Goal: Task Accomplishment & Management: Use online tool/utility

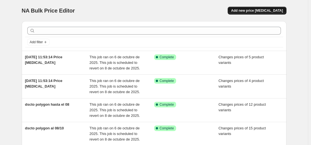
click at [272, 7] on button "Add new price [MEDICAL_DATA]" at bounding box center [257, 11] width 59 height 8
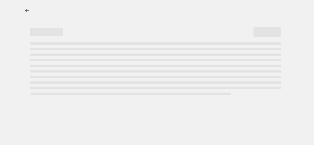
select select "percentage"
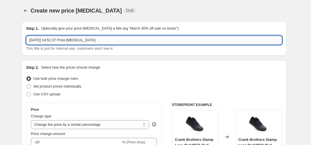
click at [77, 43] on input "[DATE] 14:51:37 Price [MEDICAL_DATA]" at bounding box center [154, 40] width 256 height 9
click at [77, 43] on input "6 oct 2025, 14:51:37 Price change job" at bounding box center [154, 40] width 256 height 9
type input "S"
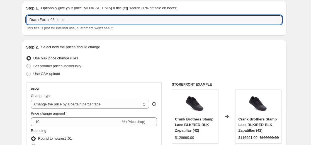
scroll to position [28, 0]
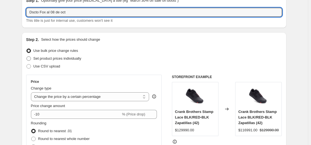
type input "Dscto Fox al 08 de oct"
click at [31, 60] on span at bounding box center [28, 58] width 4 height 4
click at [27, 57] on input "Set product prices individually" at bounding box center [26, 56] width 0 height 0
radio input "true"
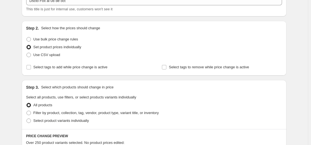
scroll to position [84, 0]
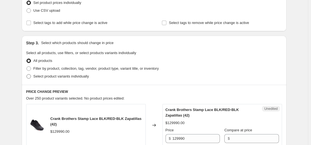
click at [43, 77] on span "Select product variants individually" at bounding box center [60, 76] width 55 height 4
click at [27, 74] on input "Select product variants individually" at bounding box center [26, 74] width 0 height 0
radio input "true"
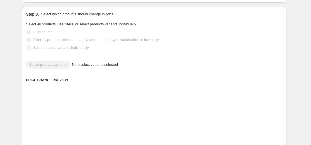
scroll to position [139, 0]
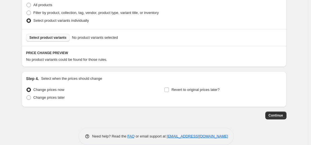
click at [56, 34] on button "Select product variants" at bounding box center [48, 38] width 44 height 8
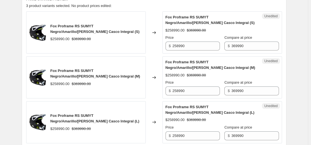
scroll to position [195, 0]
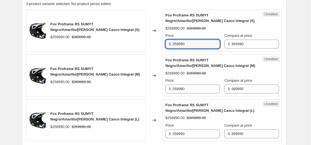
drag, startPoint x: 206, startPoint y: 44, endPoint x: 74, endPoint y: 52, distance: 132.0
click at [75, 52] on div "Fox Proframe RS SUMYT Negro/Amarillo/Blanco Casco Integral (S) $258990.00 $3699…" at bounding box center [154, 75] width 256 height 132
paste input "184995"
type input "184995"
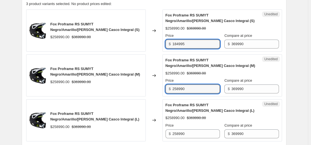
drag, startPoint x: 192, startPoint y: 92, endPoint x: 92, endPoint y: 98, distance: 100.7
click at [92, 98] on div "Fox Proframe RS SUMYT Negro/Amarillo/Blanco Casco Integral (S) $258990.00 $3699…" at bounding box center [154, 75] width 256 height 132
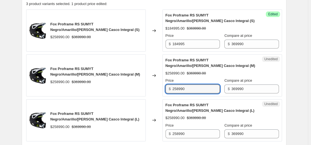
paste input "184995"
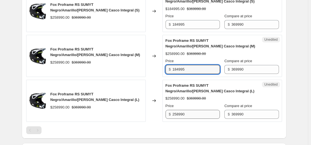
scroll to position [223, 0]
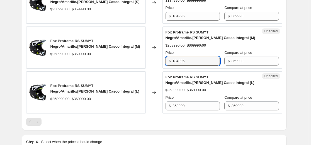
type input "184995"
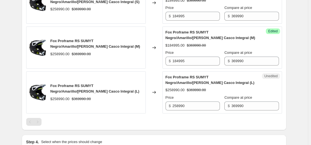
drag, startPoint x: 192, startPoint y: 100, endPoint x: 69, endPoint y: 102, distance: 122.9
click at [61, 104] on div "Fox Proframe RS SUMYT Negro/Amarillo/Blanco Casco Integral (L) $258990.00 $3699…" at bounding box center [154, 92] width 256 height 42
drag, startPoint x: 189, startPoint y: 106, endPoint x: 54, endPoint y: 108, distance: 134.6
click at [54, 108] on div "Fox Proframe RS SUMYT Negro/Amarillo/Blanco Casco Integral (L) $258990.00 $3699…" at bounding box center [154, 92] width 256 height 42
paste input "184995"
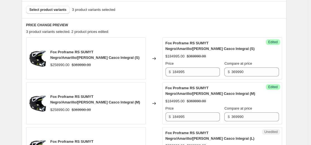
scroll to position [139, 0]
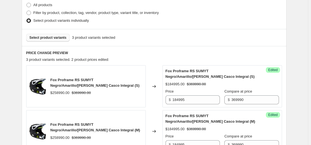
type input "184995"
click at [64, 40] on button "Select product variants" at bounding box center [48, 38] width 44 height 8
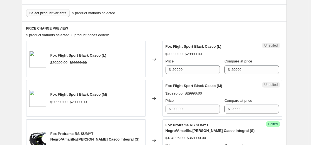
scroll to position [195, 0]
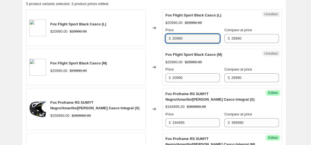
drag, startPoint x: 196, startPoint y: 40, endPoint x: 80, endPoint y: 42, distance: 115.4
click at [80, 42] on div "Fox Flight Sport Black Casco (L) $20990.00 $29990.00 Changed to Unedited Fox Fl…" at bounding box center [154, 27] width 256 height 36
paste input "14995"
type input "14995"
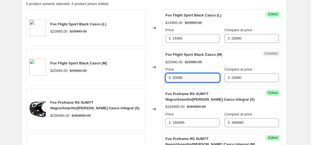
drag, startPoint x: 188, startPoint y: 80, endPoint x: 94, endPoint y: 82, distance: 93.1
click at [84, 84] on div "Fox Flight Sport Black Casco (M) $20990.00 $29990.00 Changed to Unedited Fox Fl…" at bounding box center [154, 67] width 256 height 36
paste input "14995"
type input "14995"
click at [179, 51] on div "Unedited Fox Flight Sport Black Casco (M) $20990.00 $29990.00 Price $ 14995 Com…" at bounding box center [222, 67] width 120 height 36
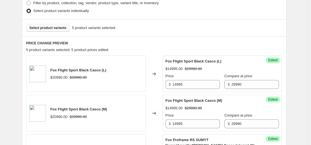
scroll to position [139, 0]
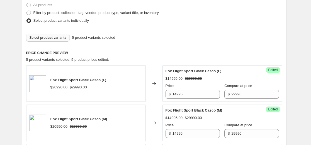
click at [53, 38] on span "Select product variants" at bounding box center [48, 37] width 37 height 4
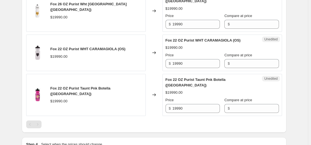
scroll to position [418, 0]
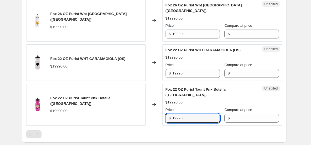
click at [108, 111] on div "Fox 22 OZ Purist Taunt Pnk Botella (OS) $19990.00 Changed to Unedited Fox 22 OZ…" at bounding box center [154, 105] width 256 height 42
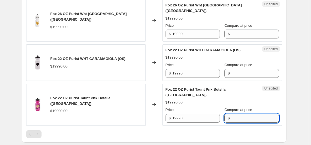
click at [243, 114] on input "Compare at price" at bounding box center [254, 118] width 47 height 9
paste input "19990"
type input "19990"
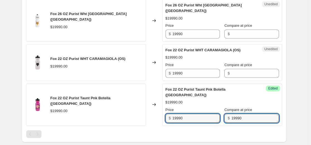
drag, startPoint x: 193, startPoint y: 109, endPoint x: 80, endPoint y: 104, distance: 112.6
click at [57, 104] on div "Fox 22 OZ Purist Taunt Pnk Botella (OS) $19990.00 Changed to Success Edited Fox…" at bounding box center [154, 105] width 256 height 42
paste input "3993"
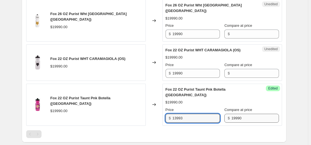
type input "13993"
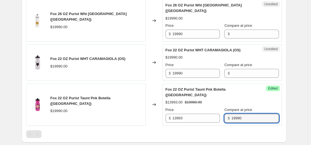
drag, startPoint x: 246, startPoint y: 106, endPoint x: 167, endPoint y: 105, distance: 78.3
click at [158, 108] on div "Fox 22 OZ Purist Taunt Pnk Botella (OS) $19990.00 Changed to Success Edited Fox…" at bounding box center [154, 105] width 256 height 42
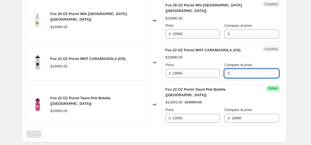
click at [246, 69] on input "Compare at price" at bounding box center [254, 73] width 47 height 9
paste input "19990"
type input "19990"
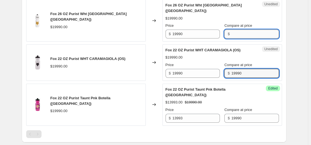
click at [244, 30] on input "Compare at price" at bounding box center [254, 34] width 47 height 9
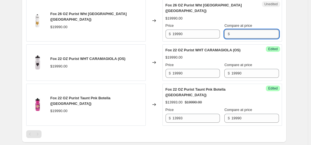
paste input "19990"
type input "19990"
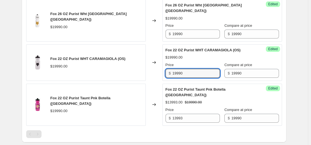
drag, startPoint x: 198, startPoint y: 65, endPoint x: 31, endPoint y: 69, distance: 167.5
click at [48, 69] on div "Fox 22 OZ Purist WHT CARAMAGIOLA (OS) $19990.00 Changed to Success Edited Fox 2…" at bounding box center [154, 62] width 256 height 36
paste input "6992"
type input "16992"
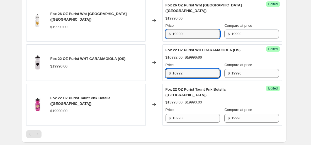
drag, startPoint x: 208, startPoint y: 27, endPoint x: 16, endPoint y: 30, distance: 192.5
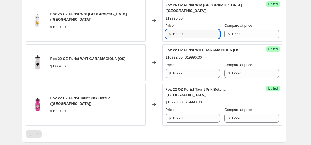
paste input "3993"
drag, startPoint x: 198, startPoint y: 29, endPoint x: 87, endPoint y: 32, distance: 110.7
click at [88, 32] on div "Fox 26 OZ Purist Wht caramagiola (OS) $19990.00 Changed to Success Edited Fox 2…" at bounding box center [154, 20] width 256 height 42
paste input "1994"
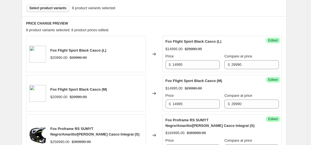
scroll to position [139, 0]
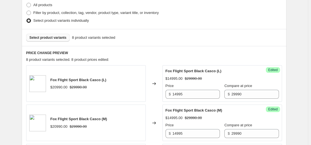
type input "11994"
click at [59, 39] on span "Select product variants" at bounding box center [48, 37] width 37 height 4
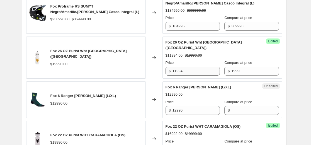
scroll to position [390, 0]
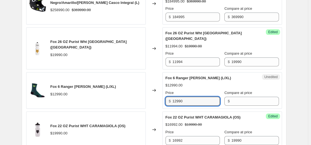
drag, startPoint x: 198, startPoint y: 96, endPoint x: 142, endPoint y: 97, distance: 55.5
click at [83, 97] on div "Fox 6 Ranger ERLD Calcetas (L/XL) $12990.00 Changed to Unedited Fox 6 Ranger ER…" at bounding box center [154, 90] width 256 height 36
paste input "9093"
type input "9093"
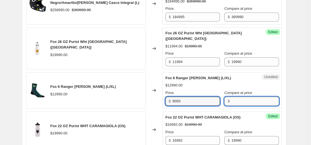
click at [231, 97] on input "Compare at price" at bounding box center [254, 101] width 47 height 9
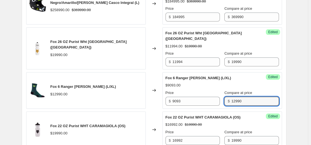
type input "12990"
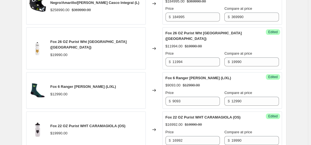
click at [230, 84] on div "Fox 6 Ranger ERLD Calcetas (L/XL) $9093.00 $12990.00 Price $ 9093 Compare at pr…" at bounding box center [221, 90] width 113 height 30
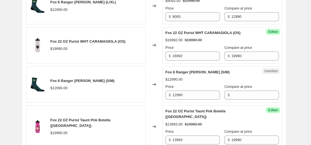
scroll to position [501, 0]
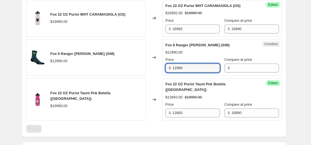
click at [119, 66] on div "Fox 6 Ranger ERLD Calcetas (S/M) $12990.00 Changed to Unedited Fox 6 Ranger ERL…" at bounding box center [154, 57] width 256 height 36
paste input "9093"
type input "9093"
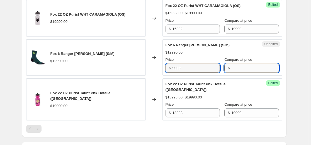
click at [239, 64] on input "Compare at price" at bounding box center [254, 68] width 47 height 9
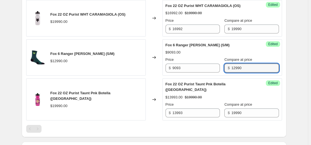
type input "12990"
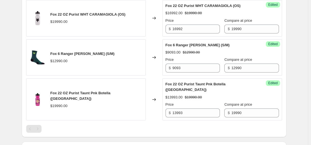
click at [235, 78] on div "Success Edited Fox 22 OZ Purist Taunt Pnk Botella (OS) $13993.00 $19990.00 Pric…" at bounding box center [222, 99] width 120 height 42
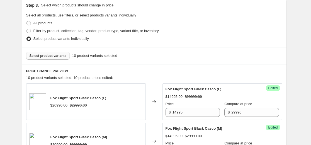
scroll to position [111, 0]
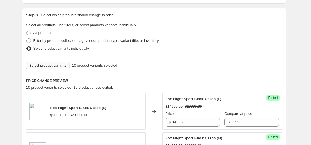
click at [56, 64] on span "Select product variants" at bounding box center [48, 65] width 37 height 4
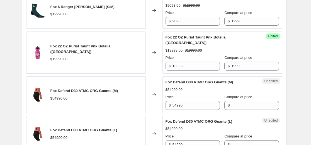
scroll to position [585, 0]
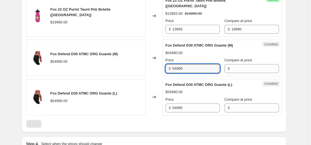
click at [64, 60] on div "Fox Defend D30 ATMC ORG Guante (M) $54990.00 Changed to Unedited Fox Defend D30…" at bounding box center [154, 58] width 256 height 36
paste input "43992"
type input "43992"
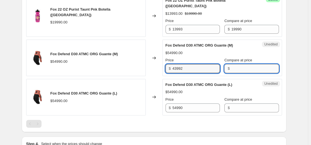
click at [237, 64] on input "Compare at price" at bounding box center [254, 68] width 47 height 9
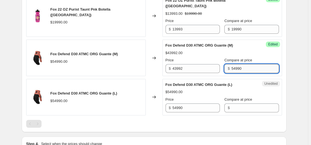
click at [241, 64] on input "54990" at bounding box center [254, 68] width 47 height 9
type input "54990"
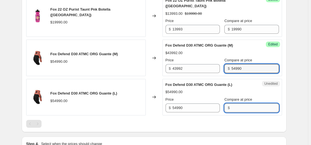
click at [238, 103] on input "Compare at price" at bounding box center [254, 107] width 47 height 9
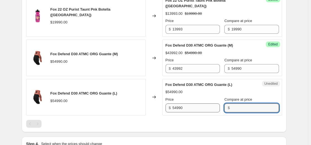
paste input "54990"
type input "54990"
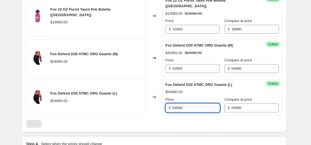
click at [193, 103] on input "54990" at bounding box center [195, 107] width 47 height 9
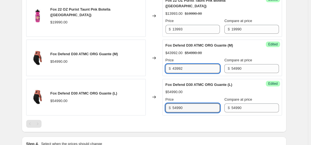
click at [191, 64] on input "43992" at bounding box center [195, 68] width 47 height 9
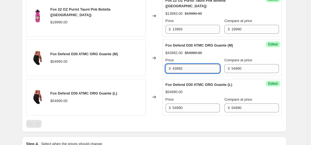
click at [191, 64] on input "43992" at bounding box center [195, 68] width 47 height 9
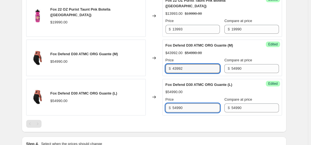
click at [190, 103] on input "54990" at bounding box center [195, 107] width 47 height 9
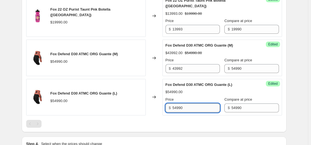
click at [190, 103] on input "54990" at bounding box center [195, 107] width 47 height 9
paste input "43992"
click at [195, 103] on input "5499043992" at bounding box center [195, 107] width 47 height 9
paste input "text"
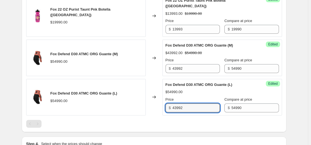
type input "43992"
click at [195, 89] on div "$54990.00" at bounding box center [221, 92] width 113 height 6
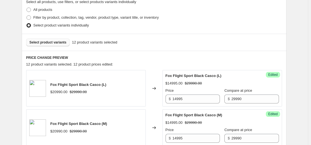
scroll to position [111, 0]
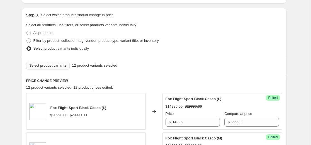
click at [62, 63] on button "Select product variants" at bounding box center [48, 66] width 44 height 8
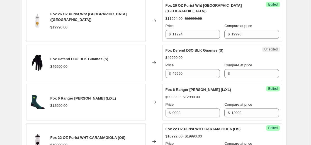
scroll to position [418, 0]
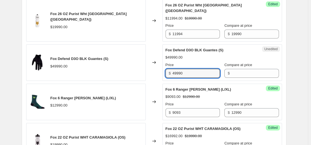
drag, startPoint x: 196, startPoint y: 67, endPoint x: 74, endPoint y: 70, distance: 121.5
click at [76, 70] on div "Fox Defend D3O BLK Guantes (S) $49990.00 Changed to Unedited Fox Defend D3O BLK…" at bounding box center [154, 62] width 256 height 36
paste input "19996"
type input "19996"
click at [249, 70] on input "Compare at price" at bounding box center [254, 73] width 47 height 9
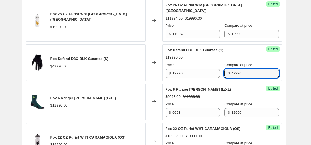
type input "49990"
click at [204, 94] on div "$9093.00 $12990.00" at bounding box center [221, 97] width 113 height 6
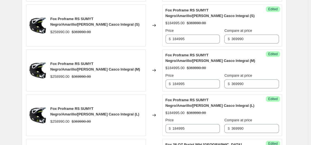
scroll to position [139, 0]
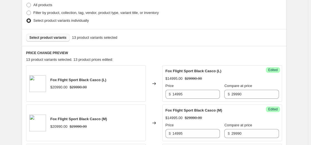
click at [57, 38] on span "Select product variants" at bounding box center [48, 37] width 37 height 4
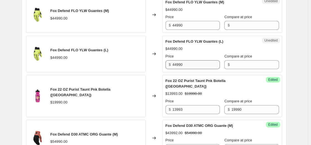
scroll to position [613, 0]
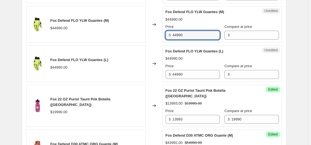
click at [159, 29] on div "Fox Defend FLO YLW Guantes (M) $44990.00 Changed to Unedited Fox Defend FLO YLW…" at bounding box center [154, 24] width 256 height 36
paste input "35992"
type input "35992"
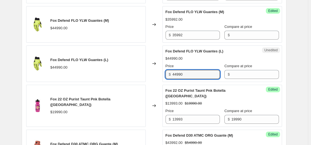
drag, startPoint x: 177, startPoint y: 68, endPoint x: 94, endPoint y: 65, distance: 83.6
click at [89, 65] on div "Fox Defend FLO YLW Guantes (L) $44990.00 Changed to Unedited Fox Defend FLO YLW…" at bounding box center [154, 63] width 256 height 36
paste input "35992"
type input "35992"
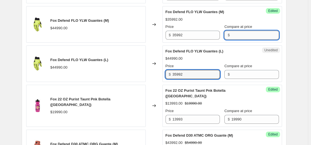
click at [249, 31] on input "Compare at price" at bounding box center [254, 35] width 47 height 9
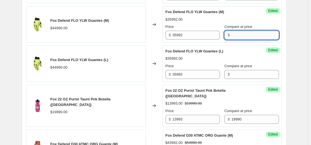
type input "3"
click at [246, 31] on input "44990" at bounding box center [254, 35] width 47 height 9
type input "44990"
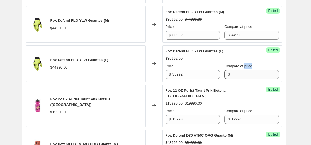
drag, startPoint x: 240, startPoint y: 62, endPoint x: 240, endPoint y: 66, distance: 3.7
click at [240, 66] on div "Compare at price $" at bounding box center [251, 71] width 54 height 16
click at [240, 70] on input "Compare at price" at bounding box center [254, 74] width 47 height 9
paste input "44990"
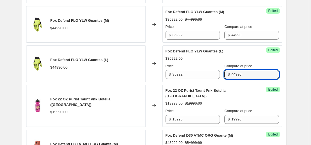
type input "44990"
click at [140, 62] on div "Fox Defend FLO YLW Guantes (L) $44990.00" at bounding box center [86, 63] width 120 height 36
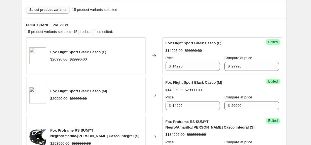
scroll to position [139, 0]
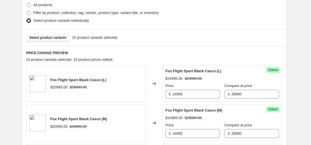
click at [55, 37] on span "Select product variants" at bounding box center [48, 37] width 37 height 4
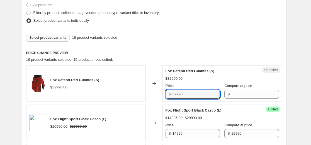
drag, startPoint x: 111, startPoint y: 94, endPoint x: 140, endPoint y: 97, distance: 29.6
click at [79, 97] on div "Fox Defend Red Guantes (S) $32990.00 Changed to Unedited Fox Defend Red Guantes…" at bounding box center [154, 83] width 256 height 36
paste input "16495"
type input "16495"
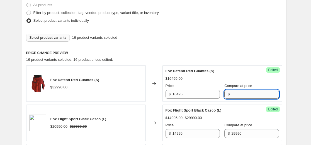
click at [240, 96] on input "Compare at price" at bounding box center [254, 94] width 47 height 9
type input "32990"
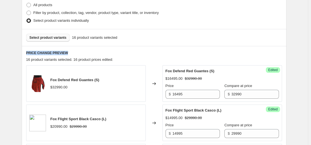
click at [55, 35] on button "Select product variants" at bounding box center [48, 38] width 44 height 8
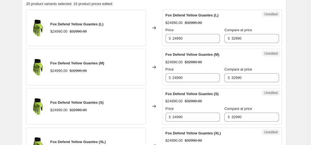
scroll to position [223, 0]
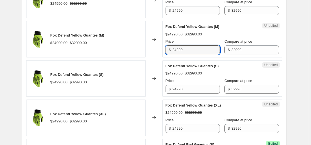
drag, startPoint x: 196, startPoint y: 51, endPoint x: 117, endPoint y: 57, distance: 79.9
click at [109, 57] on div "Fox Defend Yellow Guantes (M) $24990.00 $32990.00 Changed to Unedited Fox Defen…" at bounding box center [154, 39] width 256 height 36
paste input "16495"
type input "16495"
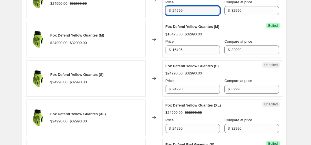
drag, startPoint x: 146, startPoint y: 11, endPoint x: 120, endPoint y: 16, distance: 26.6
click at [121, 14] on div "Fox Defend Yellow Guantes (L) $24990.00 $32990.00 Changed to Unedited Fox Defen…" at bounding box center [154, 0] width 256 height 36
paste input "16495"
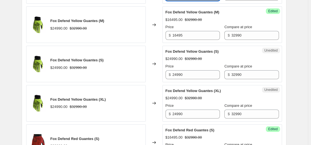
scroll to position [251, 0]
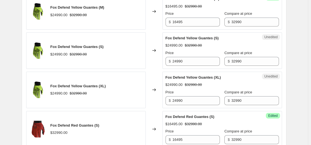
type input "16495"
drag, startPoint x: 168, startPoint y: 62, endPoint x: 107, endPoint y: 64, distance: 61.3
click at [86, 62] on div "Fox Defend Yellow Guantes (S) $24990.00 $32990.00 Changed to Unedited Fox Defen…" at bounding box center [154, 50] width 256 height 36
paste input "16495"
type input "16495"
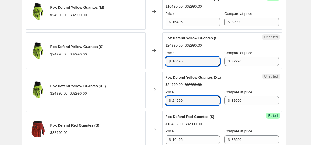
drag, startPoint x: 188, startPoint y: 98, endPoint x: 135, endPoint y: 101, distance: 52.2
click at [140, 101] on div "Fox Defend Yellow Guantes (XL) $24990.00 $32990.00 Changed to Unedited Fox Defe…" at bounding box center [154, 90] width 256 height 36
paste input "16495"
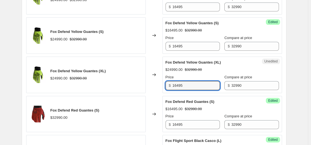
scroll to position [306, 0]
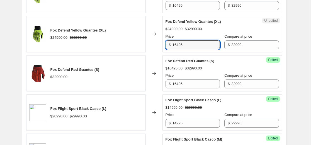
type input "16495"
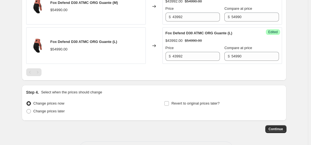
scroll to position [961, 0]
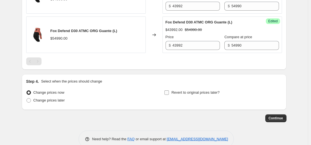
click at [179, 90] on span "Revert to original prices later?" at bounding box center [195, 92] width 48 height 4
click at [169, 90] on input "Revert to original prices later?" at bounding box center [166, 92] width 4 height 4
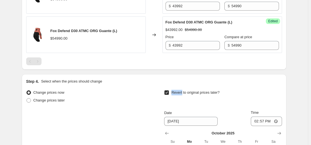
click at [178, 90] on span "Revert to original prices later?" at bounding box center [195, 92] width 48 height 4
click at [169, 90] on input "Revert to original prices later?" at bounding box center [166, 92] width 4 height 4
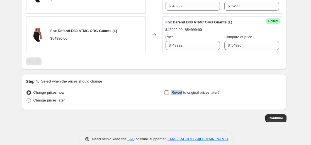
click at [178, 90] on span "Revert to original prices later?" at bounding box center [195, 92] width 48 height 4
click at [169, 90] on input "Revert to original prices later?" at bounding box center [166, 92] width 4 height 4
checkbox input "true"
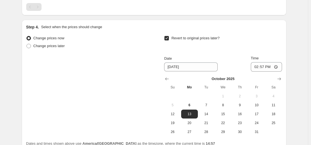
scroll to position [1017, 0]
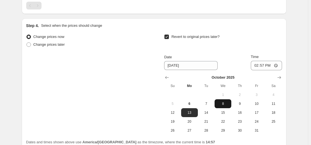
click at [222, 101] on span "8" at bounding box center [223, 103] width 12 height 4
type input "[DATE]"
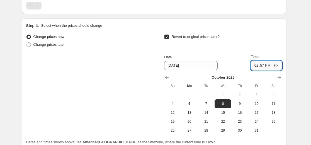
click at [266, 61] on input "14:57" at bounding box center [266, 65] width 31 height 9
type input "23:59"
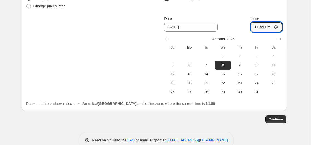
scroll to position [1056, 0]
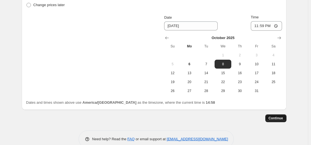
click at [282, 116] on span "Continue" at bounding box center [276, 118] width 14 height 4
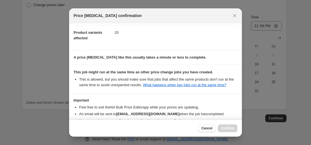
scroll to position [60, 0]
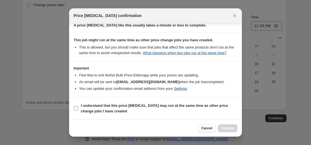
click at [110, 109] on b "I understand that this price [MEDICAL_DATA] may run at the same time as other p…" at bounding box center [154, 108] width 147 height 10
click at [78, 109] on input "I understand that this price [MEDICAL_DATA] may run at the same time as other p…" at bounding box center [76, 108] width 4 height 4
checkbox input "true"
click at [231, 130] on span "Confirm" at bounding box center [227, 128] width 13 height 4
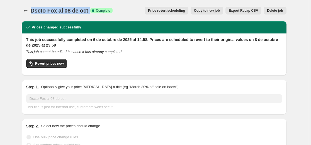
drag, startPoint x: 89, startPoint y: 12, endPoint x: 32, endPoint y: 12, distance: 57.4
click at [32, 12] on div "Dscto Fox al 08 de oct Success Complete Complete" at bounding box center [72, 11] width 82 height 8
copy div "Dscto Fox al 08 de oct Success Complete"
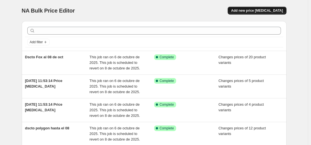
click at [275, 12] on span "Add new price [MEDICAL_DATA]" at bounding box center [257, 10] width 52 height 4
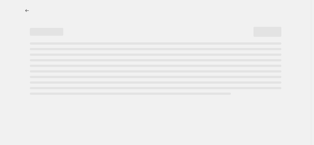
select select "percentage"
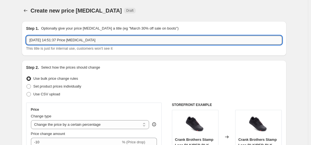
click at [74, 40] on input "6 oct 2025, 14:51:37 Price change job" at bounding box center [154, 40] width 256 height 9
paste input "Dscto Fox al 08 de oct Success Complete"
drag, startPoint x: 67, startPoint y: 40, endPoint x: 208, endPoint y: 40, distance: 140.4
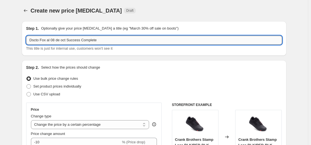
click at [209, 40] on input "Dscto Fox al 08 de oct Success Complete" at bounding box center [154, 40] width 256 height 9
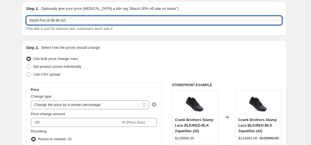
scroll to position [28, 0]
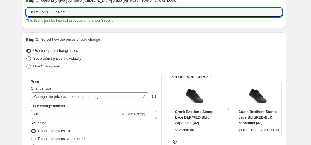
type input "Dscto Fox al 08 de oct"
click at [36, 60] on span "Set product prices individually" at bounding box center [57, 58] width 48 height 4
click at [27, 57] on input "Set product prices individually" at bounding box center [26, 56] width 0 height 0
radio input "true"
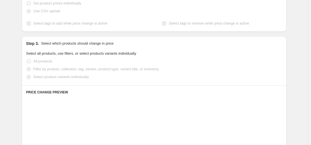
scroll to position [84, 0]
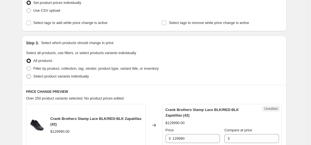
click at [42, 78] on span "Select product variants individually" at bounding box center [60, 76] width 55 height 4
click at [27, 74] on input "Select product variants individually" at bounding box center [26, 74] width 0 height 0
radio input "true"
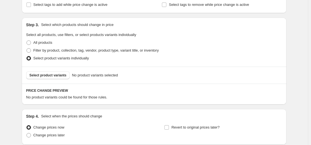
scroll to position [111, 0]
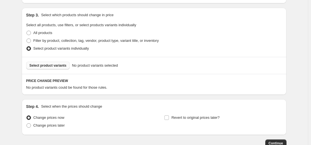
click at [62, 63] on button "Select product variants" at bounding box center [48, 66] width 44 height 8
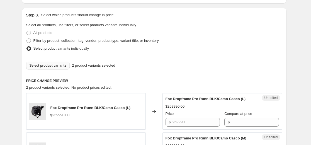
click at [57, 64] on button "Select product variants" at bounding box center [48, 66] width 44 height 8
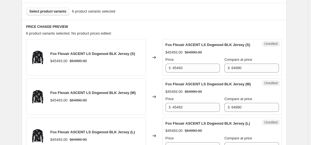
scroll to position [167, 0]
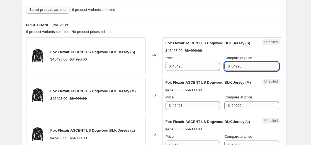
click at [244, 71] on input "64990" at bounding box center [254, 66] width 47 height 9
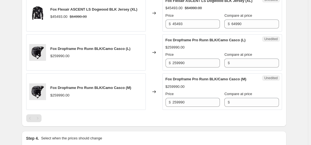
scroll to position [362, 0]
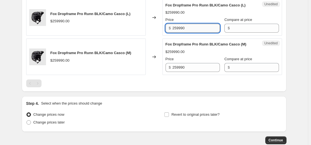
click at [196, 33] on input "259990" at bounding box center [195, 28] width 47 height 9
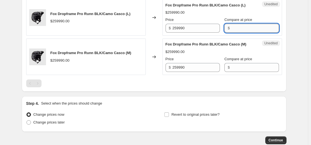
drag, startPoint x: 242, startPoint y: 44, endPoint x: 242, endPoint y: 49, distance: 5.6
click at [242, 33] on input "Compare at price" at bounding box center [254, 28] width 47 height 9
paste input "259990"
type input "259990"
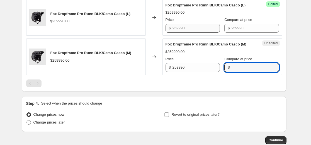
drag, startPoint x: 238, startPoint y: 87, endPoint x: 180, endPoint y: 40, distance: 74.4
click at [238, 72] on input "Compare at price" at bounding box center [254, 67] width 47 height 9
paste input "259990"
type input "259990"
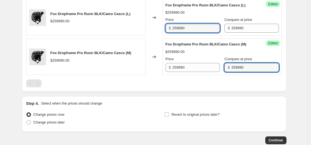
drag, startPoint x: 195, startPoint y: 44, endPoint x: 106, endPoint y: 57, distance: 90.6
paste input "149994"
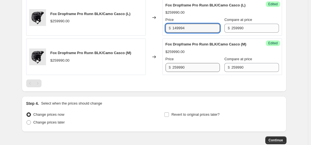
type input "149994"
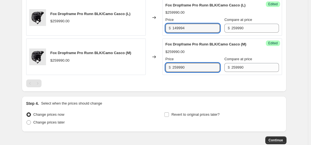
drag, startPoint x: 203, startPoint y: 84, endPoint x: 113, endPoint y: 85, distance: 89.7
click at [96, 75] on div "Fox Dropframe Pro Runn BLK/Camo Casco (M) $259990.00 Changed to Success Edited …" at bounding box center [154, 56] width 256 height 36
paste input "149994"
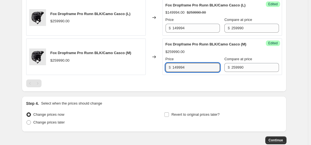
type input "149994"
click at [208, 46] on span "Fox Dropframe Pro Runn BLK/Camo Casco (M)" at bounding box center [205, 44] width 81 height 4
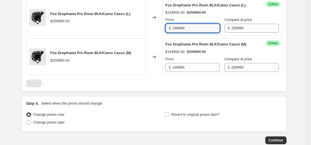
drag, startPoint x: 199, startPoint y: 44, endPoint x: 89, endPoint y: 50, distance: 110.0
click at [86, 36] on div "Fox Dropframe Pro Runn BLK/Camo Casco (L) $259990.00 Changed to Success Edited …" at bounding box center [154, 17] width 256 height 36
paste input "55"
type input "155994"
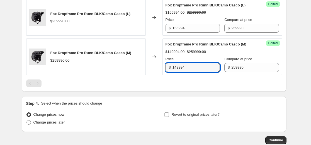
drag, startPoint x: 199, startPoint y: 84, endPoint x: 114, endPoint y: 81, distance: 85.3
click at [113, 75] on div "Fox Dropframe Pro Runn BLK/Camo Casco (M) $259990.00 Changed to Success Edited …" at bounding box center [154, 56] width 256 height 36
paste input "55"
type input "155994"
click at [203, 64] on div "Fox Dropframe Pro Runn BLK/Camo Casco (M) $149994.00 $259990.00 Price $ 155994 …" at bounding box center [221, 57] width 113 height 30
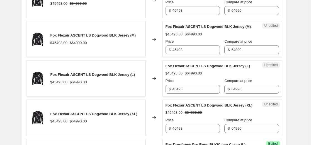
scroll to position [167, 0]
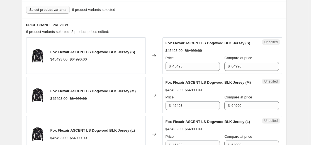
click at [53, 10] on span "Select product variants" at bounding box center [48, 10] width 37 height 4
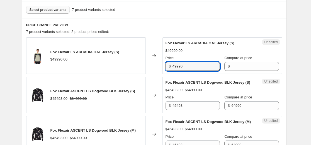
click at [97, 70] on div "Fox Flexair LS ARCADIA OAT Jersey (S) $49990.00 Changed to Unedited Fox Flexair…" at bounding box center [154, 55] width 256 height 36
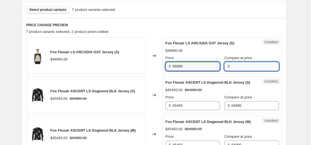
click at [241, 67] on input "Compare at price" at bounding box center [254, 66] width 47 height 9
paste input "49990"
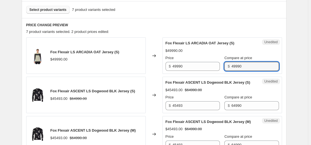
type input "49990"
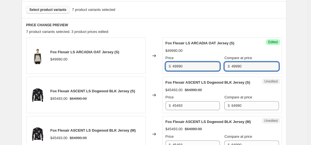
drag, startPoint x: 197, startPoint y: 65, endPoint x: 77, endPoint y: 67, distance: 119.8
click at [77, 67] on div "Fox Flexair LS ARCADIA OAT Jersey (S) $49990.00 Changed to Success Edited Fox F…" at bounding box center [154, 55] width 256 height 36
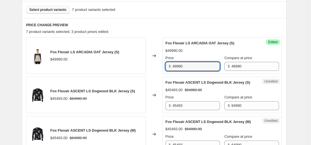
paste input "27495"
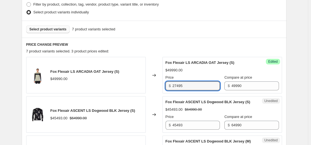
scroll to position [139, 0]
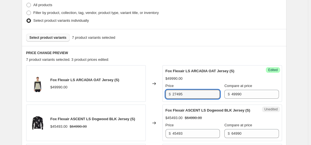
type input "27495"
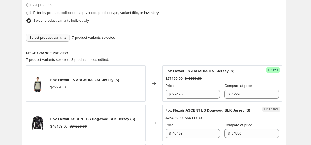
click at [52, 39] on span "Select product variants" at bounding box center [48, 37] width 37 height 4
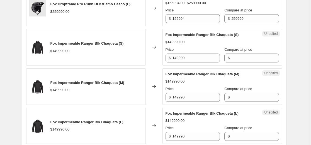
scroll to position [446, 0]
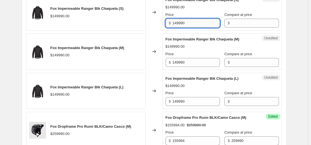
click at [193, 28] on input "149990" at bounding box center [195, 23] width 47 height 9
drag, startPoint x: 193, startPoint y: 40, endPoint x: 204, endPoint y: 40, distance: 11.1
click at [194, 28] on input "149990" at bounding box center [195, 23] width 47 height 9
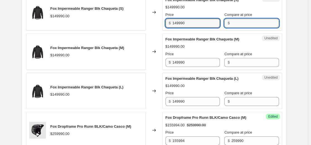
click at [233, 28] on input "Compare at price" at bounding box center [254, 23] width 47 height 9
paste input "149990"
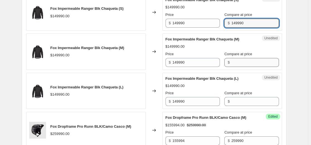
type input "149990"
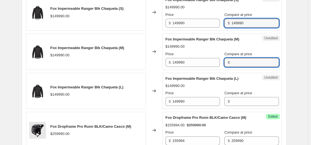
drag, startPoint x: 231, startPoint y: 76, endPoint x: 237, endPoint y: 91, distance: 16.4
click at [231, 67] on input "Compare at price" at bounding box center [254, 62] width 47 height 9
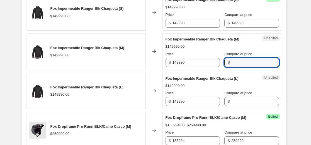
paste input "149990"
type input "149990"
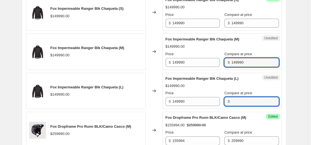
drag, startPoint x: 238, startPoint y: 121, endPoint x: 231, endPoint y: 107, distance: 15.9
click at [238, 106] on input "Compare at price" at bounding box center [254, 101] width 47 height 9
paste input "149990"
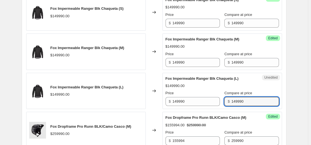
type input "149990"
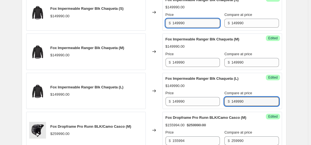
click at [205, 28] on input "149990" at bounding box center [195, 23] width 47 height 9
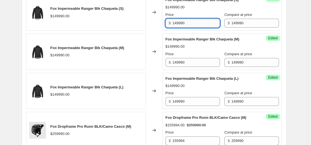
click at [205, 28] on input "149990" at bounding box center [195, 23] width 47 height 9
paste input "04993"
type input "104993"
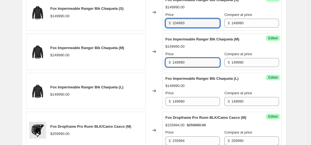
click at [198, 67] on input "149990" at bounding box center [195, 62] width 47 height 9
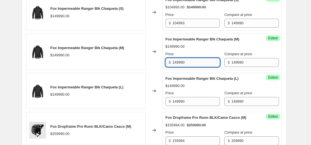
click at [198, 67] on input "149990" at bounding box center [195, 62] width 47 height 9
paste input "04993"
type input "104993"
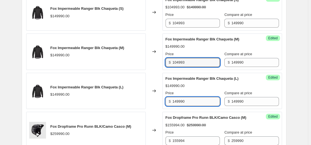
click at [199, 106] on input "149990" at bounding box center [195, 101] width 47 height 9
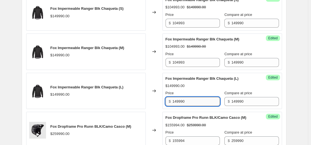
click at [199, 106] on input "149990" at bounding box center [195, 101] width 47 height 9
paste input "04993"
type input "104993"
click at [190, 41] on span "Fox Impermeable Ranger Blk Chaqueta (M)" at bounding box center [202, 39] width 74 height 4
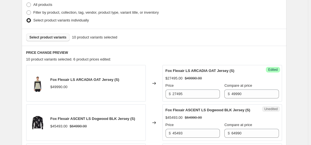
scroll to position [139, 0]
click at [57, 36] on span "Select product variants" at bounding box center [48, 37] width 37 height 4
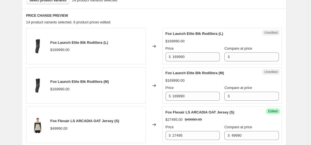
scroll to position [195, 0]
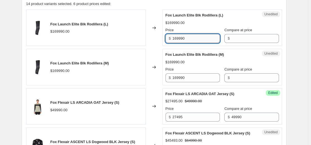
click at [203, 36] on input "169990" at bounding box center [195, 38] width 47 height 9
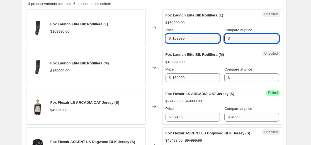
drag, startPoint x: 236, startPoint y: 36, endPoint x: 242, endPoint y: 43, distance: 9.5
click at [236, 36] on input "Compare at price" at bounding box center [254, 38] width 47 height 9
paste input "169990"
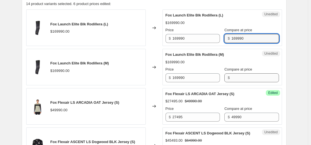
type input "169990"
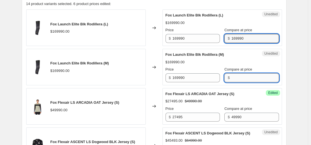
click at [232, 77] on input "Compare at price" at bounding box center [254, 77] width 47 height 9
paste input "169990"
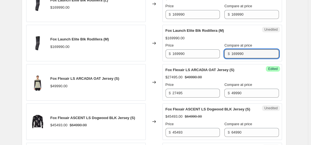
scroll to position [223, 0]
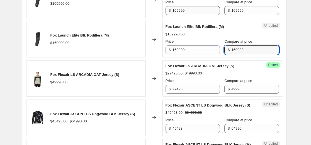
type input "169990"
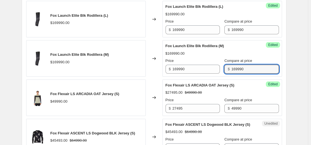
scroll to position [195, 0]
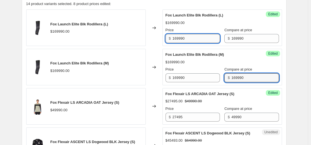
click at [191, 43] on input "169990" at bounding box center [195, 38] width 47 height 9
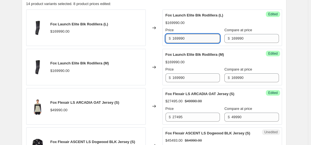
click at [191, 43] on input "169990" at bounding box center [195, 38] width 47 height 9
paste input "84995"
type input "84995"
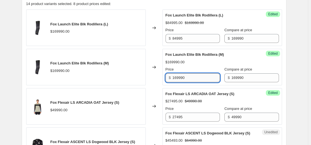
click at [192, 79] on input "169990" at bounding box center [195, 77] width 47 height 9
paste input "84995"
type input "84995"
click at [198, 62] on div "$169990.00" at bounding box center [221, 62] width 113 height 6
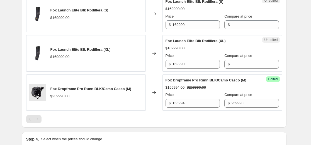
scroll to position [641, 0]
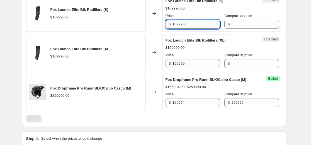
click at [195, 29] on input "169990" at bounding box center [195, 24] width 47 height 9
paste input "84995"
type input "84995"
click at [194, 68] on input "169990" at bounding box center [195, 63] width 47 height 9
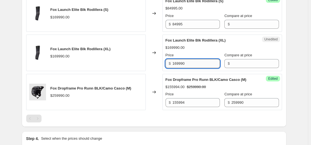
click at [194, 68] on input "169990" at bounding box center [195, 63] width 47 height 9
paste input "84995"
type input "84995"
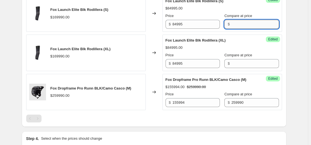
click at [249, 29] on input "Compare at price" at bounding box center [254, 24] width 47 height 9
type input "169990"
click at [242, 29] on input "169990" at bounding box center [254, 24] width 47 height 9
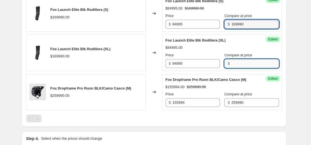
click at [235, 68] on input "Compare at price" at bounding box center [254, 63] width 47 height 9
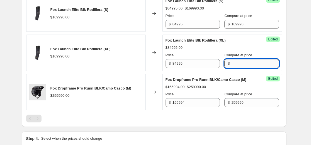
paste input "169990"
type input "169990"
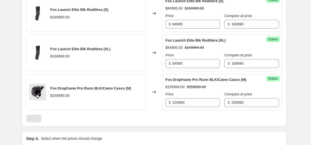
click at [237, 50] on div "$84995.00 $169990.00" at bounding box center [221, 48] width 113 height 6
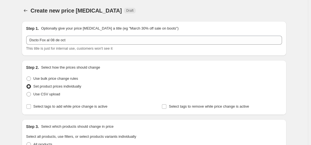
scroll to position [111, 0]
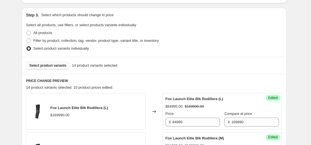
click at [63, 69] on button "Select product variants" at bounding box center [48, 66] width 44 height 8
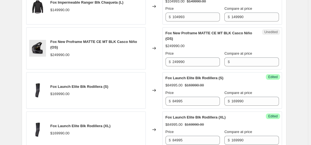
scroll to position [641, 0]
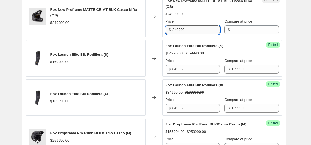
click at [194, 34] on input "249990" at bounding box center [195, 29] width 47 height 9
click at [235, 34] on input "Compare at price" at bounding box center [254, 29] width 47 height 9
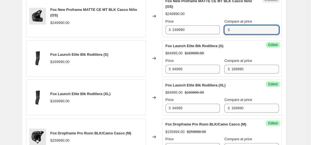
paste input "249990"
type input "249990"
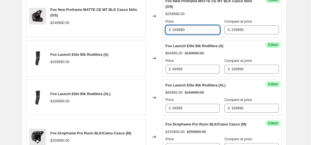
click at [198, 34] on input "249990" at bounding box center [195, 29] width 47 height 9
paste input "199992"
type input "199992"
click at [159, 64] on div "Changed to" at bounding box center [154, 58] width 17 height 36
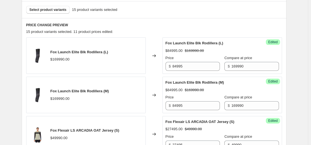
scroll to position [139, 0]
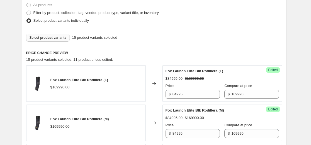
click at [58, 36] on span "Select product variants" at bounding box center [48, 37] width 37 height 4
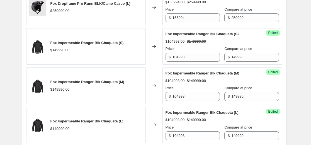
scroll to position [446, 0]
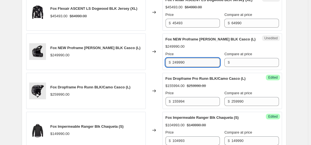
click at [195, 67] on input "249990" at bounding box center [195, 62] width 47 height 9
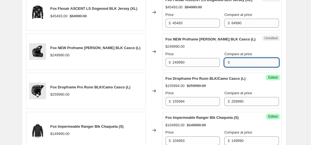
click at [237, 67] on input "Compare at price" at bounding box center [254, 62] width 47 height 9
paste input "249990"
type input "249990"
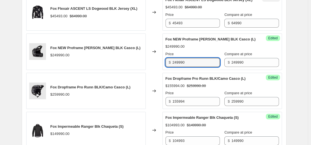
drag, startPoint x: 189, startPoint y: 77, endPoint x: 134, endPoint y: 74, distance: 55.5
click at [112, 70] on div "Fox NEW Proframe [PERSON_NAME] BLK Casco (L) $249990.00 Changed to Success Edit…" at bounding box center [154, 51] width 256 height 36
paste input "174993"
type input "174993"
click at [170, 56] on span "Price" at bounding box center [169, 54] width 8 height 4
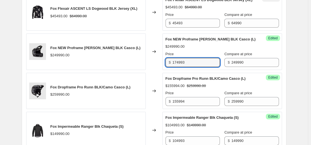
click at [172, 67] on input "174993" at bounding box center [195, 62] width 47 height 9
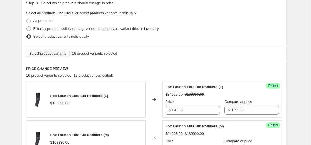
scroll to position [139, 0]
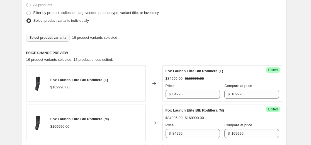
click at [57, 37] on span "Select product variants" at bounding box center [48, 37] width 37 height 4
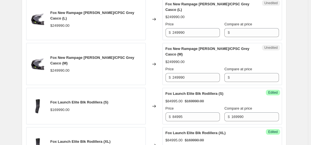
scroll to position [724, 0]
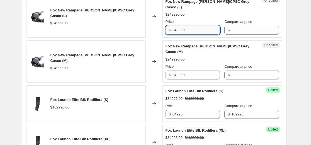
click at [199, 35] on input "249990" at bounding box center [195, 30] width 47 height 9
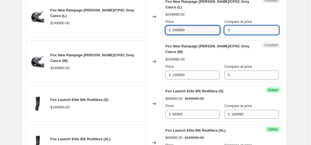
click at [232, 35] on input "Compare at price" at bounding box center [254, 30] width 47 height 9
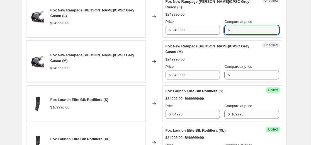
paste input "249990"
type input "249990"
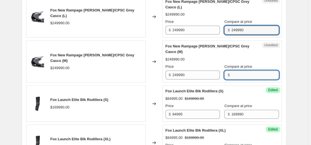
click at [235, 79] on input "Compare at price" at bounding box center [254, 74] width 47 height 9
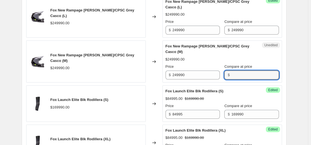
paste input "249990"
type input "249990"
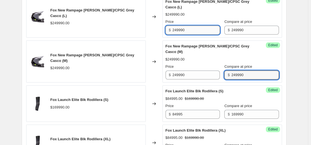
click at [207, 35] on input "249990" at bounding box center [195, 30] width 47 height 9
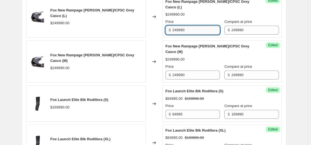
click at [207, 35] on input "249990" at bounding box center [195, 30] width 47 height 9
paste input "199992"
type input "199992"
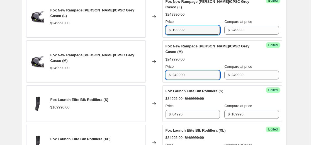
click at [192, 79] on input "249990" at bounding box center [195, 74] width 47 height 9
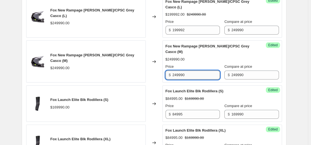
click at [192, 79] on input "249990" at bounding box center [195, 74] width 47 height 9
paste input "199992"
type input "199992"
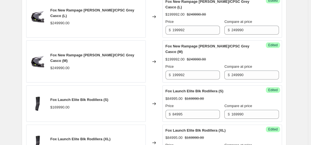
click at [202, 79] on div "Fox New Rampage Barge CE/CPSC Grey Casco (M) $199992.00 $249990.00 Price $ 1999…" at bounding box center [221, 61] width 113 height 36
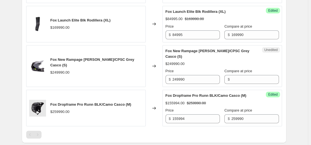
scroll to position [892, 0]
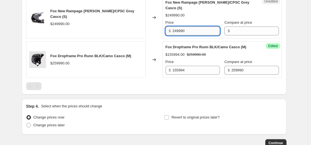
click at [198, 35] on input "249990" at bounding box center [195, 30] width 47 height 9
paste input "199992"
type input "199992"
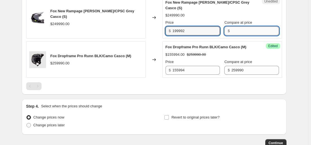
click at [233, 35] on input "Compare at price" at bounding box center [254, 30] width 47 height 9
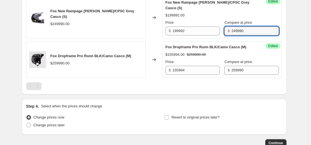
type input "249990"
click at [196, 25] on div "Price" at bounding box center [192, 23] width 54 height 6
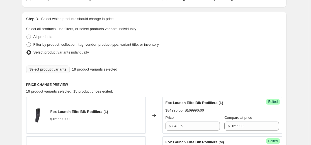
scroll to position [84, 0]
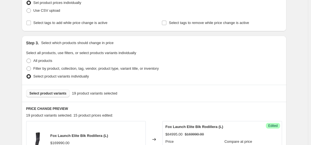
click at [60, 90] on button "Select product variants" at bounding box center [48, 93] width 44 height 8
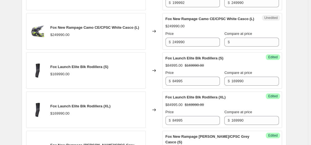
scroll to position [808, 0]
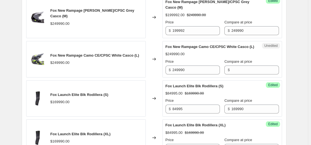
paste input "249990"
type input "249990"
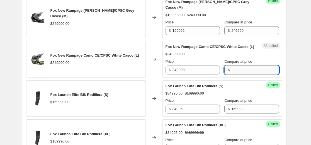
click at [239, 74] on input "Compare at price" at bounding box center [254, 69] width 47 height 9
paste input "249990"
type input "249990"
drag, startPoint x: 200, startPoint y: 11, endPoint x: 104, endPoint y: 13, distance: 96.4
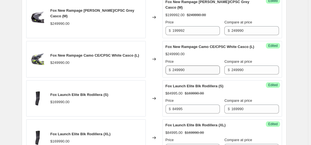
paste input "137495"
type input "137495"
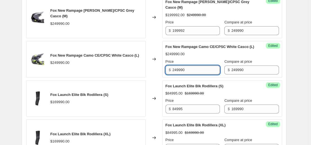
click at [205, 74] on input "249990" at bounding box center [195, 69] width 47 height 9
paste input "137495"
type input "137495"
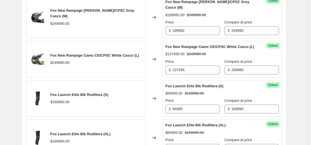
click at [200, 50] on div "Fox New Rampage Camo CE/CPSC White Casco (L)" at bounding box center [210, 47] width 91 height 6
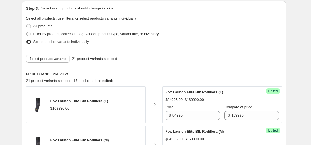
scroll to position [111, 0]
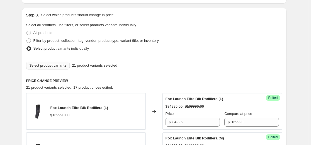
click at [53, 65] on span "Select product variants" at bounding box center [48, 65] width 37 height 4
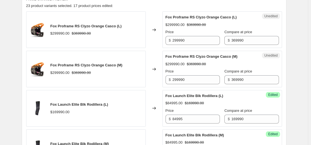
scroll to position [195, 0]
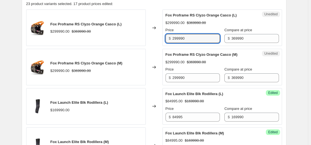
drag, startPoint x: 206, startPoint y: 37, endPoint x: 189, endPoint y: 59, distance: 27.8
click at [83, 38] on div "Fox Proframe RS Clyzo Orange Casco (L) $299990.00 $369990.00 Changed to Unedite…" at bounding box center [154, 27] width 256 height 36
paste input "184995"
type input "184995"
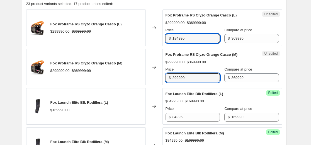
click at [128, 81] on div "Fox Proframe RS Clyzo Orange Casco (M) $299990.00 $369990.00 Changed to Unedite…" at bounding box center [154, 67] width 256 height 36
paste input "184995"
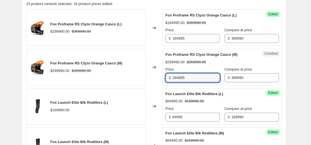
type input "184995"
click at [204, 58] on div "Fox Proframe RS Clyzo Orange Casco (M) $299990.00 $369990.00 Price $ 184995 Com…" at bounding box center [221, 67] width 113 height 30
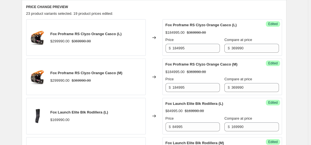
scroll to position [111, 0]
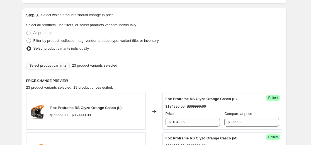
click at [52, 66] on span "Select product variants" at bounding box center [48, 65] width 37 height 4
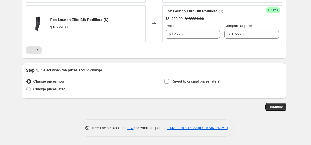
scroll to position [975, 0]
click at [40, 53] on icon "Next" at bounding box center [38, 50] width 6 height 6
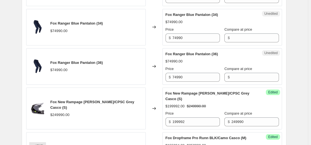
scroll to position [262, 0]
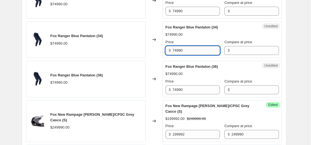
click at [200, 50] on input "74990" at bounding box center [195, 50] width 47 height 9
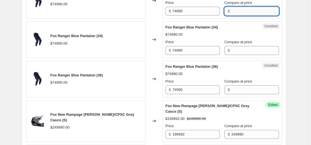
click at [240, 9] on input "Compare at price" at bounding box center [254, 11] width 47 height 9
paste input "74990"
type input "74990"
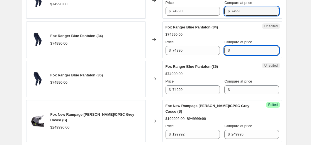
click at [239, 50] on input "Compare at price" at bounding box center [254, 50] width 47 height 9
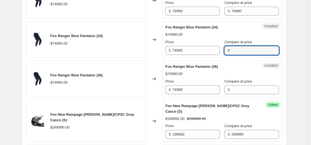
paste input "74990"
type input "74990"
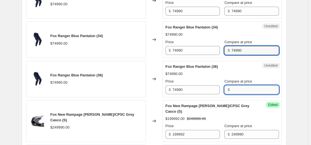
click at [231, 90] on input "Compare at price" at bounding box center [254, 89] width 47 height 9
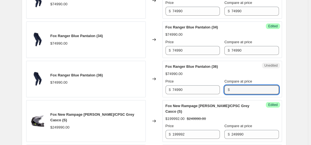
paste input "74990"
type input "74990"
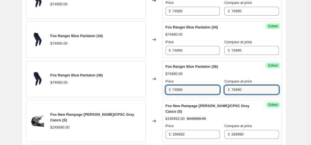
click at [93, 91] on div "Fox Ranger Blue Pantalon (36) $74990.00 Changed to Success Edited Fox Ranger Bl…" at bounding box center [154, 79] width 256 height 36
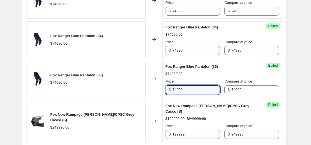
paste input "37495"
type input "37495"
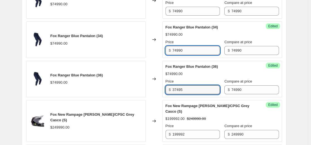
click at [194, 52] on input "74990" at bounding box center [195, 50] width 47 height 9
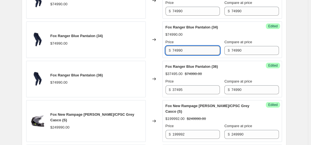
drag, startPoint x: 194, startPoint y: 52, endPoint x: 198, endPoint y: 24, distance: 28.4
click at [194, 52] on input "74990" at bounding box center [195, 50] width 47 height 9
paste input "37495"
type input "37495"
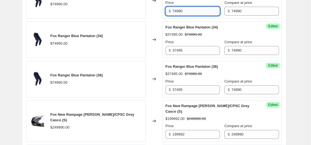
click at [198, 9] on input "74990" at bounding box center [195, 11] width 47 height 9
paste input "37495"
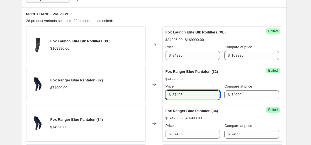
scroll to position [150, 0]
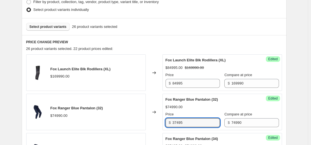
type input "37495"
click at [55, 24] on button "Select product variants" at bounding box center [48, 27] width 44 height 8
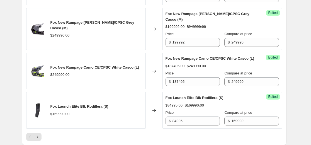
scroll to position [958, 0]
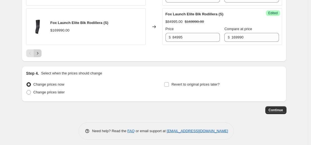
click at [38, 57] on button "Next" at bounding box center [38, 53] width 8 height 8
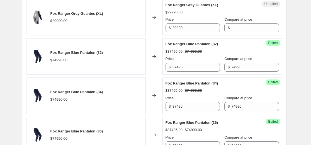
scroll to position [307, 0]
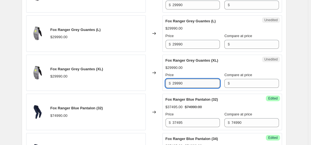
click at [198, 87] on input "29990" at bounding box center [195, 83] width 47 height 9
click at [227, 83] on div "$" at bounding box center [251, 83] width 54 height 9
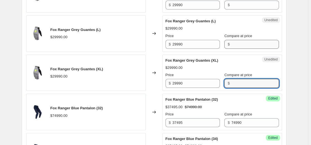
paste input "29990"
type input "29990"
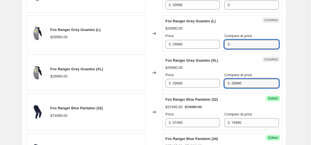
drag, startPoint x: 235, startPoint y: 42, endPoint x: 233, endPoint y: 17, distance: 25.2
click at [235, 41] on input "Compare at price" at bounding box center [254, 44] width 47 height 9
paste input "29990"
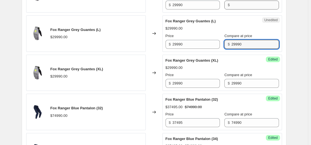
type input "29990"
click at [232, 6] on input "Compare at price" at bounding box center [254, 5] width 47 height 9
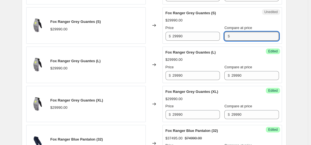
scroll to position [251, 0]
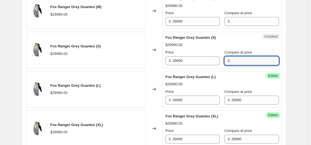
paste input "29990"
type input "29990"
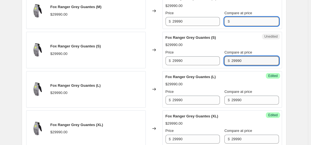
click at [236, 22] on input "Compare at price" at bounding box center [254, 21] width 47 height 9
paste input "29990"
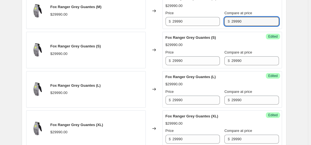
type input "29990"
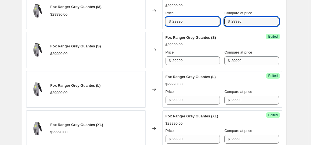
click at [200, 23] on input "29990" at bounding box center [195, 21] width 47 height 9
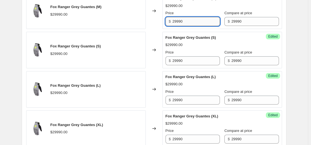
click at [200, 23] on input "29990" at bounding box center [195, 21] width 47 height 9
paste input "16495"
type input "16495"
click at [200, 61] on input "29990" at bounding box center [195, 60] width 47 height 9
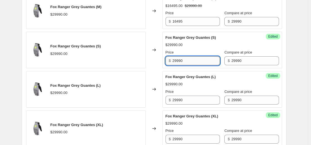
click at [200, 61] on input "29990" at bounding box center [195, 60] width 47 height 9
paste input "16495"
type input "16495"
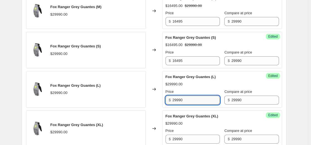
click at [201, 99] on input "29990" at bounding box center [195, 100] width 47 height 9
paste input "16495"
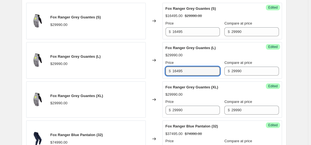
scroll to position [307, 0]
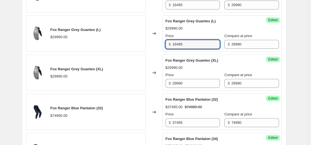
type input "16495"
click at [196, 88] on div "Success Edited Fox Ranger Grey Guantes (XL) $29990.00 Price $ 29990 Compare at …" at bounding box center [222, 73] width 120 height 36
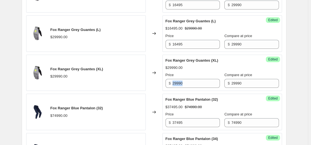
click at [196, 88] on div "Success Edited Fox Ranger Grey Guantes (XL) $29990.00 Price $ 29990 Compare at …" at bounding box center [222, 73] width 120 height 36
click at [194, 84] on input "29990" at bounding box center [195, 83] width 47 height 9
paste input "16495"
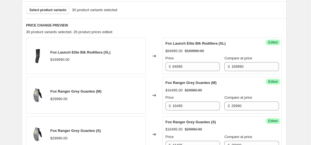
scroll to position [140, 0]
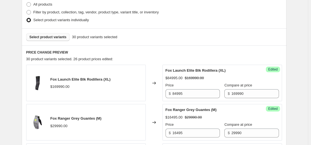
type input "16495"
click at [59, 37] on span "Select product variants" at bounding box center [48, 37] width 37 height 4
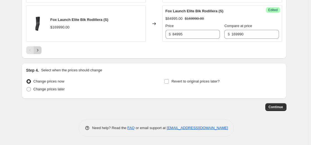
click at [38, 50] on icon "Next" at bounding box center [38, 50] width 6 height 6
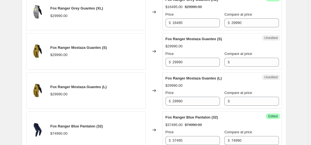
scroll to position [436, 0]
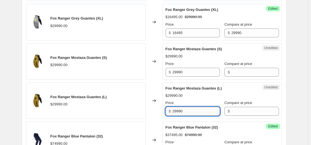
click at [193, 115] on input "29990" at bounding box center [195, 111] width 47 height 9
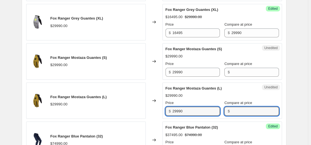
drag, startPoint x: 239, startPoint y: 111, endPoint x: 241, endPoint y: 106, distance: 5.4
click at [239, 111] on input "Compare at price" at bounding box center [254, 111] width 47 height 9
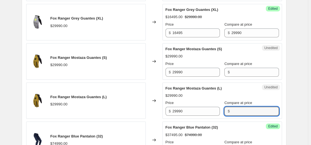
paste input "29990"
type input "29990"
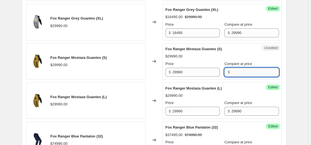
click at [246, 70] on input "Compare at price" at bounding box center [254, 72] width 47 height 9
paste input "29990"
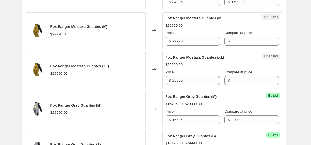
scroll to position [185, 0]
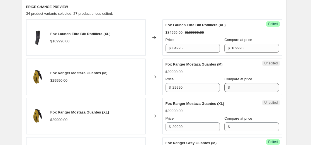
type input "29990"
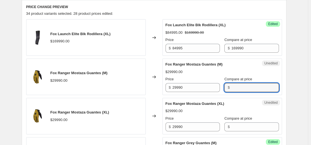
drag, startPoint x: 238, startPoint y: 89, endPoint x: 235, endPoint y: 99, distance: 10.3
click at [238, 89] on input "Compare at price" at bounding box center [254, 87] width 47 height 9
paste input "29990"
type input "29990"
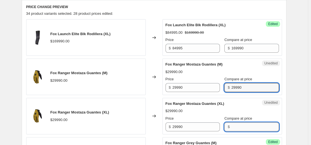
click at [232, 127] on input "Compare at price" at bounding box center [254, 126] width 47 height 9
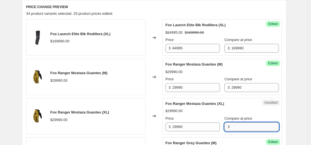
paste input "29990"
type input "29990"
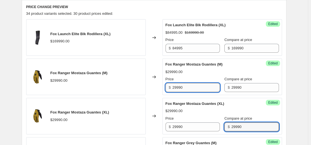
click at [196, 88] on input "29990" at bounding box center [195, 87] width 47 height 9
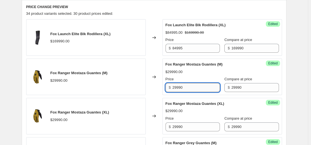
click at [196, 88] on input "29990" at bounding box center [195, 87] width 47 height 9
paste input "2493"
type input "22493"
click at [196, 123] on div "Price $ 29990" at bounding box center [192, 124] width 54 height 16
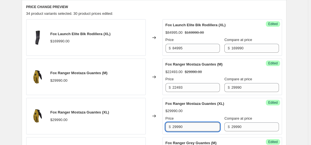
click at [196, 124] on input "29990" at bounding box center [195, 126] width 47 height 9
paste input "2493"
type input "22493"
click at [196, 117] on div "Price" at bounding box center [192, 119] width 54 height 6
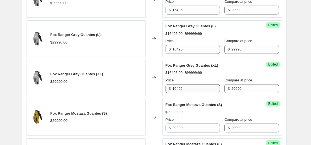
scroll to position [436, 0]
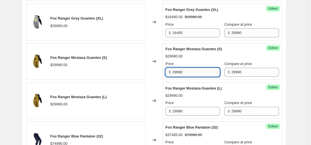
click at [198, 70] on input "29990" at bounding box center [195, 72] width 47 height 9
paste input "2493"
type input "22493"
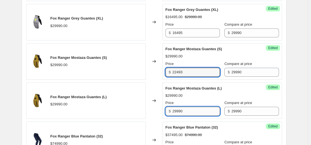
click at [192, 115] on input "29990" at bounding box center [195, 111] width 47 height 9
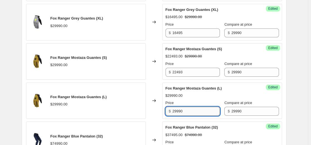
click at [192, 115] on input "29990" at bounding box center [195, 111] width 47 height 9
paste input "2493"
type input "22493"
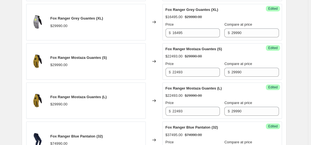
click at [190, 96] on div "$22493.00 $29990.00" at bounding box center [221, 96] width 113 height 6
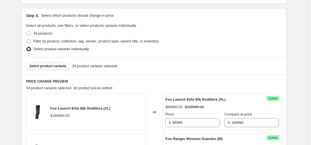
scroll to position [102, 0]
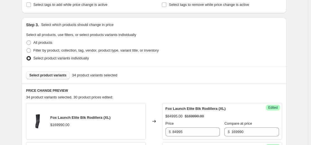
click at [59, 76] on span "Select product variants" at bounding box center [48, 75] width 37 height 4
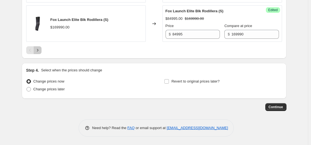
click at [39, 50] on icon "Next" at bounding box center [38, 50] width 6 height 6
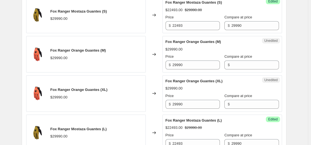
scroll to position [565, 0]
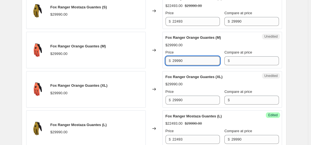
click at [209, 58] on input "29990" at bounding box center [195, 60] width 47 height 9
click at [237, 62] on input "Compare at price" at bounding box center [254, 60] width 47 height 9
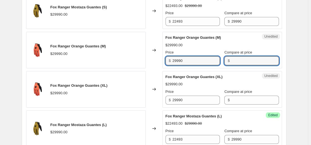
paste input "29990"
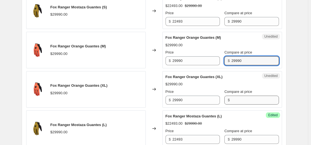
type input "29990"
click at [237, 100] on input "Compare at price" at bounding box center [254, 100] width 47 height 9
paste input "29990"
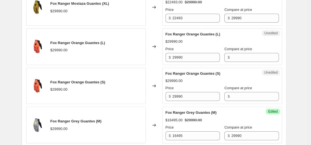
scroll to position [286, 0]
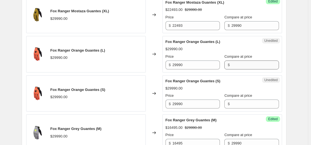
type input "29990"
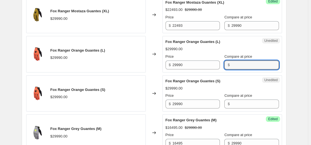
drag, startPoint x: 246, startPoint y: 62, endPoint x: 244, endPoint y: 86, distance: 23.8
click at [246, 62] on input "Compare at price" at bounding box center [254, 64] width 47 height 9
paste input "29990"
type input "29990"
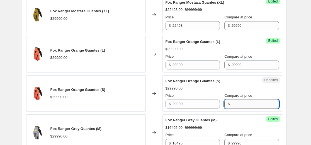
click at [239, 106] on input "Compare at price" at bounding box center [254, 103] width 47 height 9
paste input "29990"
type input "29990"
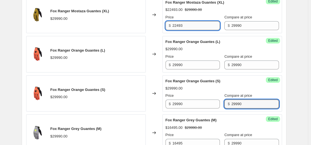
click at [189, 25] on input "22493" at bounding box center [195, 25] width 47 height 9
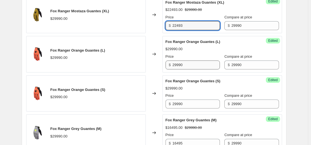
click at [192, 61] on div "Price $ 29990" at bounding box center [192, 62] width 54 height 16
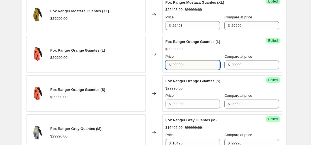
click at [193, 63] on input "29990" at bounding box center [195, 64] width 47 height 9
paste input "17994"
type input "17994"
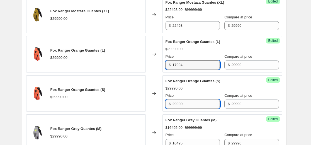
click at [194, 106] on input "29990" at bounding box center [195, 103] width 47 height 9
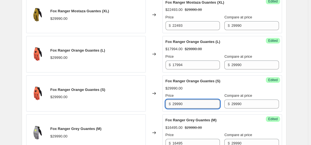
click at [194, 106] on input "29990" at bounding box center [195, 103] width 47 height 9
paste input "17994"
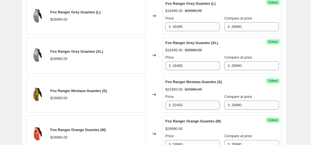
scroll to position [537, 0]
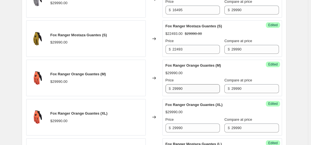
type input "17994"
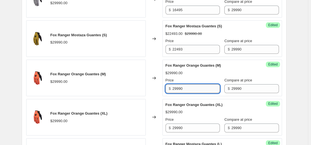
click at [193, 89] on input "29990" at bounding box center [195, 88] width 47 height 9
paste input "17994"
type input "17994"
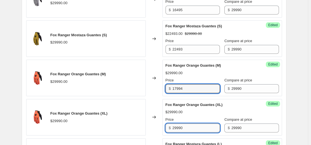
click at [189, 128] on input "29990" at bounding box center [195, 127] width 47 height 9
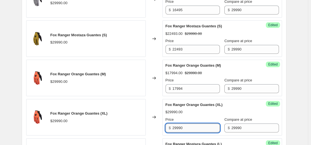
click at [189, 128] on input "29990" at bounding box center [195, 127] width 47 height 9
paste input "17994"
type input "17994"
click at [196, 116] on div "Fox Ranger Orange Guantes (XL) $29990.00 Price $ 17994 Compare at price $ 29990" at bounding box center [221, 117] width 113 height 30
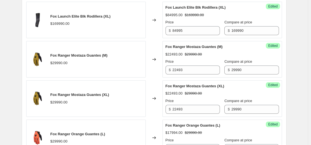
scroll to position [91, 0]
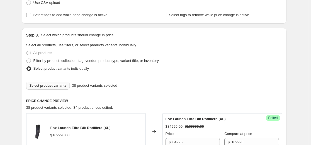
click at [58, 84] on span "Select product variants" at bounding box center [48, 85] width 37 height 4
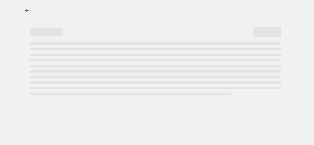
select select "percentage"
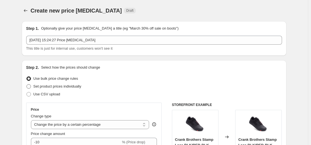
click at [56, 89] on span "Set product prices individually" at bounding box center [57, 87] width 48 height 6
click at [27, 84] on input "Set product prices individually" at bounding box center [26, 84] width 0 height 0
radio input "true"
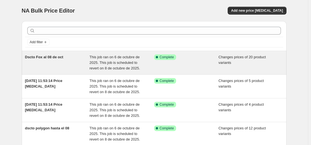
click at [51, 60] on div "Dscto Fox al 08 de oct" at bounding box center [57, 62] width 65 height 17
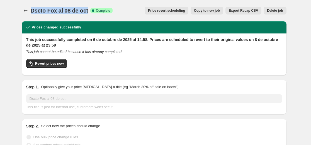
drag, startPoint x: 89, startPoint y: 10, endPoint x: 32, endPoint y: 12, distance: 57.2
click at [32, 12] on div "Dscto Fox al 08 de oct Success Complete Complete" at bounding box center [72, 11] width 82 height 8
copy span "Dscto Fox al 08 de oct"
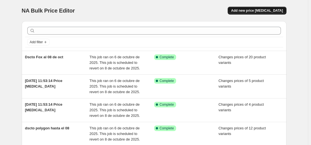
click at [259, 9] on span "Add new price [MEDICAL_DATA]" at bounding box center [257, 10] width 52 height 4
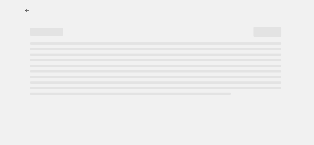
select select "percentage"
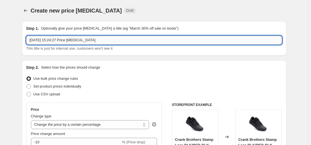
click at [73, 43] on input "[DATE] 15:24:27 Price [MEDICAL_DATA]" at bounding box center [154, 40] width 256 height 9
paste input "Dscto Fox al 08 de oct"
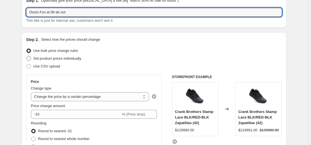
type input "Dscto Fox al 08 de oct"
drag, startPoint x: 55, startPoint y: 58, endPoint x: 53, endPoint y: 64, distance: 6.1
click at [55, 58] on span "Set product prices individually" at bounding box center [57, 58] width 48 height 4
click at [27, 57] on input "Set product prices individually" at bounding box center [26, 56] width 0 height 0
radio input "true"
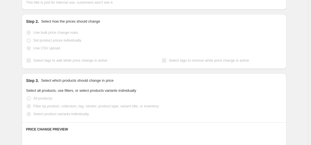
scroll to position [56, 0]
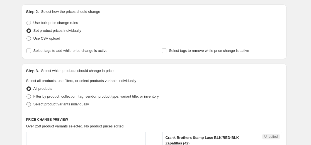
click at [46, 105] on span "Select product variants individually" at bounding box center [60, 104] width 55 height 4
click at [27, 102] on input "Select product variants individually" at bounding box center [26, 102] width 0 height 0
radio input "true"
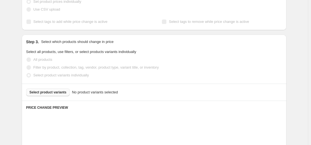
scroll to position [111, 0]
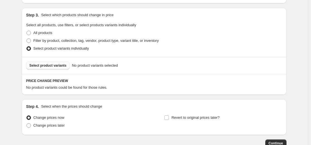
click at [61, 64] on span "Select product variants" at bounding box center [48, 65] width 37 height 4
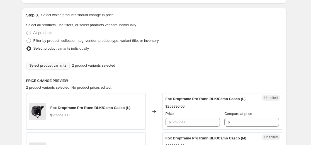
click at [57, 66] on span "Select product variants" at bounding box center [48, 65] width 37 height 4
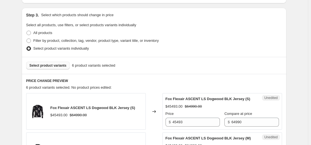
click at [46, 66] on span "Select product variants" at bounding box center [48, 65] width 37 height 4
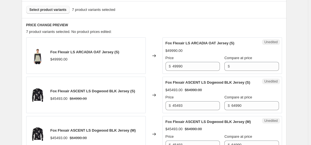
scroll to position [195, 0]
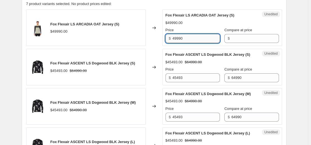
click at [198, 36] on input "49990" at bounding box center [195, 38] width 47 height 9
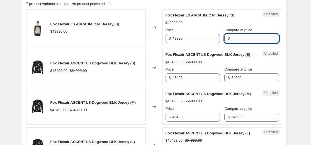
click at [246, 36] on input "Compare at price" at bounding box center [254, 38] width 47 height 9
paste input "49990"
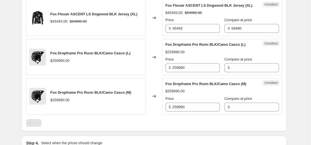
scroll to position [362, 0]
type input "49990"
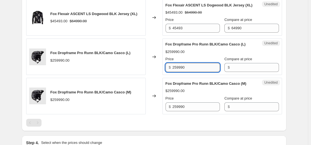
click at [198, 72] on input "259990" at bounding box center [195, 67] width 47 height 9
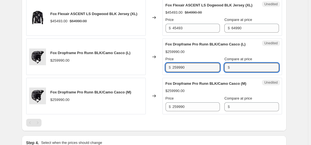
drag, startPoint x: 230, startPoint y: 86, endPoint x: 228, endPoint y: 96, distance: 10.5
click at [231, 72] on input "Compare at price" at bounding box center [254, 67] width 47 height 9
paste input "259990"
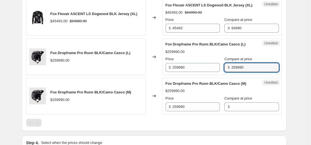
type input "259990"
click at [228, 114] on div "Unedited Fox Dropframe Pro Runn BLK/Camo Casco (M) $259990.00 Price $ 259990 Co…" at bounding box center [222, 96] width 120 height 36
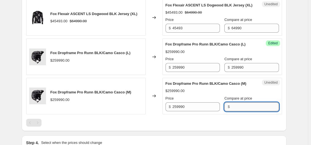
click at [236, 111] on input "Compare at price" at bounding box center [254, 106] width 47 height 9
paste input "259990"
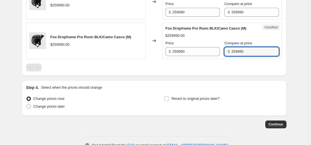
scroll to position [418, 0]
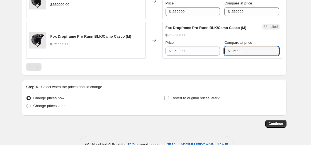
type input "259990"
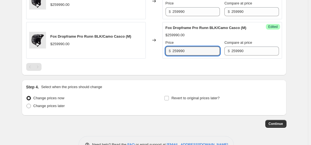
drag, startPoint x: 187, startPoint y: 69, endPoint x: 200, endPoint y: 22, distance: 49.1
click at [118, 59] on div "Fox Dropframe Pro Runn BLK/Camo Casco (M) $259990.00 Changed to Success Edited …" at bounding box center [154, 40] width 256 height 36
paste input "155994"
type input "155994"
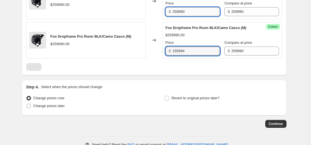
click at [197, 16] on input "259990" at bounding box center [195, 11] width 47 height 9
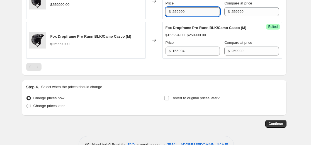
click at [197, 16] on input "259990" at bounding box center [195, 11] width 47 height 9
paste input "155994"
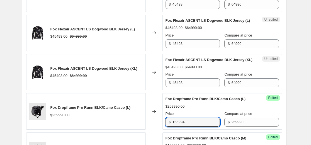
scroll to position [306, 0]
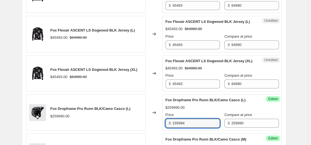
type input "155994"
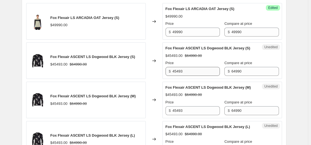
scroll to position [195, 0]
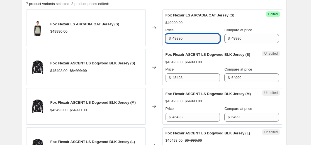
drag, startPoint x: 197, startPoint y: 37, endPoint x: 111, endPoint y: 44, distance: 86.4
click at [129, 40] on div "Fox Flexair LS ARCADIA OAT Jersey (S) $49990.00 Changed to Success Edited Fox F…" at bounding box center [154, 27] width 256 height 36
paste input "27495"
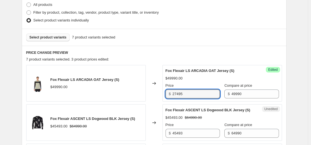
scroll to position [139, 0]
type input "27495"
click at [56, 39] on span "Select product variants" at bounding box center [48, 37] width 37 height 4
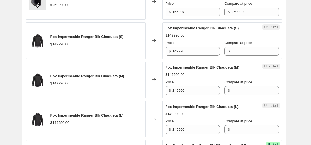
scroll to position [418, 0]
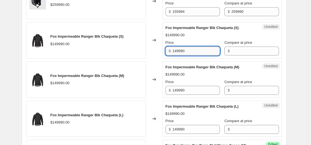
click at [198, 55] on input "149990" at bounding box center [195, 51] width 47 height 9
click at [232, 55] on input "Compare at price" at bounding box center [254, 51] width 47 height 9
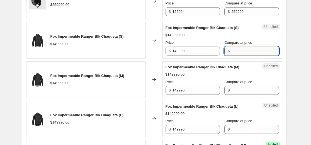
paste input "149990"
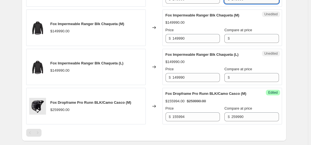
scroll to position [474, 0]
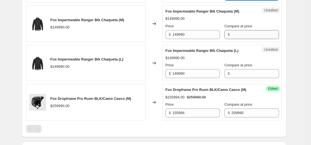
type input "149990"
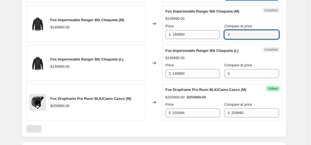
drag, startPoint x: 240, startPoint y: 50, endPoint x: 238, endPoint y: 65, distance: 14.6
click at [240, 39] on input "Compare at price" at bounding box center [254, 34] width 47 height 9
paste input "149990"
type input "149990"
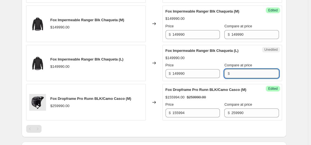
click at [238, 78] on input "Compare at price" at bounding box center [254, 73] width 47 height 9
paste input "149990"
type input "149990"
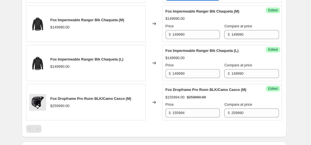
paste input "04993"
type input "104993"
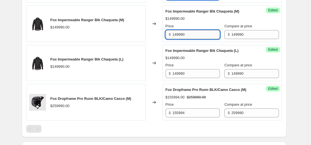
click at [201, 39] on input "149990" at bounding box center [195, 34] width 47 height 9
paste input "04993"
type input "104993"
click at [202, 78] on input "149990" at bounding box center [195, 73] width 47 height 9
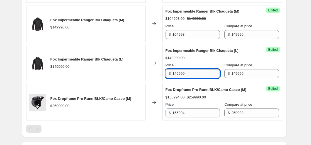
click at [202, 78] on input "149990" at bounding box center [195, 73] width 47 height 9
paste input "04993"
type input "104993"
click at [168, 67] on span "Price" at bounding box center [169, 65] width 8 height 4
click at [172, 78] on input "104993" at bounding box center [195, 73] width 47 height 9
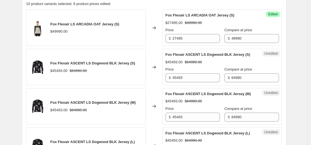
scroll to position [111, 0]
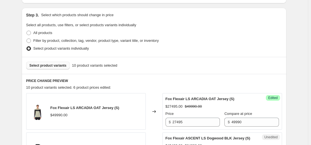
click at [64, 65] on span "Select product variants" at bounding box center [48, 65] width 37 height 4
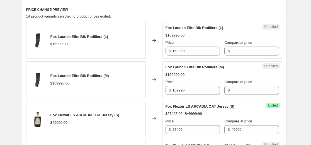
scroll to position [195, 0]
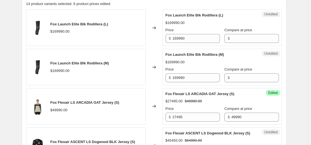
click at [183, 44] on div "Unedited Fox Launch Elite Blk Rodillera (L) $169990.00 Price $ 169990 Compare a…" at bounding box center [222, 27] width 120 height 36
click at [183, 43] on div "Unedited Fox Launch Elite Blk Rodillera (L) $169990.00 Price $ 169990 Compare a…" at bounding box center [222, 27] width 120 height 36
click at [189, 40] on input "169990" at bounding box center [195, 38] width 47 height 9
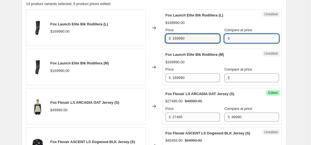
click at [231, 40] on input "Compare at price" at bounding box center [254, 38] width 47 height 9
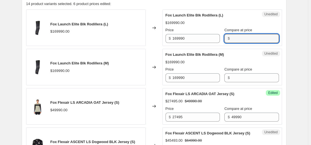
paste input "169990"
type input "169990"
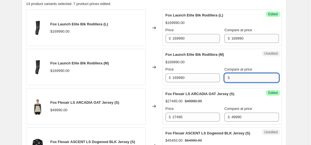
click at [241, 77] on input "Compare at price" at bounding box center [254, 77] width 47 height 9
paste input "169990"
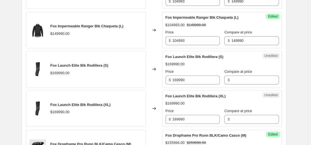
scroll to position [613, 0]
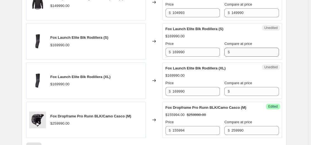
type input "169990"
drag, startPoint x: 239, startPoint y: 71, endPoint x: 239, endPoint y: 79, distance: 7.5
click at [239, 57] on input "Compare at price" at bounding box center [254, 52] width 47 height 9
paste input "169990"
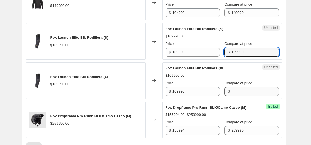
type input "169990"
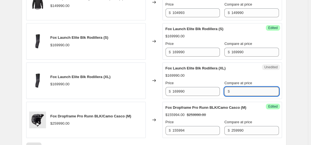
click at [238, 96] on input "Compare at price" at bounding box center [254, 91] width 47 height 9
paste input "169990"
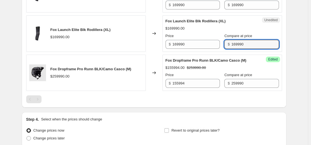
scroll to position [641, 0]
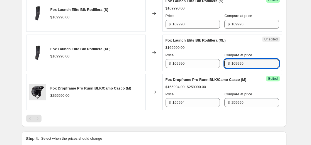
type input "169990"
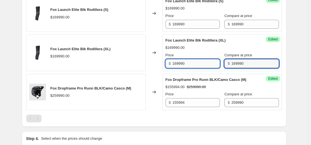
click at [196, 68] on input "169990" at bounding box center [195, 63] width 47 height 9
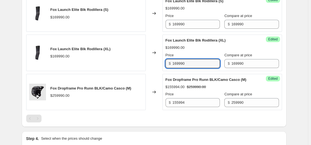
drag, startPoint x: 196, startPoint y: 83, endPoint x: 109, endPoint y: 80, distance: 87.8
click at [102, 71] on div "Fox Launch Elite Blk Rodillera (XL) $169990.00 Changed to Success Edited Fox La…" at bounding box center [154, 53] width 256 height 36
paste input "84995"
type input "84995"
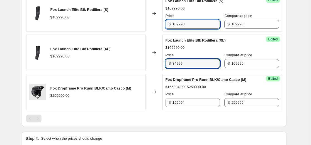
click at [205, 29] on input "169990" at bounding box center [195, 24] width 47 height 9
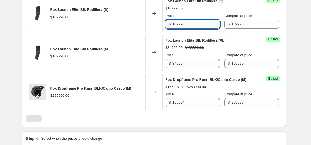
click at [205, 29] on input "169990" at bounding box center [195, 24] width 47 height 9
paste input "84995"
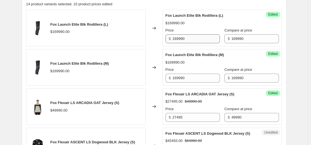
scroll to position [195, 0]
type input "84995"
click at [203, 36] on input "169990" at bounding box center [195, 38] width 47 height 9
paste input "84995"
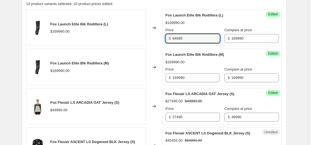
type input "84995"
click at [198, 72] on div "Price $ 169990" at bounding box center [192, 75] width 54 height 16
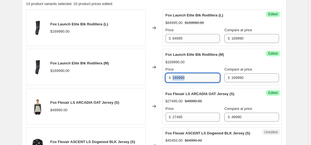
click at [200, 78] on input "169990" at bounding box center [195, 77] width 47 height 9
paste input "84995"
type input "84995"
click at [198, 65] on div "Fox Launch Elite Blk Rodillera (M) $169990.00 Price $ 84995 Compare at price $ …" at bounding box center [221, 67] width 113 height 30
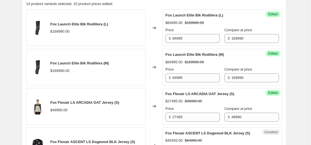
scroll to position [167, 0]
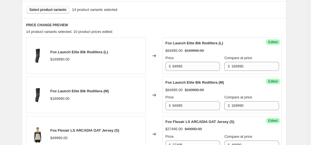
click at [57, 13] on button "Select product variants" at bounding box center [48, 10] width 44 height 8
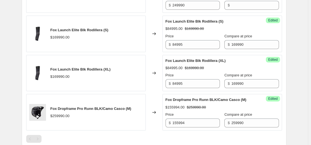
scroll to position [669, 0]
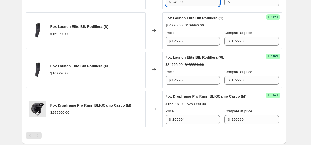
click at [207, 6] on input "249990" at bounding box center [195, 1] width 47 height 9
click at [241, 6] on input "Compare at price" at bounding box center [254, 1] width 47 height 9
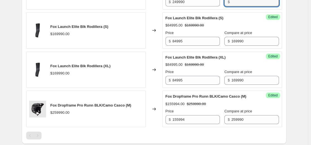
paste input "249990"
type input "249990"
click at [201, 6] on input "249990" at bounding box center [195, 1] width 47 height 9
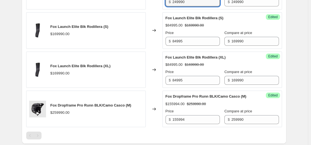
paste input "199992"
type input "199992"
drag, startPoint x: 199, startPoint y: 41, endPoint x: 195, endPoint y: 39, distance: 4.5
click at [198, 28] on strike "$169990.00" at bounding box center [194, 26] width 19 height 6
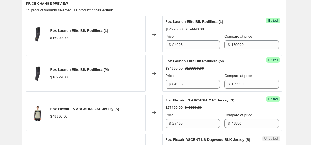
scroll to position [139, 0]
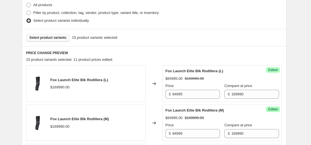
click at [60, 38] on span "Select product variants" at bounding box center [48, 37] width 37 height 4
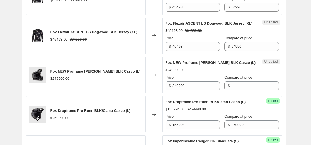
scroll to position [474, 0]
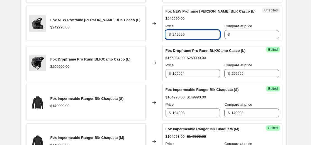
click at [192, 39] on input "249990" at bounding box center [195, 34] width 47 height 9
drag, startPoint x: 192, startPoint y: 48, endPoint x: 202, endPoint y: 48, distance: 10.3
click at [192, 39] on input "249990" at bounding box center [195, 34] width 47 height 9
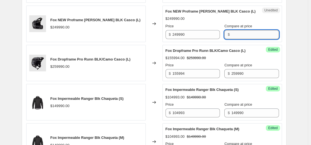
click at [238, 39] on input "Compare at price" at bounding box center [254, 34] width 47 height 9
paste input "249990"
type input "249990"
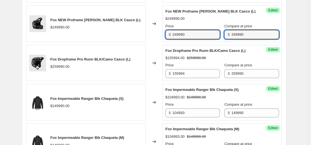
click at [122, 42] on div "Fox NEW Proframe [PERSON_NAME] BLK Casco (L) $249990.00 Changed to Success Edit…" at bounding box center [154, 24] width 256 height 36
paste input "174993"
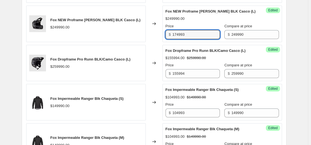
type input "174993"
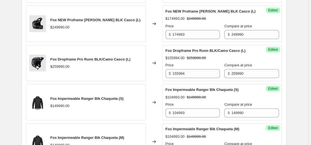
click at [168, 42] on div "Success Edited Fox NEW Proframe [PERSON_NAME] BLK Casco (L) $174993.00 $249990.…" at bounding box center [222, 24] width 120 height 36
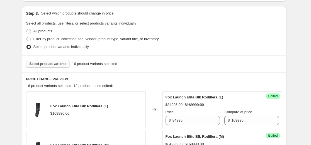
scroll to position [113, 0]
click at [64, 61] on button "Select product variants" at bounding box center [48, 64] width 44 height 8
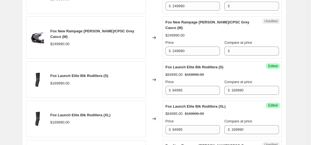
scroll to position [754, 0]
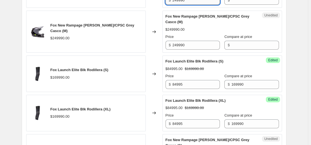
click at [193, 5] on input "249990" at bounding box center [195, 0] width 47 height 9
click at [231, 5] on input "Compare at price" at bounding box center [254, 0] width 47 height 9
paste input "249990"
type input "249990"
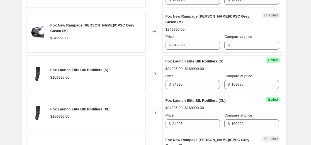
click at [234, 53] on div "Unedited Fox New Rampage [PERSON_NAME]/CPSC Grey Casco (M) $249990.00 Price $ 2…" at bounding box center [222, 32] width 120 height 42
click at [235, 50] on input "Compare at price" at bounding box center [254, 45] width 47 height 9
paste input "249990"
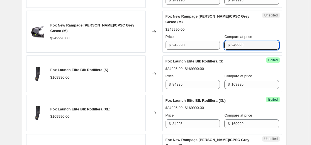
type input "249990"
click at [192, 5] on input "249990" at bounding box center [195, 0] width 47 height 9
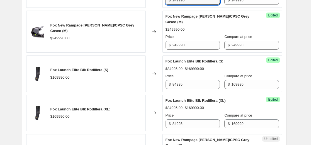
paste input "199992"
type input "199992"
click at [190, 53] on div "Success Edited Fox New Rampage [PERSON_NAME]/CPSC Grey Casco (M) $249990.00 Pri…" at bounding box center [222, 32] width 120 height 42
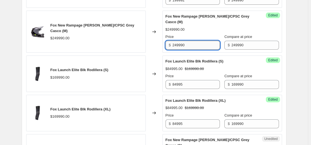
click at [190, 50] on input "249990" at bounding box center [195, 45] width 47 height 9
paste input "199992"
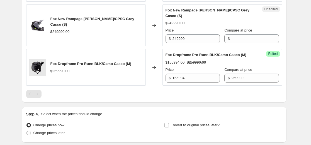
scroll to position [893, 0]
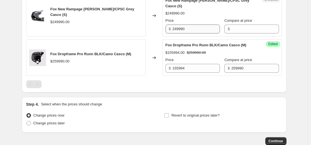
type input "199992"
click at [194, 33] on input "249990" at bounding box center [195, 29] width 47 height 9
paste input "199992"
type input "199992"
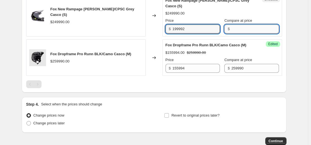
click at [232, 33] on input "Compare at price" at bounding box center [254, 29] width 47 height 9
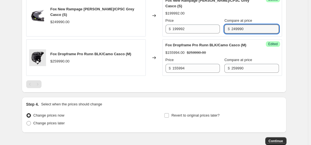
type input "249990"
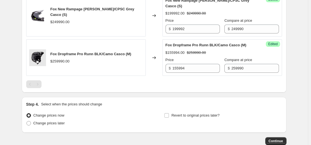
drag, startPoint x: 207, startPoint y: 64, endPoint x: 182, endPoint y: 62, distance: 24.8
click at [207, 47] on span "Fox Dropframe Pro Runn BLK/Camo Casco (M)" at bounding box center [205, 45] width 81 height 4
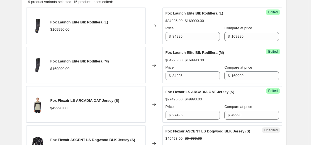
scroll to position [141, 0]
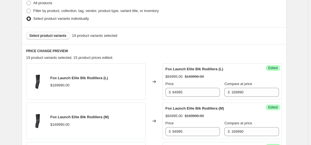
click at [57, 36] on span "Select product variants" at bounding box center [48, 35] width 37 height 4
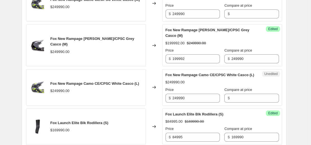
scroll to position [782, 0]
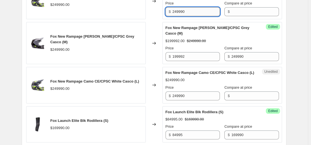
click at [194, 16] on input "249990" at bounding box center [195, 11] width 47 height 9
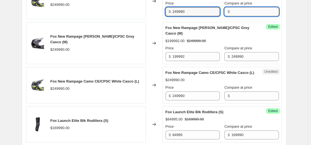
click at [237, 16] on input "Compare at price" at bounding box center [254, 11] width 47 height 9
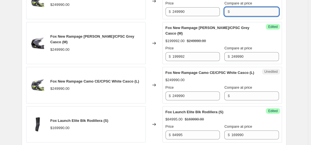
paste input "249990"
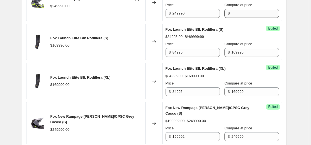
scroll to position [866, 0]
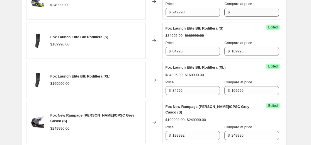
type input "249990"
click at [237, 17] on input "Compare at price" at bounding box center [254, 12] width 47 height 9
paste input "249990"
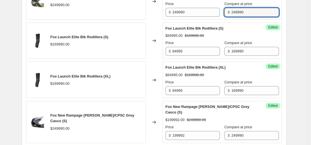
type input "249990"
click at [197, 17] on input "249990" at bounding box center [195, 12] width 47 height 9
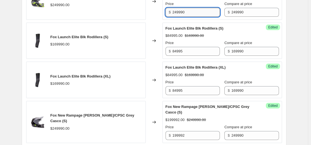
paste input "137495"
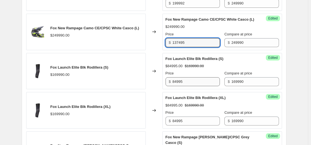
scroll to position [782, 0]
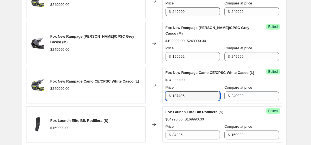
type input "137495"
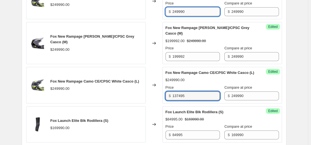
click at [194, 16] on input "249990" at bounding box center [195, 11] width 47 height 9
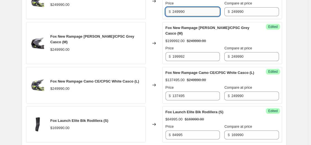
click at [194, 16] on input "249990" at bounding box center [195, 11] width 47 height 9
paste input "137495"
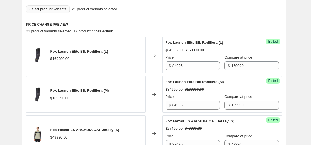
scroll to position [113, 0]
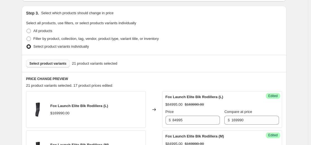
type input "137495"
click at [58, 62] on span "Select product variants" at bounding box center [48, 63] width 37 height 4
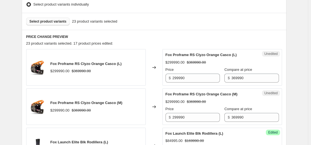
scroll to position [197, 0]
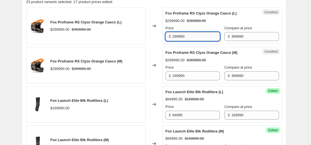
click at [204, 40] on input "299990" at bounding box center [195, 36] width 47 height 9
paste input "184995"
type input "184995"
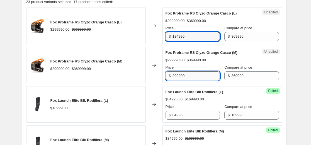
click at [203, 76] on input "299990" at bounding box center [195, 75] width 47 height 9
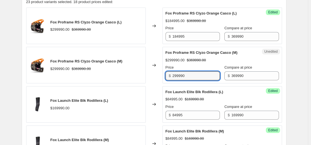
paste input "184995"
type input "184995"
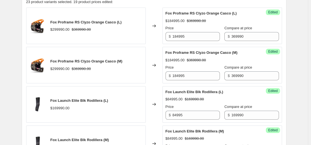
click at [198, 62] on strike "$369990.00" at bounding box center [196, 60] width 19 height 6
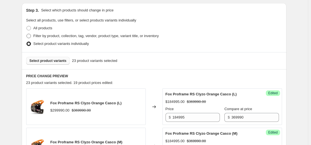
scroll to position [113, 0]
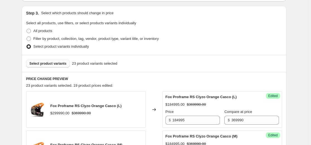
click at [54, 62] on span "Select product variants" at bounding box center [48, 63] width 37 height 4
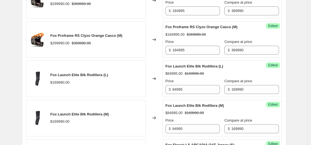
scroll to position [225, 0]
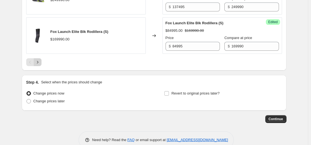
click at [40, 65] on icon "Next" at bounding box center [38, 62] width 6 height 6
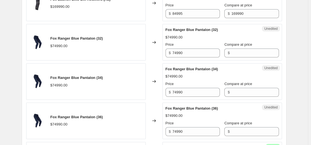
scroll to position [216, 0]
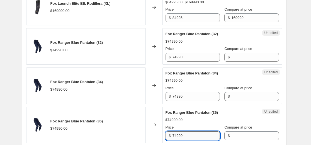
click at [189, 134] on input "74990" at bounding box center [195, 135] width 47 height 9
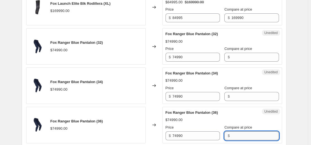
click at [232, 134] on input "Compare at price" at bounding box center [254, 135] width 47 height 9
paste input "74990"
type input "74990"
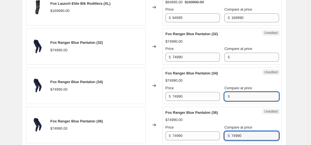
click at [239, 93] on input "Compare at price" at bounding box center [254, 96] width 47 height 9
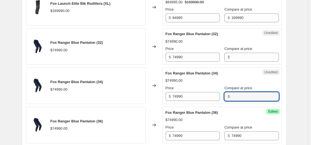
paste input "74990"
type input "74990"
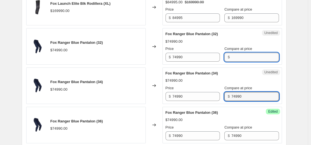
click at [231, 55] on input "Compare at price" at bounding box center [254, 57] width 47 height 9
paste input "74990"
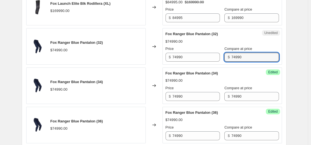
type input "74990"
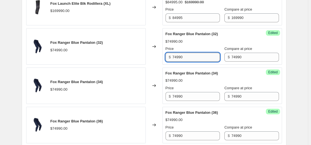
click at [200, 60] on input "74990" at bounding box center [195, 57] width 47 height 9
paste input "37495"
type input "37495"
click at [189, 99] on input "74990" at bounding box center [195, 96] width 47 height 9
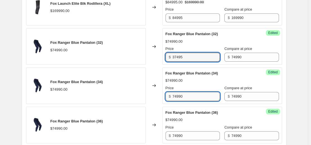
click at [189, 99] on input "74990" at bounding box center [195, 96] width 47 height 9
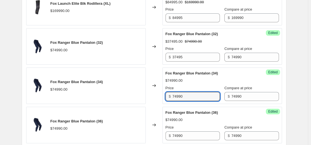
paste input "37495"
type input "37495"
click at [193, 133] on input "74990" at bounding box center [195, 135] width 47 height 9
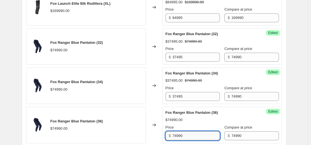
click at [193, 133] on input "74990" at bounding box center [195, 135] width 47 height 9
paste input "37495"
type input "37495"
click at [193, 125] on div "Price" at bounding box center [192, 128] width 54 height 6
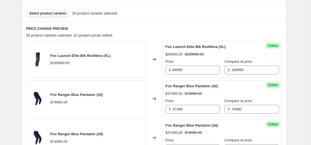
scroll to position [132, 0]
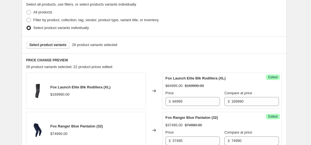
click at [55, 44] on span "Select product variants" at bounding box center [48, 45] width 37 height 4
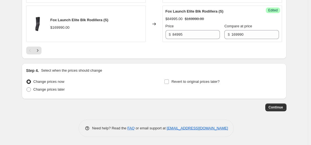
scroll to position [968, 0]
click at [40, 53] on icon "Next" at bounding box center [38, 50] width 6 height 6
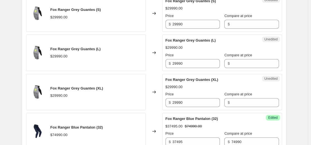
scroll to position [279, 0]
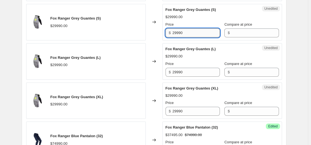
click at [188, 35] on input "29990" at bounding box center [195, 32] width 47 height 9
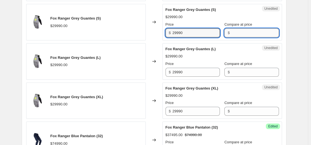
click at [231, 33] on input "Compare at price" at bounding box center [254, 32] width 47 height 9
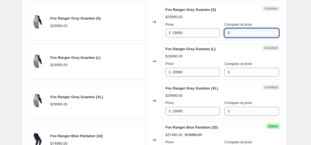
paste input "29990"
type input "29990"
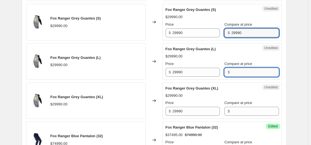
click at [234, 68] on input "Compare at price" at bounding box center [254, 72] width 47 height 9
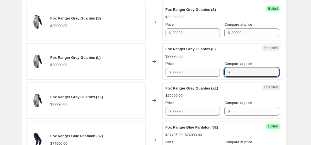
paste input "29990"
type input "29990"
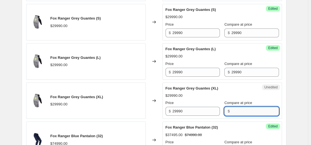
drag, startPoint x: 235, startPoint y: 111, endPoint x: 235, endPoint y: 109, distance: 2.8
click at [235, 111] on input "Compare at price" at bounding box center [254, 111] width 47 height 9
paste input "29990"
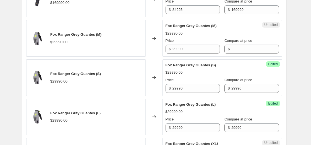
scroll to position [223, 0]
type input "29990"
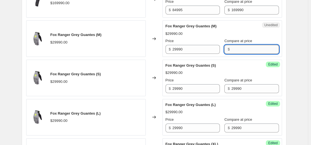
click at [237, 53] on input "Compare at price" at bounding box center [254, 49] width 47 height 9
paste input "29990"
type input "29990"
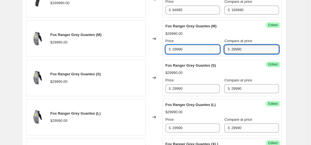
click at [204, 53] on input "29990" at bounding box center [195, 49] width 47 height 9
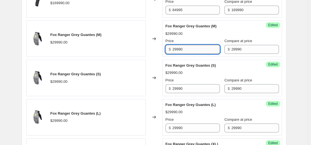
click at [204, 53] on input "29990" at bounding box center [195, 49] width 47 height 9
paste input "16495"
type input "16495"
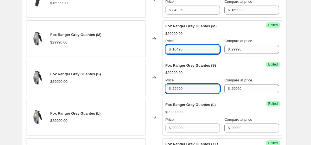
click at [202, 89] on input "29990" at bounding box center [195, 88] width 47 height 9
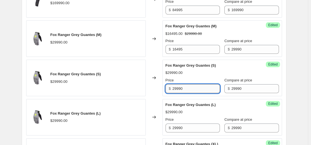
click at [202, 89] on input "29990" at bounding box center [195, 88] width 47 height 9
paste input "16495"
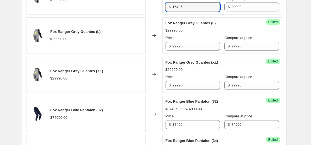
scroll to position [307, 0]
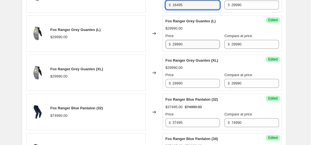
type input "16495"
click at [193, 45] on input "29990" at bounding box center [195, 44] width 47 height 9
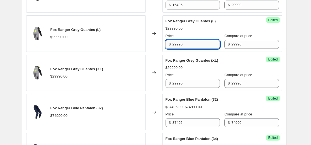
click at [193, 45] on input "29990" at bounding box center [195, 44] width 47 height 9
paste input "16495"
type input "16495"
click at [197, 86] on input "29990" at bounding box center [195, 83] width 47 height 9
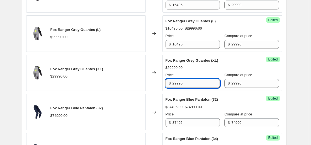
click at [197, 86] on input "29990" at bounding box center [195, 83] width 47 height 9
paste input "16495"
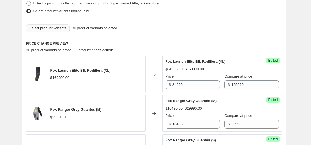
scroll to position [140, 0]
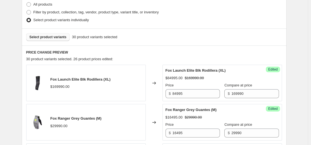
type input "16495"
click at [58, 38] on span "Select product variants" at bounding box center [48, 37] width 37 height 4
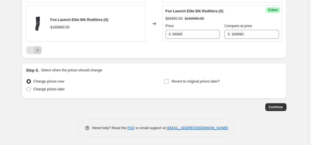
click at [38, 49] on icon "Next" at bounding box center [37, 50] width 1 height 3
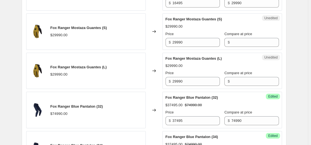
scroll to position [492, 0]
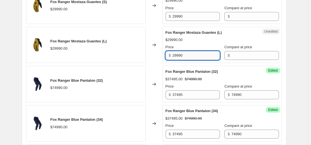
click at [195, 57] on input "29990" at bounding box center [195, 55] width 47 height 9
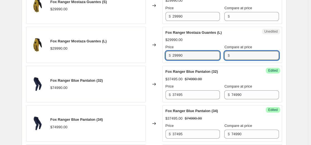
drag, startPoint x: 237, startPoint y: 55, endPoint x: 238, endPoint y: 36, distance: 18.7
click at [237, 55] on input "Compare at price" at bounding box center [254, 55] width 47 height 9
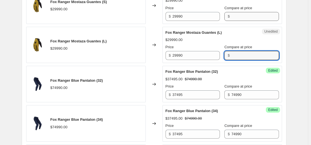
paste input "29990"
type input "29990"
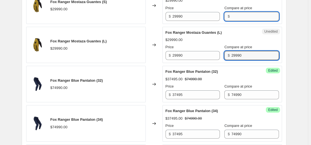
click at [238, 14] on input "Compare at price" at bounding box center [254, 16] width 47 height 9
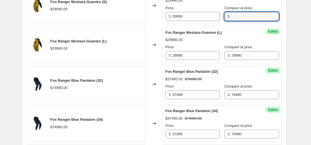
paste input "29990"
type input "29990"
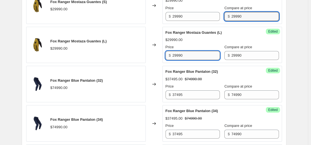
click at [196, 55] on input "29990" at bounding box center [195, 55] width 47 height 9
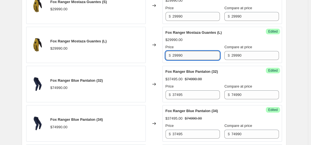
click at [196, 55] on input "29990" at bounding box center [195, 55] width 47 height 9
paste input "2493"
type input "22493"
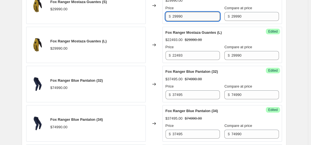
click at [196, 17] on input "29990" at bounding box center [195, 16] width 47 height 9
paste input "2493"
type input "22493"
click at [205, 41] on div "$22493.00 $29990.00" at bounding box center [221, 40] width 113 height 6
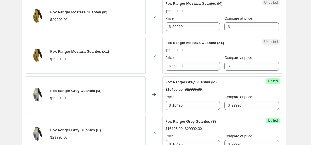
scroll to position [241, 0]
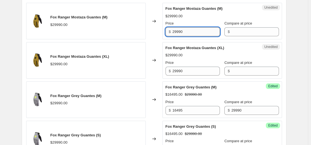
click at [198, 31] on input "29990" at bounding box center [195, 31] width 47 height 9
paste input "2493"
type input "22493"
click at [195, 75] on input "29990" at bounding box center [195, 71] width 47 height 9
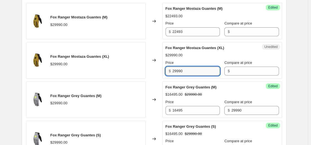
click at [195, 75] on input "29990" at bounding box center [195, 71] width 47 height 9
paste input "2493"
type input "22493"
click at [242, 33] on input "Compare at price" at bounding box center [254, 31] width 47 height 9
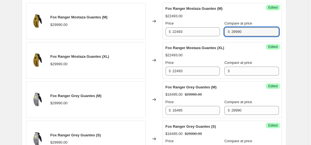
type input "29990"
click at [245, 42] on div "Success Edited Fox Ranger Mostaza Guantes (XL) $22493.00 Price $ 22493 Compare …" at bounding box center [222, 60] width 120 height 36
click at [242, 32] on input "29990" at bounding box center [254, 31] width 47 height 9
drag, startPoint x: 239, startPoint y: 72, endPoint x: 227, endPoint y: 53, distance: 22.3
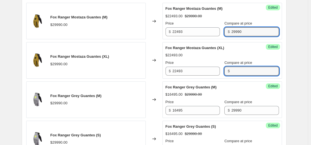
click at [239, 72] on input "Compare at price" at bounding box center [254, 71] width 47 height 9
paste input "29990"
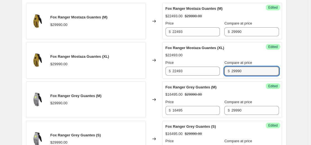
type input "29990"
click at [226, 50] on div "Fox Ranger Mostaza Guantes (XL)" at bounding box center [210, 48] width 91 height 6
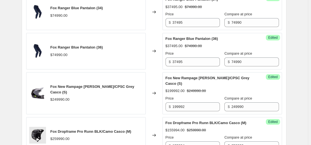
scroll to position [715, 0]
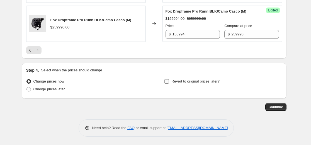
click at [172, 81] on label "Revert to original prices later?" at bounding box center [191, 81] width 55 height 8
click at [169, 81] on input "Revert to original prices later?" at bounding box center [166, 81] width 4 height 4
checkbox input "true"
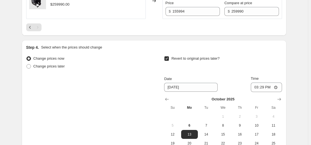
scroll to position [742, 0]
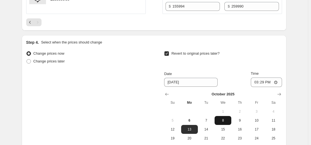
click at [222, 120] on span "8" at bounding box center [223, 120] width 12 height 4
type input "[DATE]"
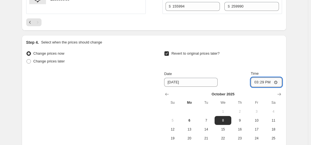
click at [265, 83] on input "15:29" at bounding box center [266, 81] width 31 height 9
type input "23:59"
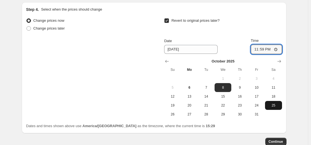
scroll to position [798, 0]
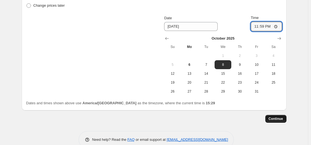
click at [269, 118] on button "Continue" at bounding box center [275, 119] width 21 height 8
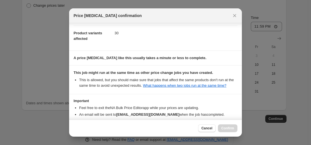
scroll to position [60, 0]
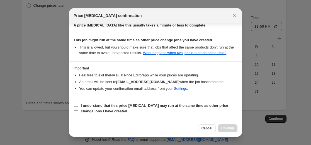
click at [106, 106] on b "I understand that this price [MEDICAL_DATA] may run at the same time as other p…" at bounding box center [154, 108] width 147 height 10
click at [78, 106] on input "I understand that this price [MEDICAL_DATA] may run at the same time as other p…" at bounding box center [76, 108] width 4 height 4
checkbox input "true"
click at [230, 126] on span "Confirm" at bounding box center [227, 128] width 13 height 4
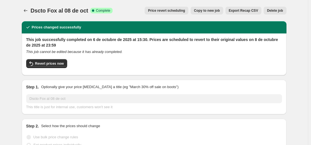
click at [89, 12] on div "Dscto Fox al 08 de oct Success Complete Complete" at bounding box center [72, 11] width 82 height 8
drag, startPoint x: 88, startPoint y: 12, endPoint x: 33, endPoint y: 11, distance: 55.2
click at [33, 11] on span "Dscto Fox al 08 de oct" at bounding box center [60, 11] width 58 height 6
copy span "Dscto Fox al 08 de oct"
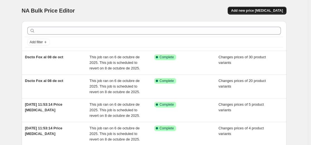
click at [245, 11] on span "Add new price [MEDICAL_DATA]" at bounding box center [257, 10] width 52 height 4
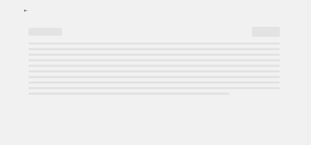
select select "percentage"
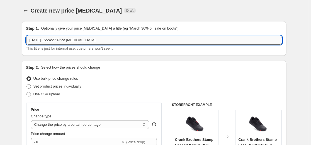
click at [53, 42] on input "[DATE] 15:24:27 Price [MEDICAL_DATA]" at bounding box center [154, 40] width 256 height 9
paste input "Dscto Fox al 08 de oct"
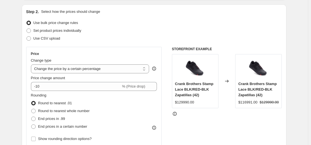
type input "Dscto Fox al 08 de oct"
click at [50, 26] on label "Use bulk price change rules" at bounding box center [52, 23] width 52 height 8
click at [27, 21] on input "Use bulk price change rules" at bounding box center [26, 21] width 0 height 0
click at [50, 32] on span "Set product prices individually" at bounding box center [57, 30] width 48 height 4
click at [27, 29] on input "Set product prices individually" at bounding box center [26, 28] width 0 height 0
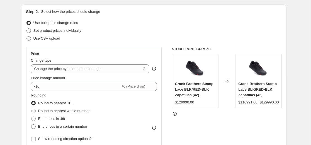
radio input "true"
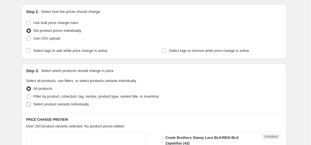
click at [45, 105] on span "Select product variants individually" at bounding box center [60, 104] width 55 height 4
click at [27, 102] on input "Select product variants individually" at bounding box center [26, 102] width 0 height 0
radio input "true"
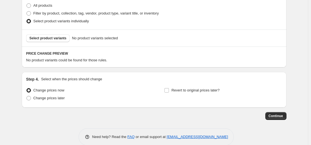
scroll to position [139, 0]
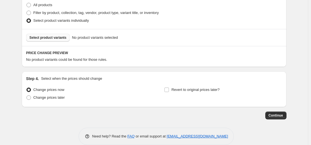
click at [59, 38] on span "Select product variants" at bounding box center [48, 37] width 37 height 4
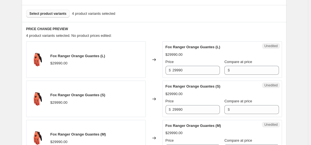
scroll to position [195, 0]
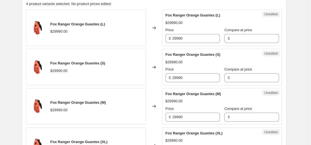
click at [203, 31] on div "Price" at bounding box center [192, 30] width 54 height 6
click at [201, 36] on input "29990" at bounding box center [195, 38] width 47 height 9
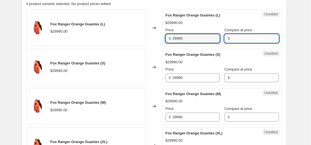
click at [241, 38] on input "Compare at price" at bounding box center [254, 38] width 47 height 9
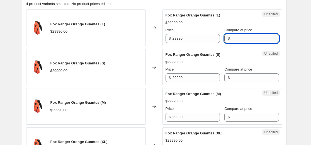
paste input "29990"
type input "29990"
click at [233, 83] on div "Unedited Fox Ranger Orange Guantes (S) $29990.00 Price $ 29990 Compare at price…" at bounding box center [222, 67] width 120 height 36
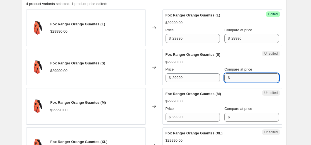
click at [234, 77] on input "Compare at price" at bounding box center [254, 77] width 47 height 9
paste input "29990"
type input "29990"
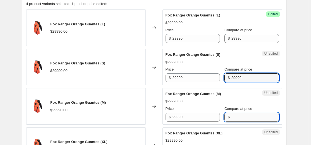
click at [232, 118] on input "Compare at price" at bounding box center [254, 117] width 47 height 9
paste input "29990"
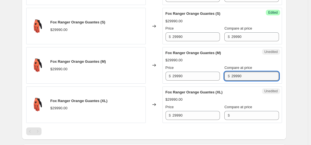
scroll to position [279, 0]
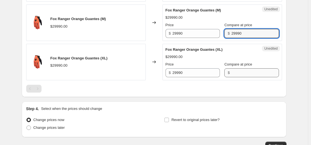
type input "29990"
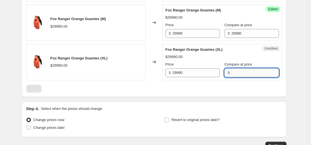
drag, startPoint x: 236, startPoint y: 76, endPoint x: 233, endPoint y: 75, distance: 3.2
click at [236, 76] on input "Compare at price" at bounding box center [254, 72] width 47 height 9
paste input "29990"
type input "29990"
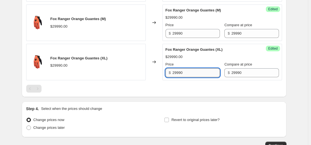
click at [198, 72] on input "29990" at bounding box center [195, 72] width 47 height 9
drag, startPoint x: 198, startPoint y: 72, endPoint x: 201, endPoint y: 42, distance: 30.0
click at [198, 70] on input "29990" at bounding box center [195, 72] width 47 height 9
paste input "17994"
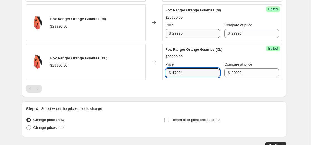
type input "17994"
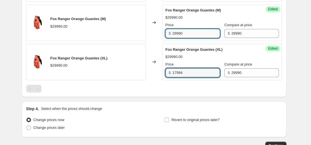
click at [198, 33] on input "29990" at bounding box center [195, 33] width 47 height 9
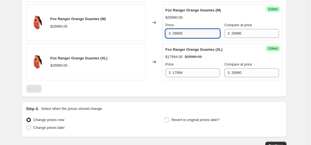
click at [198, 33] on input "29990" at bounding box center [195, 33] width 47 height 9
paste input "17994"
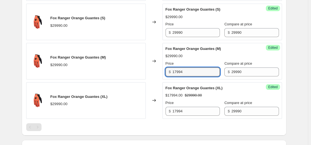
scroll to position [195, 0]
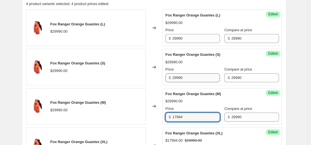
type input "17994"
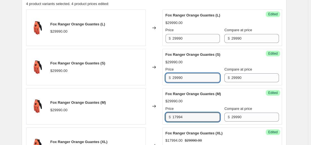
click at [198, 78] on input "29990" at bounding box center [195, 77] width 47 height 9
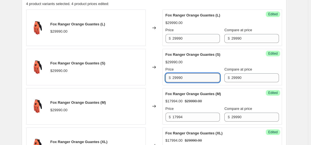
click at [198, 78] on input "29990" at bounding box center [195, 77] width 47 height 9
paste input "17994"
type input "17994"
click at [196, 40] on input "29990" at bounding box center [195, 38] width 47 height 9
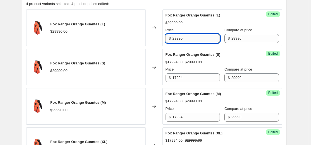
click at [196, 40] on input "29990" at bounding box center [195, 38] width 47 height 9
paste input "17994"
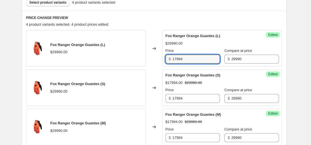
scroll to position [139, 0]
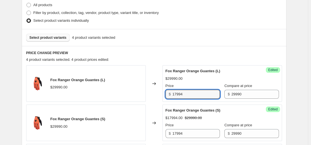
type input "17994"
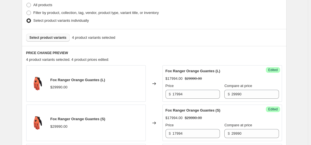
click at [57, 38] on span "Select product variants" at bounding box center [48, 37] width 37 height 4
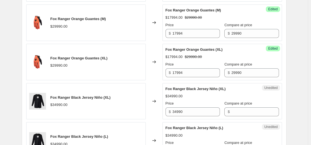
scroll to position [306, 0]
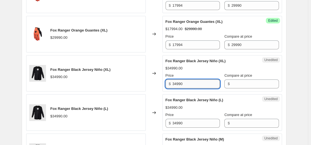
click at [204, 87] on input "34990" at bounding box center [195, 83] width 47 height 9
paste input "1491"
type input "31491"
click at [194, 126] on input "34990" at bounding box center [195, 123] width 47 height 9
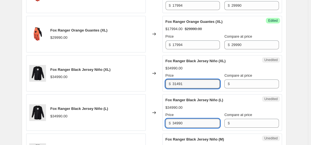
click at [194, 126] on input "34990" at bounding box center [195, 123] width 47 height 9
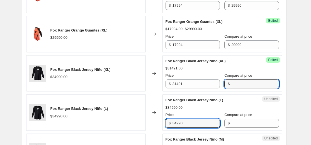
drag, startPoint x: 235, startPoint y: 87, endPoint x: 236, endPoint y: 94, distance: 7.8
click at [235, 87] on input "Compare at price" at bounding box center [254, 83] width 47 height 9
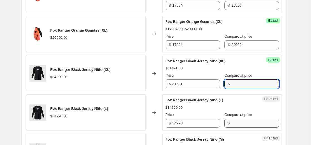
paste input "34990"
type input "34990"
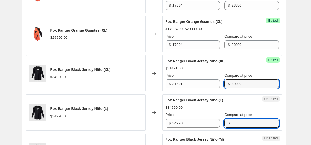
drag, startPoint x: 236, startPoint y: 122, endPoint x: 234, endPoint y: 118, distance: 4.9
click at [236, 122] on input "Compare at price" at bounding box center [254, 123] width 47 height 9
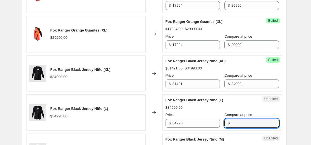
paste input "34990"
type input "34990"
click at [200, 82] on input "31491" at bounding box center [195, 83] width 47 height 9
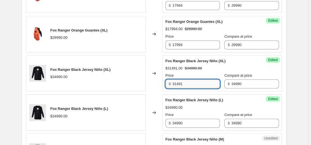
click at [200, 82] on input "31491" at bounding box center [195, 83] width 47 height 9
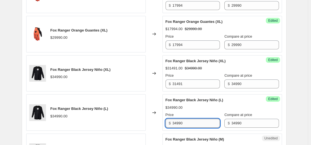
click at [195, 123] on input "34990" at bounding box center [195, 123] width 47 height 9
paste input "1491"
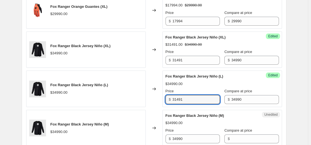
scroll to position [362, 0]
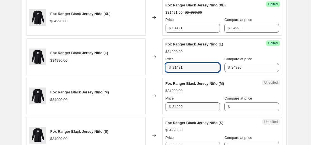
type input "31491"
click at [201, 107] on input "34990" at bounding box center [195, 106] width 47 height 9
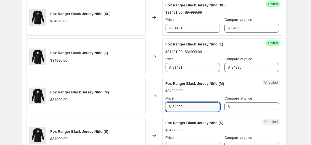
click at [201, 107] on input "34990" at bounding box center [195, 106] width 47 height 9
paste input "1491"
type input "31491"
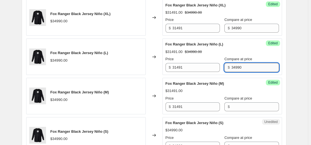
click at [249, 68] on input "34990" at bounding box center [254, 67] width 47 height 9
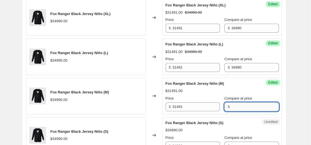
click at [234, 107] on input "Compare at price" at bounding box center [254, 106] width 47 height 9
paste input "34990"
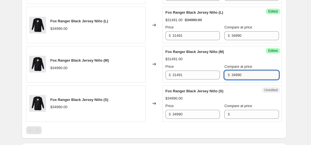
scroll to position [418, 0]
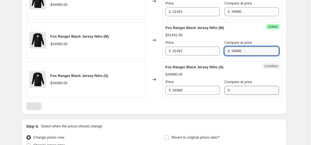
type input "34990"
click at [233, 89] on input "Compare at price" at bounding box center [254, 90] width 47 height 9
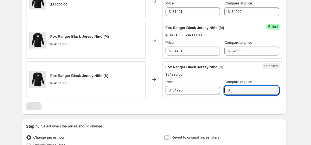
paste input "34990"
type input "34990"
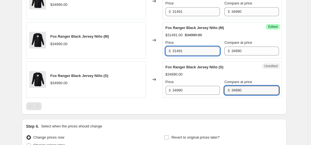
click at [195, 53] on input "31491" at bounding box center [195, 51] width 47 height 9
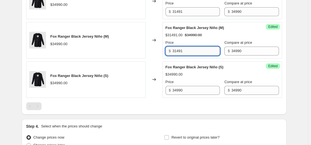
click at [195, 53] on input "31491" at bounding box center [195, 51] width 47 height 9
click at [192, 93] on input "34990" at bounding box center [195, 90] width 47 height 9
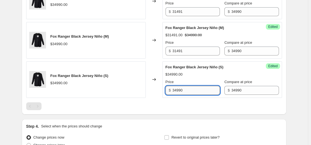
click at [192, 93] on input "34990" at bounding box center [195, 90] width 47 height 9
paste input "1491"
type input "31491"
click at [193, 75] on div "$34990.00" at bounding box center [221, 75] width 113 height 6
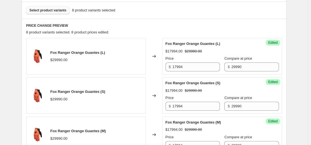
scroll to position [139, 0]
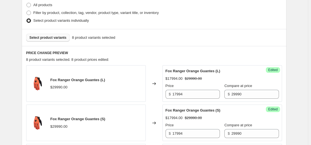
click at [61, 38] on span "Select product variants" at bounding box center [48, 37] width 37 height 4
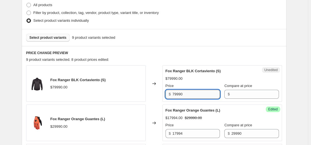
click at [208, 94] on input "79990" at bounding box center [195, 94] width 47 height 9
paste input "55993"
type input "55993"
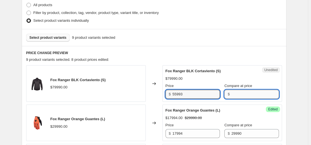
click at [242, 94] on input "Compare at price" at bounding box center [254, 94] width 47 height 9
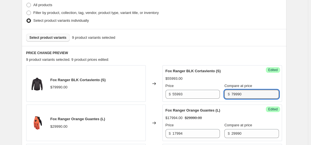
type input "79990"
click at [239, 74] on div "Fox Ranger BLK Cortaviento (S)" at bounding box center [210, 71] width 91 height 6
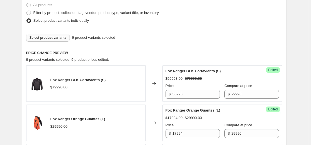
click at [47, 36] on span "Select product variants" at bounding box center [48, 37] width 37 height 4
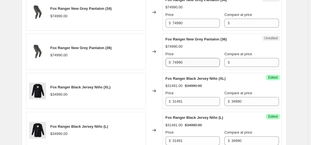
scroll to position [390, 0]
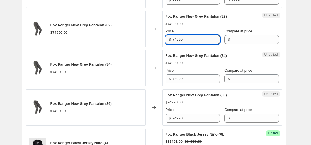
click at [194, 37] on input "74990" at bounding box center [195, 39] width 47 height 9
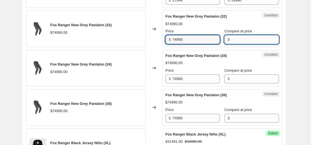
click at [233, 41] on input "Compare at price" at bounding box center [254, 39] width 47 height 9
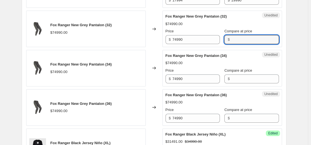
paste input "74990"
type input "74990"
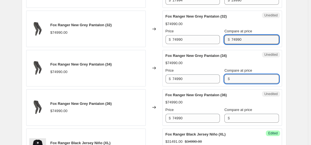
click at [236, 78] on input "Compare at price" at bounding box center [254, 78] width 47 height 9
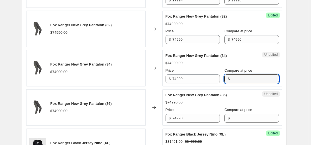
paste input "74990"
type input "74990"
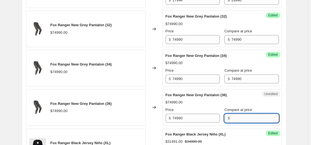
click at [238, 117] on input "Compare at price" at bounding box center [254, 118] width 47 height 9
paste input "74990"
type input "74990"
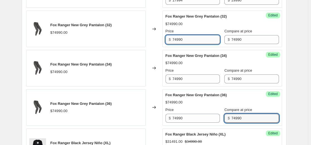
click at [190, 39] on input "74990" at bounding box center [195, 39] width 47 height 9
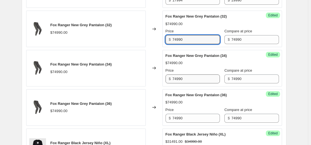
paste input "59992"
type input "59992"
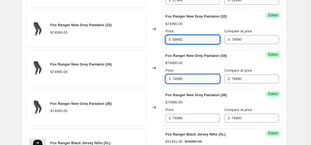
click at [188, 82] on input "74990" at bounding box center [195, 78] width 47 height 9
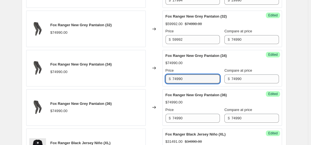
paste input "59992"
type input "59992"
click at [193, 113] on div "Price $ 74990" at bounding box center [192, 115] width 54 height 16
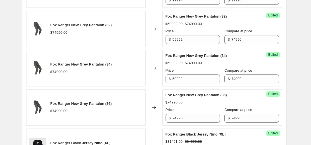
click at [193, 113] on div "Price $ 74990" at bounding box center [192, 115] width 54 height 16
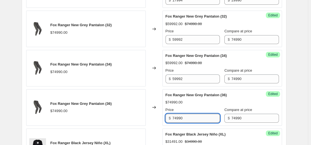
click at [193, 117] on input "74990" at bounding box center [195, 118] width 47 height 9
paste input "59992"
type input "59992"
click at [189, 107] on div "Price" at bounding box center [192, 110] width 54 height 6
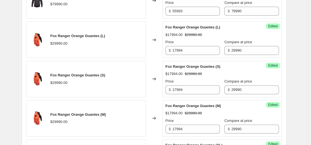
scroll to position [167, 0]
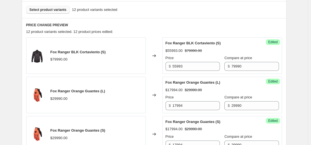
click at [56, 9] on span "Select product variants" at bounding box center [48, 10] width 37 height 4
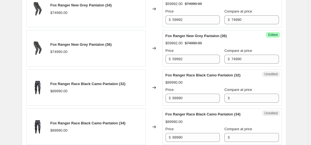
scroll to position [474, 0]
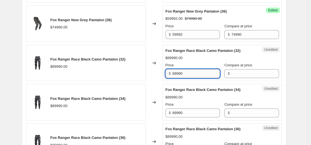
click at [202, 71] on input "89990" at bounding box center [195, 73] width 47 height 9
click at [244, 75] on input "Compare at price" at bounding box center [254, 73] width 47 height 9
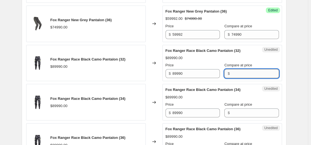
paste input "89990"
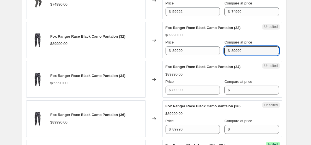
scroll to position [529, 0]
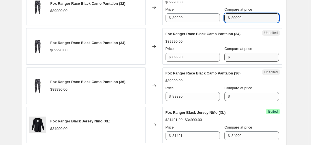
type input "89990"
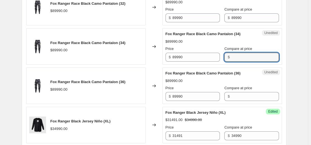
drag, startPoint x: 236, startPoint y: 56, endPoint x: 238, endPoint y: 79, distance: 23.2
click at [236, 56] on input "Compare at price" at bounding box center [254, 57] width 47 height 9
paste input "89990"
type input "89990"
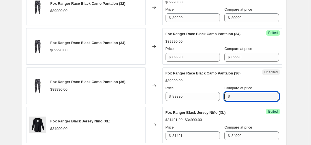
drag, startPoint x: 238, startPoint y: 94, endPoint x: 176, endPoint y: 48, distance: 77.4
click at [238, 94] on input "Compare at price" at bounding box center [254, 96] width 47 height 9
paste input "89990"
type input "89990"
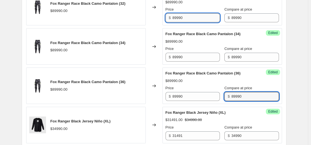
click at [186, 19] on input "89990" at bounding box center [195, 17] width 47 height 9
paste input "71992"
type input "71992"
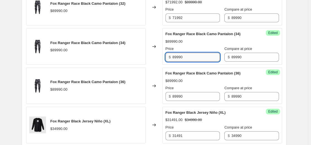
click at [190, 57] on input "89990" at bounding box center [195, 57] width 47 height 9
paste input "71992"
type input "71992"
click at [196, 97] on input "89990" at bounding box center [195, 96] width 47 height 9
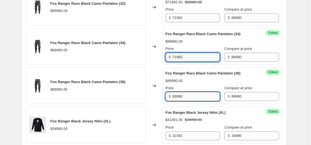
click at [196, 97] on input "89990" at bounding box center [195, 96] width 47 height 9
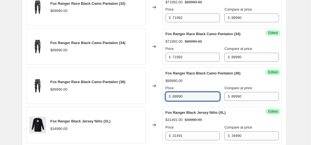
paste input "71992"
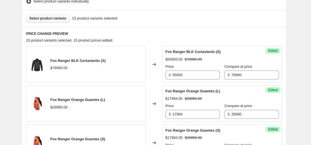
scroll to position [139, 0]
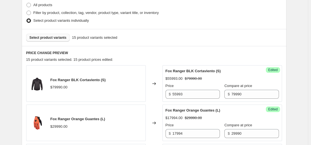
type input "71992"
click at [56, 39] on span "Select product variants" at bounding box center [48, 37] width 37 height 4
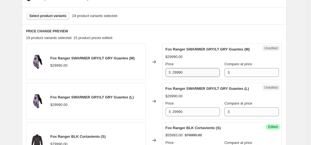
scroll to position [167, 0]
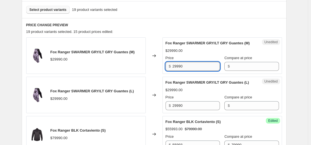
click at [203, 69] on input "29990" at bounding box center [195, 66] width 47 height 9
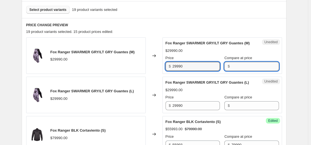
click at [244, 70] on input "Compare at price" at bounding box center [254, 66] width 47 height 9
paste input "29990"
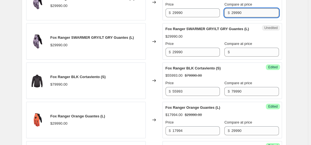
scroll to position [223, 0]
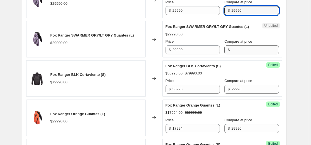
type input "29990"
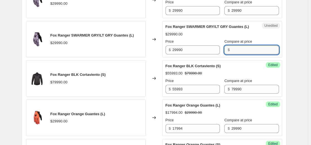
click at [240, 54] on input "Compare at price" at bounding box center [254, 49] width 47 height 9
paste input "29990"
type input "29990"
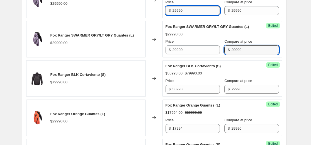
click at [196, 14] on input "29990" at bounding box center [195, 10] width 47 height 9
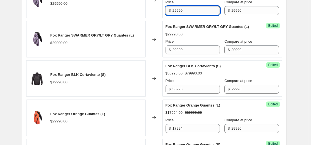
click at [196, 14] on input "29990" at bounding box center [195, 10] width 47 height 9
paste input "16495"
type input "16495"
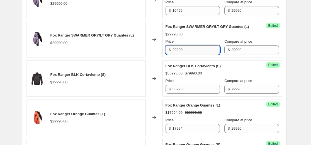
click at [192, 54] on input "29990" at bounding box center [195, 49] width 47 height 9
paste input "16495"
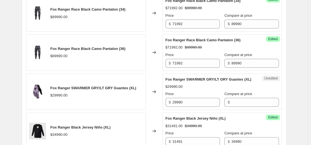
scroll to position [697, 0]
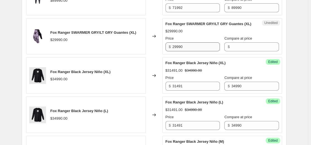
type input "16495"
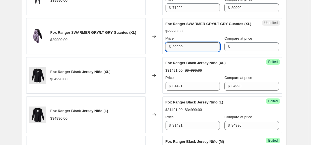
click at [199, 51] on input "29990" at bounding box center [195, 46] width 47 height 9
paste input "16495"
type input "16495"
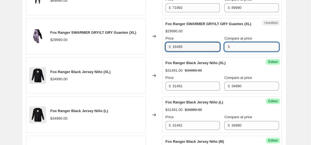
click at [249, 51] on input "Compare at price" at bounding box center [254, 46] width 47 height 9
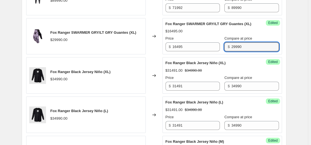
type input "29990"
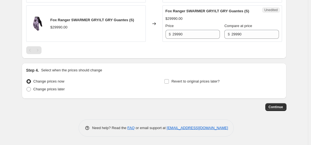
scroll to position [919, 0]
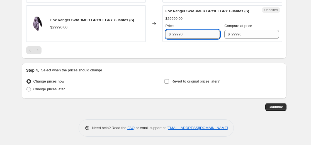
click at [201, 39] on input "29990" at bounding box center [195, 34] width 47 height 9
paste input "16495"
type input "16495"
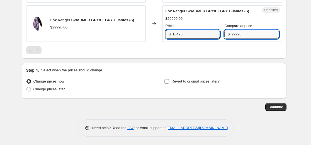
click at [244, 39] on input "29990" at bounding box center [254, 34] width 47 height 9
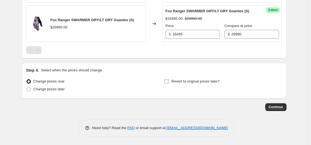
click at [167, 84] on input "Revert to original prices later?" at bounding box center [166, 81] width 4 height 4
checkbox input "true"
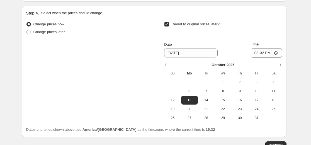
scroll to position [975, 0]
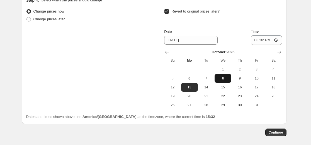
click at [221, 81] on span "8" at bounding box center [223, 78] width 12 height 4
type input "[DATE]"
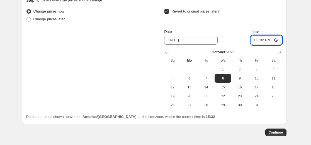
click at [263, 45] on input "15:32" at bounding box center [266, 39] width 31 height 9
type input "23:59"
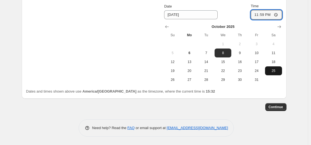
scroll to position [1023, 0]
click at [275, 107] on span "Continue" at bounding box center [276, 107] width 14 height 4
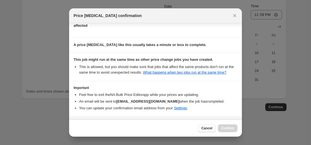
scroll to position [60, 0]
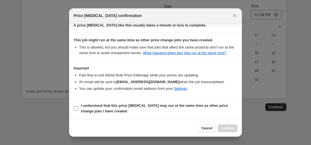
click at [137, 108] on b "I understand that this price [MEDICAL_DATA] may run at the same time as other p…" at bounding box center [154, 108] width 147 height 10
click at [78, 108] on input "I understand that this price [MEDICAL_DATA] may run at the same time as other p…" at bounding box center [76, 108] width 4 height 4
checkbox input "true"
click at [231, 128] on span "Confirm" at bounding box center [227, 128] width 13 height 4
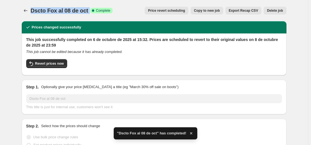
drag, startPoint x: 89, startPoint y: 11, endPoint x: 31, endPoint y: 11, distance: 58.2
click at [31, 11] on div "Dscto Fox al 08 de oct Success Complete Complete Price revert scheduling Copy t…" at bounding box center [154, 11] width 265 height 8
copy div "Dscto Fox al 08 de oct Success Complete"
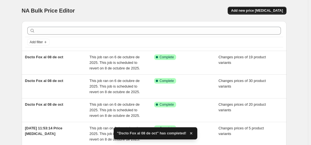
click at [261, 10] on span "Add new price [MEDICAL_DATA]" at bounding box center [257, 10] width 52 height 4
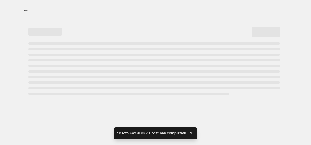
select select "percentage"
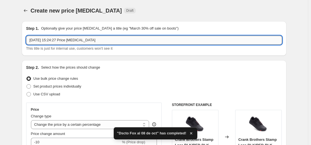
click at [76, 42] on input "[DATE] 15:24:27 Price [MEDICAL_DATA]" at bounding box center [154, 40] width 256 height 9
paste input "Dscto Fox al 08 de oct Success Complete"
drag, startPoint x: 68, startPoint y: 40, endPoint x: 199, endPoint y: 52, distance: 131.5
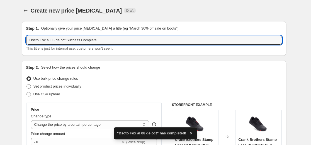
click at [197, 52] on div "Step 1. Optionally give your price [MEDICAL_DATA] a title (eg "March 30% off sa…" at bounding box center [154, 38] width 265 height 35
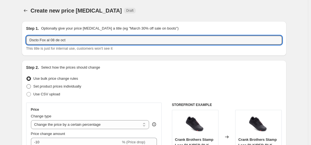
type input "Dscto Fox al 08 de oct"
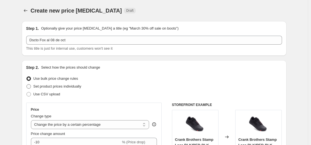
click at [59, 84] on span "Set product prices individually" at bounding box center [57, 86] width 48 height 4
click at [27, 84] on input "Set product prices individually" at bounding box center [26, 84] width 0 height 0
radio input "true"
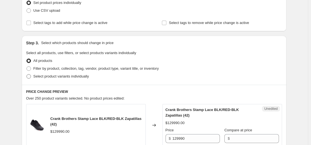
click at [53, 78] on span "Select product variants individually" at bounding box center [60, 76] width 55 height 4
click at [27, 74] on input "Select product variants individually" at bounding box center [26, 74] width 0 height 0
radio input "true"
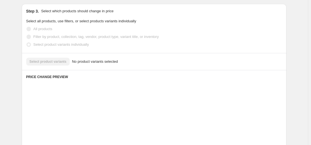
scroll to position [139, 0]
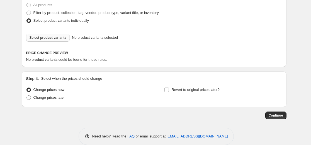
click at [62, 38] on span "Select product variants" at bounding box center [48, 37] width 37 height 4
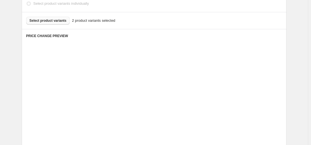
scroll to position [195, 0]
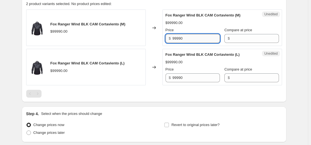
click at [197, 37] on input "99990" at bounding box center [195, 38] width 47 height 9
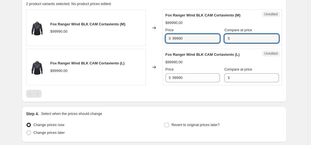
drag, startPoint x: 245, startPoint y: 39, endPoint x: 245, endPoint y: 43, distance: 4.2
click at [245, 39] on input "Compare at price" at bounding box center [254, 38] width 47 height 9
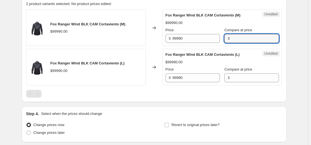
paste input "99990"
type input "99990"
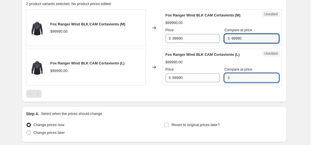
drag, startPoint x: 240, startPoint y: 80, endPoint x: 236, endPoint y: 77, distance: 5.3
click at [240, 80] on input "Compare at price" at bounding box center [254, 77] width 47 height 9
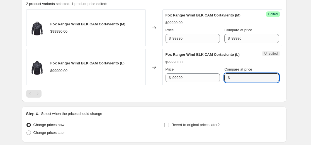
paste input "99990"
type input "99990"
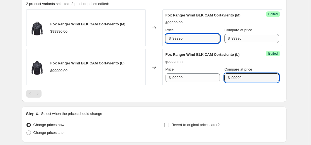
click at [184, 39] on input "99990" at bounding box center [195, 38] width 47 height 9
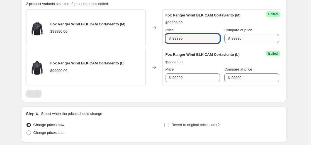
paste input "69993"
type input "69993"
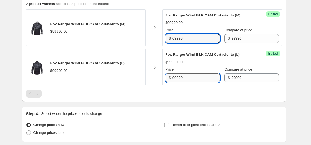
click at [191, 76] on input "99990" at bounding box center [195, 77] width 47 height 9
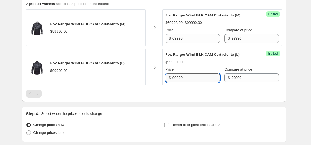
click at [191, 76] on input "99990" at bounding box center [195, 77] width 47 height 9
paste input "69993"
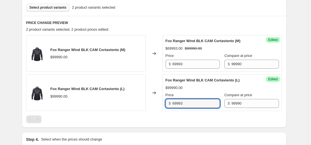
scroll to position [139, 0]
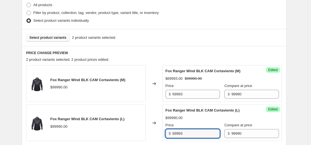
type input "69993"
click at [53, 35] on button "Select product variants" at bounding box center [48, 38] width 44 height 8
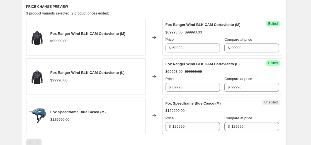
scroll to position [195, 0]
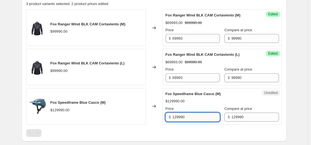
click at [197, 114] on input "129990" at bounding box center [195, 117] width 47 height 9
click at [195, 120] on input "129990" at bounding box center [195, 117] width 47 height 9
paste input "64995"
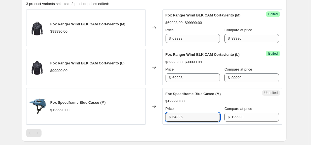
type input "64995"
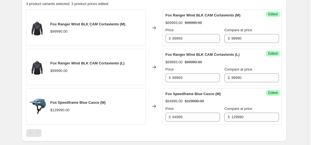
click at [184, 98] on div "$64995.00 $129990.00" at bounding box center [221, 101] width 113 height 6
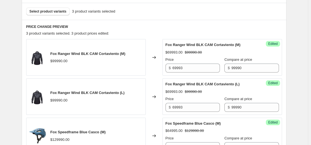
scroll to position [111, 0]
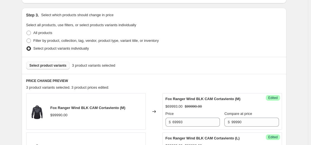
click at [60, 66] on span "Select product variants" at bounding box center [48, 65] width 37 height 4
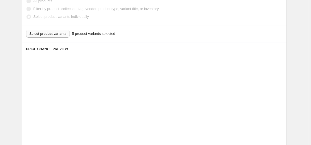
scroll to position [195, 0]
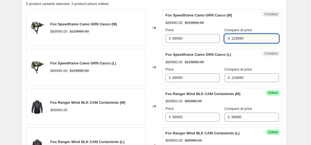
click at [245, 41] on input "129990" at bounding box center [254, 38] width 47 height 9
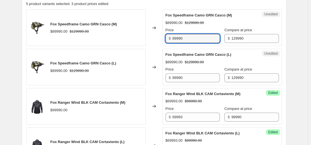
drag, startPoint x: 135, startPoint y: 40, endPoint x: 171, endPoint y: 55, distance: 39.0
click at [100, 48] on div "Fox Speedframe Camo GRN Casco (M) $89990.00 $129990.00 Changed to Unedited Fox …" at bounding box center [154, 105] width 256 height 193
paste input "103992"
type input "103992"
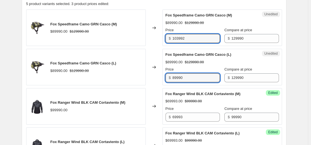
click at [110, 81] on div "Fox Speedframe Camo GRN Casco (L) $89990.00 $129990.00 Changed to Unedited Fox …" at bounding box center [154, 67] width 256 height 36
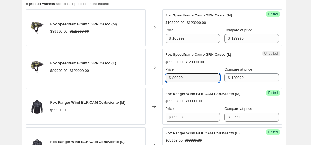
paste
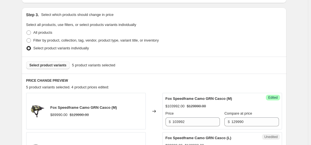
scroll to position [111, 0]
type input "103992"
click at [57, 65] on span "Select product variants" at bounding box center [48, 65] width 37 height 4
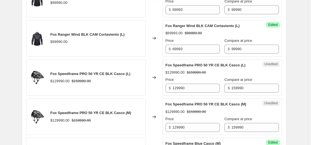
scroll to position [334, 0]
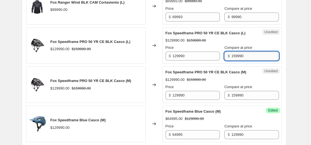
click at [248, 59] on input "159990" at bounding box center [254, 56] width 47 height 9
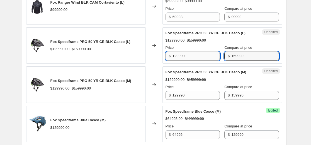
click at [194, 59] on input "129990" at bounding box center [195, 56] width 47 height 9
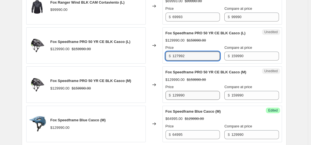
type input "127992"
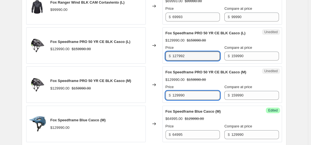
click at [203, 96] on input "129990" at bounding box center [195, 95] width 47 height 9
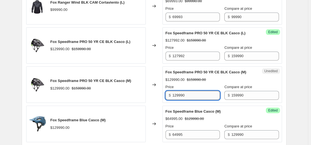
click at [203, 96] on input "129990" at bounding box center [195, 95] width 47 height 9
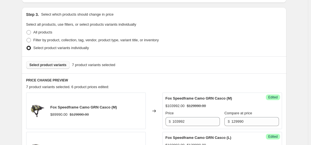
scroll to position [111, 0]
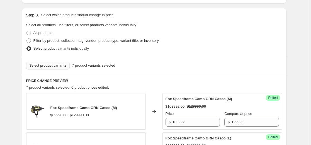
type input "127992"
click at [52, 66] on span "Select product variants" at bounding box center [48, 65] width 37 height 4
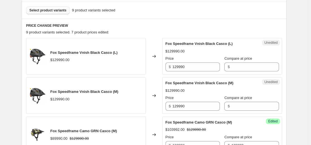
scroll to position [167, 0]
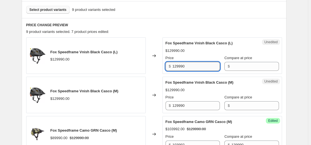
click at [185, 66] on input "129990" at bounding box center [195, 66] width 47 height 9
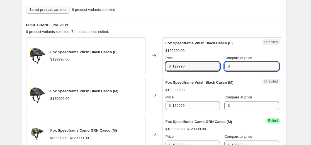
drag, startPoint x: 251, startPoint y: 66, endPoint x: 251, endPoint y: 70, distance: 3.9
click at [251, 66] on input "Compare at price" at bounding box center [254, 66] width 47 height 9
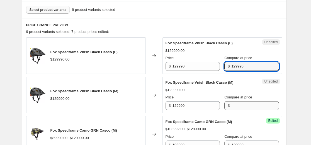
type input "129990"
click at [240, 104] on input "Compare at price" at bounding box center [254, 105] width 47 height 9
click at [240, 105] on input "Compare at price" at bounding box center [254, 105] width 47 height 9
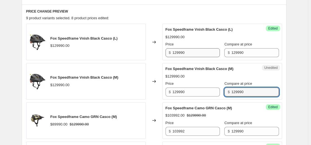
scroll to position [179, 0]
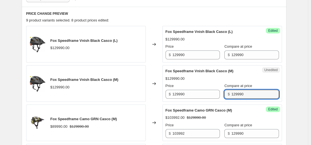
type input "129990"
click at [195, 57] on input "129990" at bounding box center [195, 54] width 47 height 9
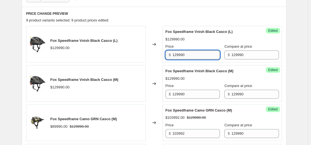
click at [195, 57] on input "129990" at bounding box center [195, 54] width 47 height 9
type input "64995"
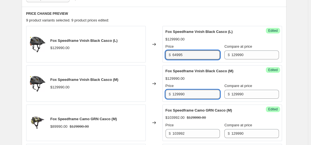
click at [196, 94] on input "129990" at bounding box center [195, 94] width 47 height 9
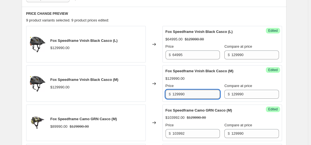
click at [196, 94] on input "129990" at bounding box center [195, 94] width 47 height 9
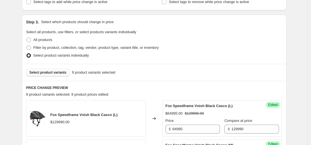
scroll to position [95, 0]
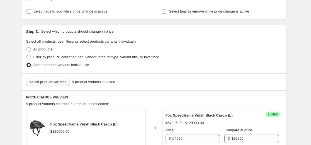
type input "64995"
click at [63, 84] on span "Select product variants" at bounding box center [48, 82] width 37 height 4
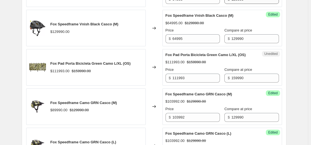
scroll to position [234, 0]
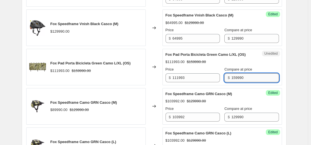
click at [244, 79] on input "159990" at bounding box center [254, 77] width 47 height 9
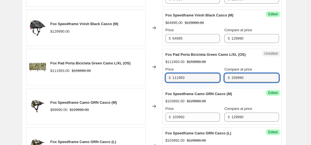
drag, startPoint x: 204, startPoint y: 77, endPoint x: 67, endPoint y: 78, distance: 136.8
click at [70, 78] on div "Fox Pad Porta Bicicleta Green Camo L/XL (OS) $111993.00 $159990.00 Changed to U…" at bounding box center [154, 67] width 256 height 36
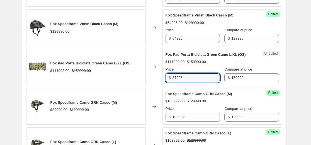
type input "87995"
click at [159, 66] on div "Changed to" at bounding box center [154, 67] width 17 height 36
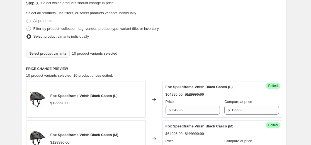
scroll to position [123, 0]
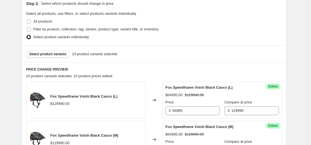
click at [56, 57] on button "Select product variants" at bounding box center [48, 54] width 44 height 8
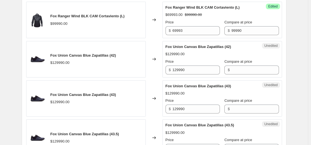
scroll to position [485, 0]
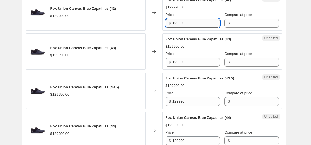
click at [194, 25] on input "129990" at bounding box center [195, 23] width 47 height 9
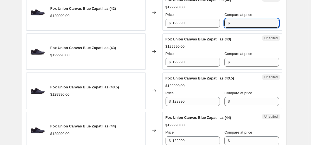
drag, startPoint x: 232, startPoint y: 25, endPoint x: 237, endPoint y: 40, distance: 15.8
click at [232, 25] on input "Compare at price" at bounding box center [254, 23] width 47 height 9
type input "129990"
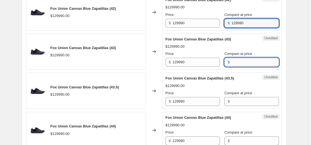
click at [239, 63] on input "Compare at price" at bounding box center [254, 62] width 47 height 9
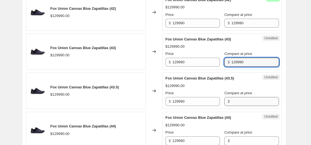
type input "129990"
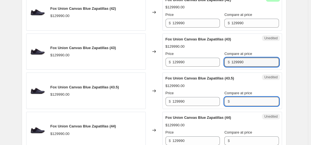
click at [235, 100] on input "Compare at price" at bounding box center [254, 101] width 47 height 9
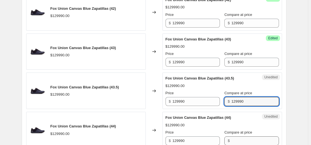
type input "129990"
click at [235, 138] on input "Compare at price" at bounding box center [254, 140] width 47 height 9
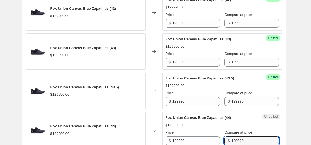
type input "129990"
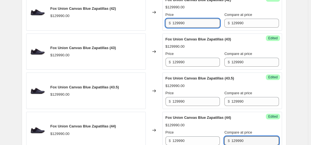
click at [206, 27] on input "129990" at bounding box center [195, 23] width 47 height 9
type input "116991"
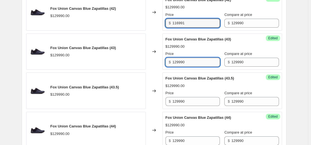
click at [200, 61] on input "129990" at bounding box center [195, 62] width 47 height 9
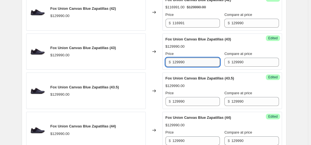
click at [200, 61] on input "129990" at bounding box center [195, 62] width 47 height 9
type input "116991"
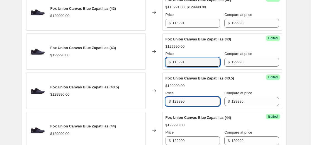
click at [197, 97] on input "129990" at bounding box center [195, 101] width 47 height 9
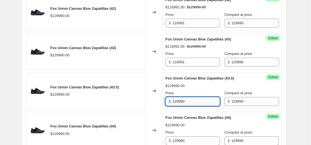
click at [198, 102] on input "129990" at bounding box center [195, 101] width 47 height 9
type input "116991"
click at [194, 138] on input "129990" at bounding box center [195, 140] width 47 height 9
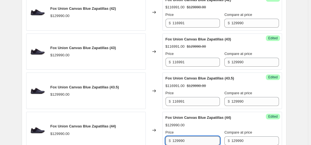
click at [194, 138] on input "129990" at bounding box center [195, 140] width 47 height 9
type input "116991"
click at [197, 129] on div "Fox Union Canvas Blue Zapatillas (44) $129990.00 Price $ 116991 Compare at pric…" at bounding box center [221, 130] width 113 height 30
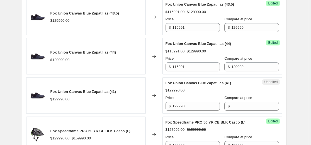
scroll to position [569, 0]
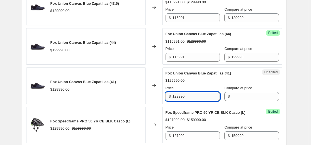
click at [194, 94] on input "129990" at bounding box center [195, 96] width 47 height 9
type input "116991"
click at [241, 93] on input "Compare at price" at bounding box center [254, 96] width 47 height 9
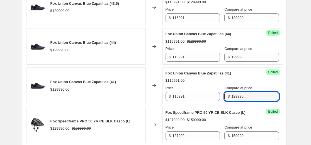
type input "129990"
click at [215, 74] on span "Fox Union Canvas Blue Zapatillas (41)" at bounding box center [198, 73] width 66 height 4
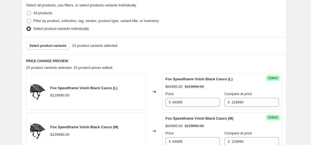
scroll to position [123, 0]
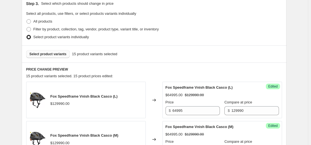
click at [51, 53] on span "Select product variants" at bounding box center [48, 54] width 37 height 4
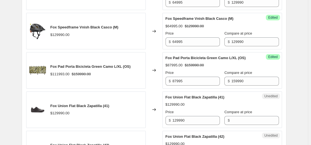
scroll to position [318, 0]
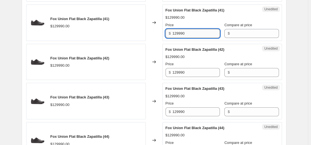
click at [193, 32] on input "129990" at bounding box center [195, 33] width 47 height 9
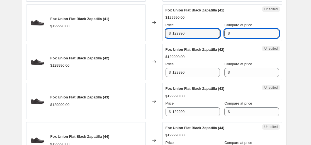
click at [235, 38] on input "Compare at price" at bounding box center [254, 33] width 47 height 9
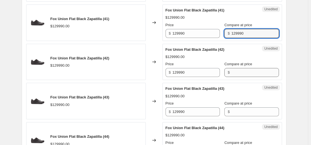
type input "129990"
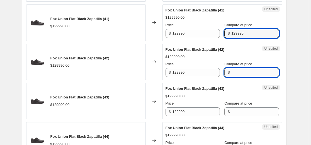
click at [241, 71] on input "Compare at price" at bounding box center [254, 72] width 47 height 9
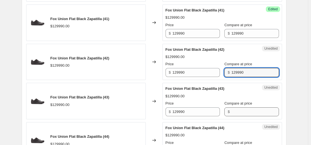
type input "129990"
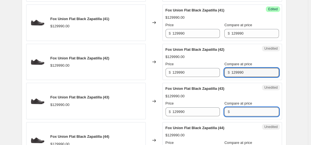
drag, startPoint x: 239, startPoint y: 116, endPoint x: 236, endPoint y: 115, distance: 3.1
click at [239, 116] on input "Compare at price" at bounding box center [254, 111] width 47 height 9
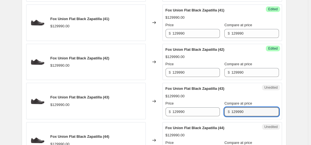
type input "129990"
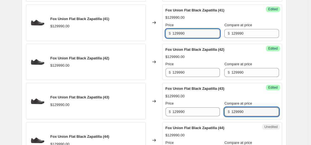
click at [196, 34] on input "129990" at bounding box center [195, 33] width 47 height 9
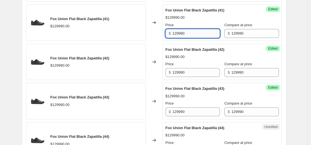
click at [196, 34] on input "129990" at bounding box center [195, 33] width 47 height 9
type input "90993"
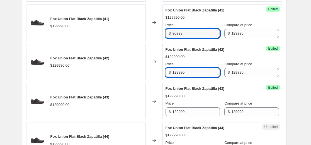
click at [191, 76] on input "129990" at bounding box center [195, 72] width 47 height 9
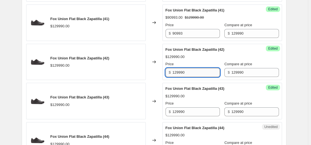
click at [191, 76] on input "129990" at bounding box center [195, 72] width 47 height 9
type input "90993"
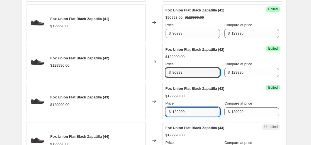
click at [193, 108] on input "129990" at bounding box center [195, 111] width 47 height 9
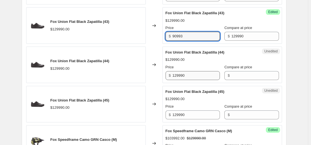
scroll to position [401, 0]
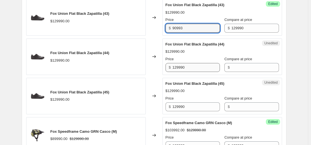
type input "90993"
click at [201, 69] on input "129990" at bounding box center [195, 67] width 47 height 9
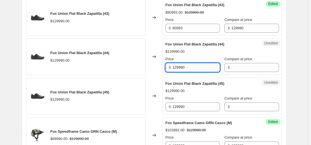
click at [201, 69] on input "129990" at bounding box center [195, 67] width 47 height 9
type input "90993"
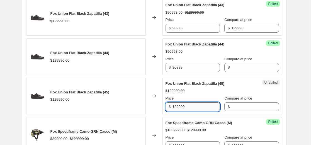
click at [191, 109] on input "129990" at bounding box center [195, 106] width 47 height 9
type input "90993"
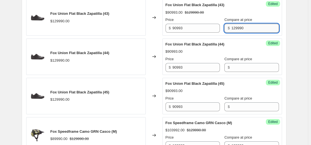
click at [232, 28] on input "129990" at bounding box center [254, 28] width 47 height 9
click at [238, 69] on input "Compare at price" at bounding box center [254, 67] width 47 height 9
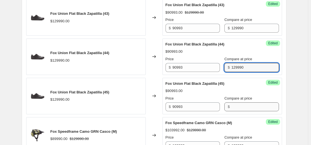
type input "129990"
click at [236, 106] on input "Compare at price" at bounding box center [254, 106] width 47 height 9
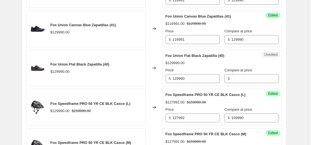
scroll to position [847, 0]
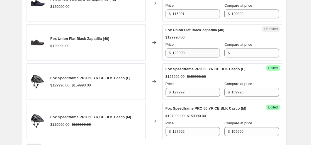
type input "129990"
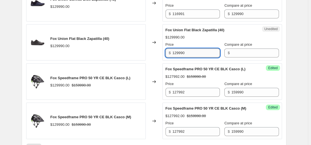
click at [199, 50] on input "129990" at bounding box center [195, 52] width 47 height 9
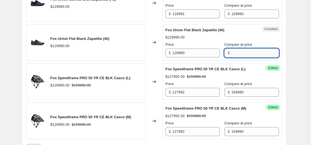
click at [246, 55] on input "Compare at price" at bounding box center [254, 52] width 47 height 9
type input "129990"
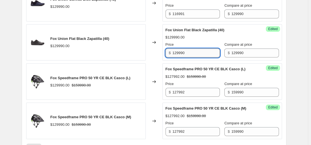
click at [202, 54] on input "129990" at bounding box center [195, 52] width 47 height 9
type input "90993"
click at [194, 34] on div "Fox Union Flat Black Zapatilla (40) $129990.00 Price $ 90993 Compare at price $…" at bounding box center [221, 42] width 113 height 30
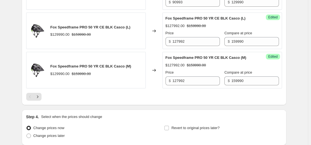
scroll to position [903, 0]
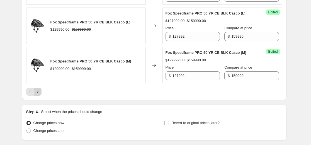
click at [40, 94] on icon "Next" at bounding box center [38, 92] width 6 height 6
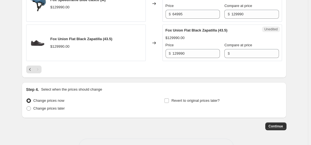
scroll to position [183, 0]
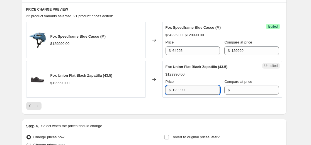
click at [196, 87] on input "129990" at bounding box center [195, 90] width 47 height 9
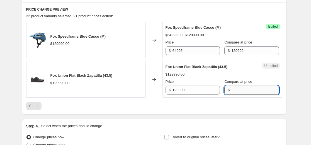
click at [235, 88] on input "Compare at price" at bounding box center [254, 90] width 47 height 9
type input "129990"
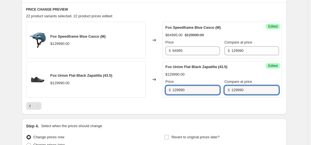
drag, startPoint x: 197, startPoint y: 91, endPoint x: 93, endPoint y: 93, distance: 103.9
click at [92, 93] on div "Fox Union Flat Black Zapatilla (43.5) $129990.00 Changed to Success Edited Fox …" at bounding box center [154, 79] width 256 height 36
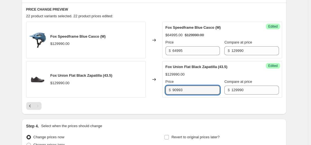
scroll to position [155, 0]
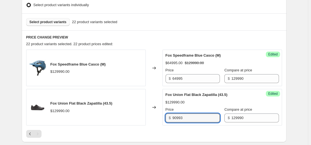
type input "90993"
click at [58, 23] on span "Select product variants" at bounding box center [48, 22] width 37 height 4
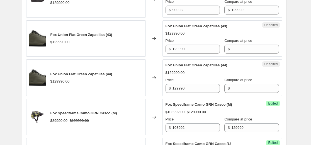
scroll to position [489, 0]
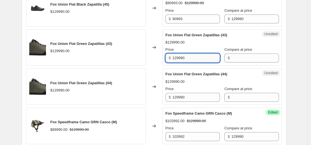
click at [200, 57] on input "129990" at bounding box center [195, 57] width 47 height 9
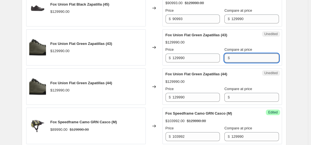
click at [237, 60] on input "Compare at price" at bounding box center [254, 57] width 47 height 9
type input "129990"
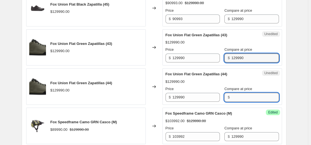
click at [237, 94] on input "Compare at price" at bounding box center [254, 97] width 47 height 9
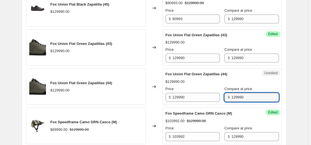
type input "129990"
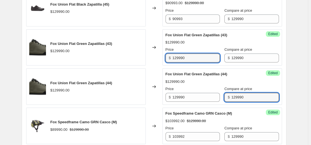
drag, startPoint x: 207, startPoint y: 58, endPoint x: 39, endPoint y: 65, distance: 168.7
click at [104, 61] on div "Fox Union Flat Green Zapatillas (43) $129990.00 Changed to Success Edited Fox U…" at bounding box center [154, 47] width 256 height 36
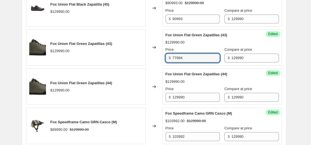
type input "77994"
drag, startPoint x: 193, startPoint y: 89, endPoint x: 168, endPoint y: 93, distance: 25.2
click at [169, 93] on div "Price $ 129990" at bounding box center [192, 94] width 54 height 16
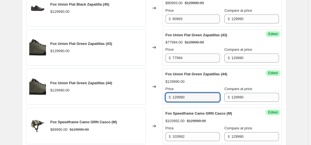
drag, startPoint x: 122, startPoint y: 98, endPoint x: 152, endPoint y: 95, distance: 30.2
click at [103, 98] on div "Fox Union Flat Green Zapatillas (44) $129990.00 Changed to Success Edited Fox U…" at bounding box center [154, 86] width 256 height 36
type input "77994"
click at [200, 78] on div "Fox Union Flat Green Zapatillas (44) $129990.00 Price $ 77994 Compare at price …" at bounding box center [221, 86] width 113 height 30
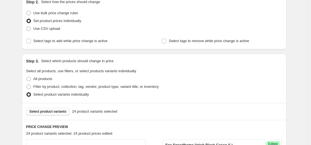
scroll to position [0, 0]
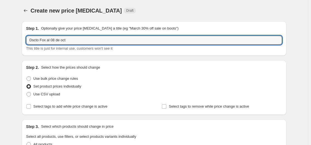
click at [0, 42] on html "Home Settings Plans Skip to content Create new price [MEDICAL_DATA]. This page …" at bounding box center [155, 72] width 311 height 145
click at [158, 67] on div "Step 2. Select how the prices should change" at bounding box center [154, 68] width 256 height 6
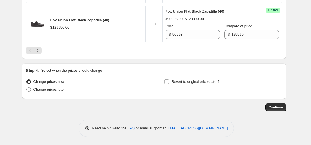
scroll to position [944, 0]
click at [196, 82] on span "Revert to original prices later?" at bounding box center [195, 81] width 48 height 4
click at [169, 82] on input "Revert to original prices later?" at bounding box center [166, 81] width 4 height 4
checkbox input "true"
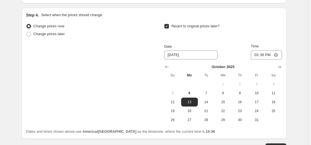
scroll to position [1000, 0]
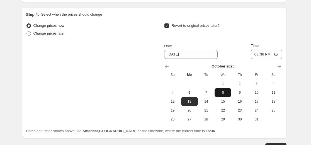
click at [224, 91] on span "8" at bounding box center [223, 92] width 12 height 4
type input "[DATE]"
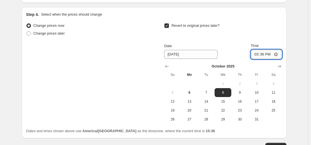
click at [263, 54] on input "15:36" at bounding box center [266, 54] width 31 height 9
type input "23:59"
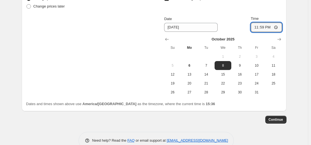
scroll to position [1028, 0]
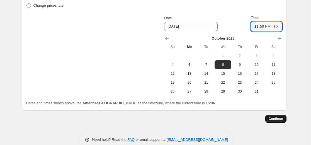
click at [275, 116] on button "Continue" at bounding box center [275, 119] width 21 height 8
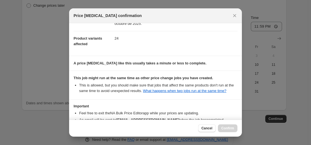
scroll to position [60, 0]
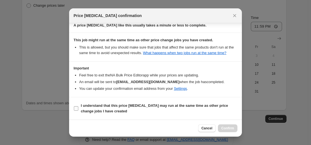
click at [103, 108] on b "I understand that this price [MEDICAL_DATA] may run at the same time as other p…" at bounding box center [154, 108] width 147 height 10
click at [78, 108] on input "I understand that this price [MEDICAL_DATA] may run at the same time as other p…" at bounding box center [76, 108] width 4 height 4
checkbox input "true"
click at [226, 126] on span "Confirm" at bounding box center [227, 128] width 13 height 4
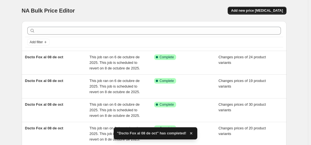
click at [263, 10] on span "Add new price [MEDICAL_DATA]" at bounding box center [257, 10] width 52 height 4
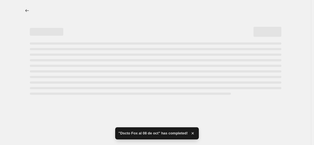
select select "percentage"
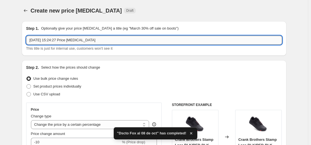
click at [70, 39] on input "[DATE] 15:24:27 Price [MEDICAL_DATA]" at bounding box center [154, 40] width 256 height 9
type input "Dscto Fox al 08 de oct"
click at [43, 84] on span "Set product prices individually" at bounding box center [57, 86] width 48 height 4
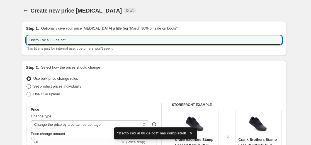
click at [27, 84] on input "Set product prices individually" at bounding box center [26, 84] width 0 height 0
radio input "true"
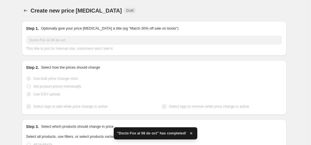
scroll to position [56, 0]
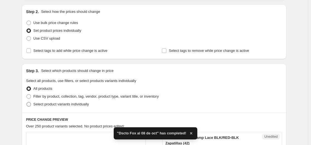
click at [41, 107] on label "Select product variants individually" at bounding box center [57, 104] width 63 height 8
click at [27, 102] on input "Select product variants individually" at bounding box center [26, 102] width 0 height 0
radio input "true"
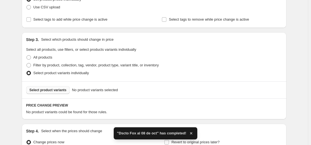
scroll to position [111, 0]
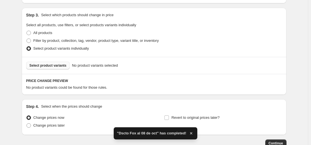
click at [54, 67] on span "Select product variants" at bounding box center [48, 65] width 37 height 4
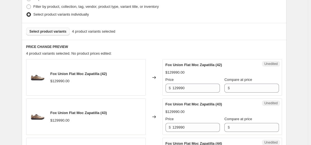
scroll to position [195, 0]
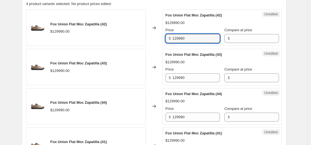
drag, startPoint x: 190, startPoint y: 36, endPoint x: 123, endPoint y: 47, distance: 68.3
click at [142, 45] on div "Fox Union Flat Moc Zapatilla (42) $129990.00 Changed to Unedited Fox Union Flat…" at bounding box center [154, 27] width 256 height 36
type input "71495"
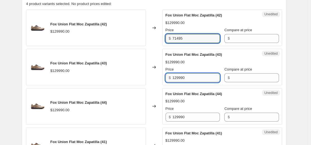
click at [205, 82] on input "129990" at bounding box center [195, 77] width 47 height 9
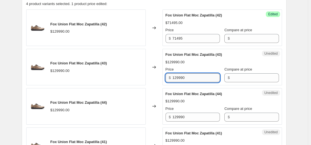
click at [205, 82] on input "129990" at bounding box center [195, 77] width 47 height 9
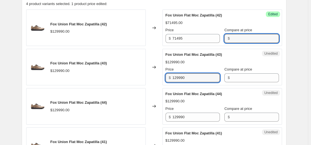
drag, startPoint x: 238, startPoint y: 43, endPoint x: 238, endPoint y: 46, distance: 3.3
click at [238, 43] on input "Compare at price" at bounding box center [254, 38] width 47 height 9
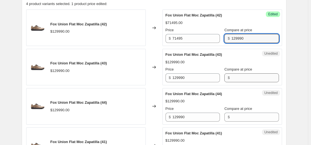
type input "129990"
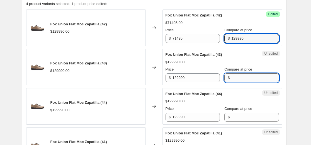
click at [233, 79] on input "Compare at price" at bounding box center [254, 77] width 47 height 9
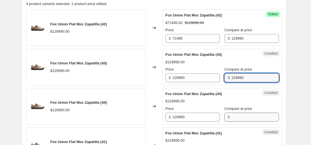
type input "129990"
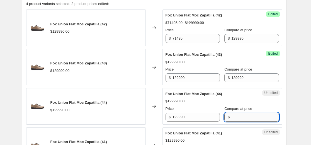
click at [238, 115] on input "Compare at price" at bounding box center [254, 117] width 47 height 9
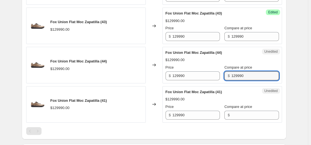
scroll to position [279, 0]
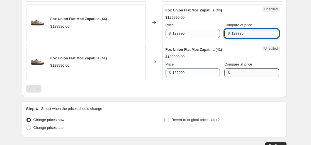
type input "129990"
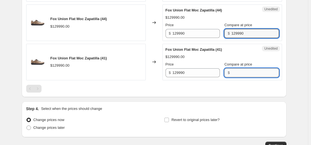
click at [241, 76] on input "Compare at price" at bounding box center [254, 72] width 47 height 9
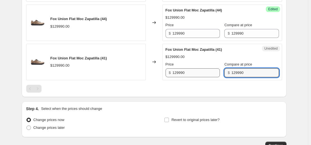
type input "129990"
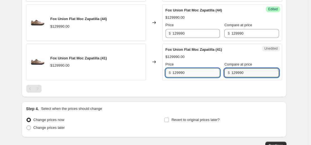
click at [181, 75] on input "129990" at bounding box center [195, 72] width 47 height 9
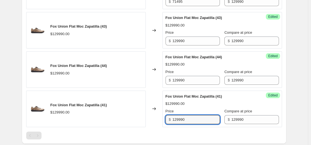
scroll to position [195, 0]
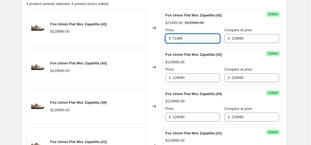
click at [192, 41] on input "71495" at bounding box center [195, 38] width 47 height 9
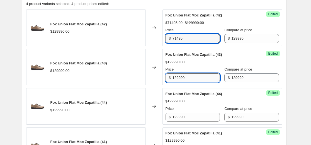
click at [186, 80] on input "129990" at bounding box center [195, 77] width 47 height 9
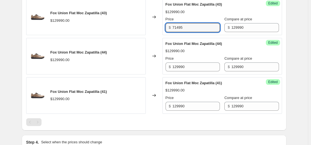
scroll to position [251, 0]
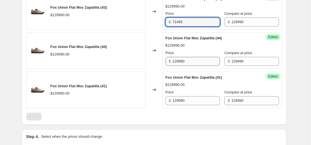
type input "71495"
click at [192, 58] on input "129990" at bounding box center [195, 61] width 47 height 9
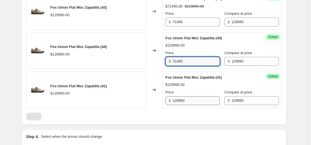
type input "71495"
click at [194, 100] on input "129990" at bounding box center [195, 100] width 47 height 9
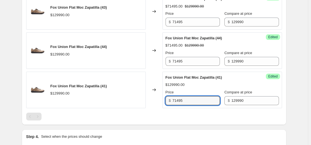
type input "71495"
click at [196, 87] on div "$129990.00" at bounding box center [221, 85] width 113 height 6
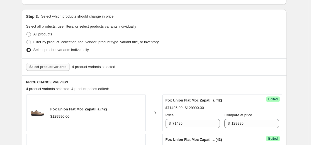
scroll to position [84, 0]
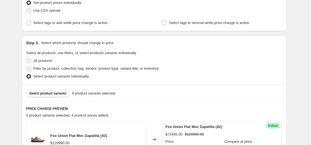
click at [50, 93] on span "Select product variants" at bounding box center [48, 93] width 37 height 4
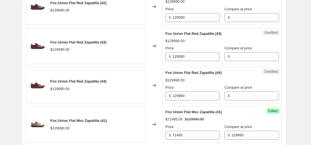
scroll to position [334, 0]
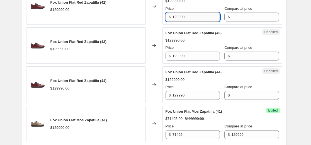
click at [187, 21] on input "129990" at bounding box center [195, 17] width 47 height 9
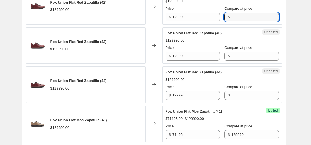
drag, startPoint x: 231, startPoint y: 21, endPoint x: 240, endPoint y: 41, distance: 22.2
click at [231, 21] on input "Compare at price" at bounding box center [254, 17] width 47 height 9
type input "129990"
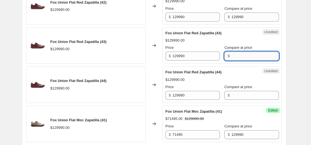
drag, startPoint x: 240, startPoint y: 55, endPoint x: 240, endPoint y: 77, distance: 21.2
click at [240, 55] on input "Compare at price" at bounding box center [254, 56] width 47 height 9
type input "129990"
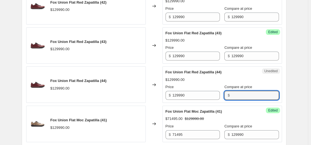
drag, startPoint x: 238, startPoint y: 98, endPoint x: 232, endPoint y: 89, distance: 10.6
click at [238, 98] on input "Compare at price" at bounding box center [254, 95] width 47 height 9
type input "129990"
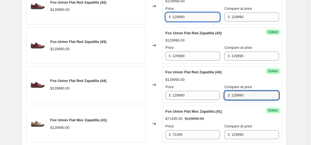
click at [195, 17] on input "129990" at bounding box center [195, 17] width 47 height 9
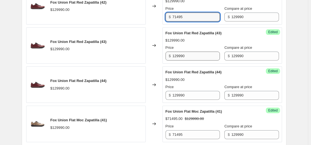
type input "71495"
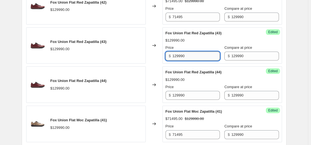
click at [199, 59] on input "129990" at bounding box center [195, 56] width 47 height 9
type input "71495"
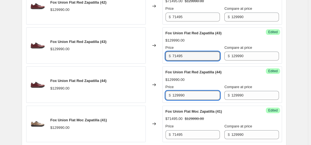
click at [201, 99] on input "129990" at bounding box center [195, 95] width 47 height 9
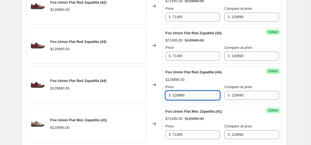
click at [201, 99] on input "129990" at bounding box center [195, 95] width 47 height 9
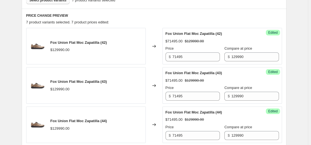
scroll to position [139, 0]
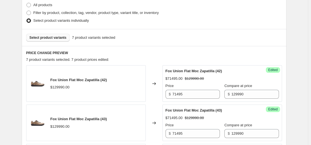
type input "71495"
drag, startPoint x: 70, startPoint y: 38, endPoint x: 62, endPoint y: 39, distance: 8.7
click at [68, 38] on div "Select product variants 7 product variants selected" at bounding box center [154, 38] width 256 height 8
click at [62, 39] on span "Select product variants" at bounding box center [48, 37] width 37 height 4
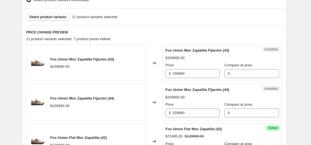
scroll to position [195, 0]
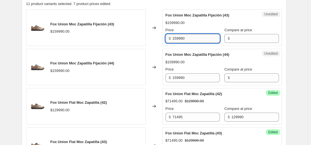
click at [185, 37] on input "159990" at bounding box center [195, 38] width 47 height 9
click at [236, 37] on input "Compare at price" at bounding box center [254, 38] width 47 height 9
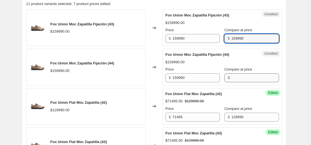
type input "159990"
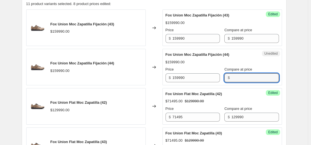
click at [238, 82] on div "Unedited Fox Union Moc Zapatilla Fijación (44) $159990.00 Price $ 159990 Compar…" at bounding box center [222, 67] width 120 height 36
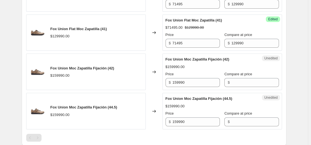
scroll to position [529, 0]
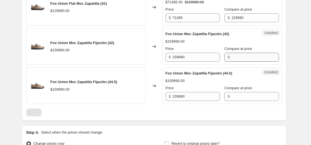
type input "159990"
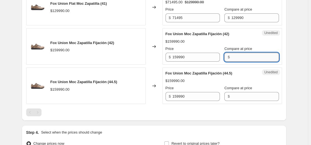
click at [236, 59] on input "Compare at price" at bounding box center [254, 57] width 47 height 9
type input "159990"
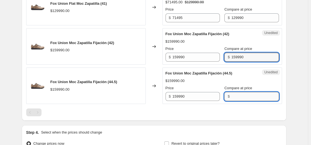
click at [236, 94] on input "Compare at price" at bounding box center [254, 96] width 47 height 9
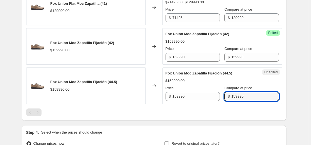
type input "159990"
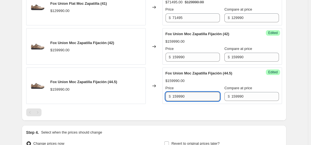
click at [194, 94] on input "159990" at bounding box center [195, 96] width 47 height 9
type input "95994"
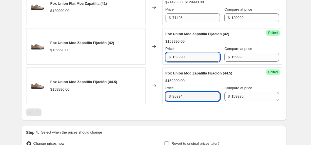
click at [197, 58] on input "159990" at bounding box center [195, 57] width 47 height 9
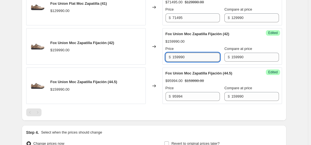
click at [197, 58] on input "159990" at bounding box center [195, 57] width 47 height 9
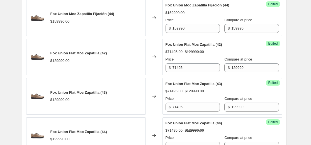
scroll to position [195, 0]
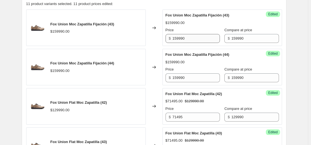
type input "95994"
click at [202, 37] on input "159990" at bounding box center [195, 38] width 47 height 9
type input "95994"
drag, startPoint x: 190, startPoint y: 85, endPoint x: 193, endPoint y: 79, distance: 7.4
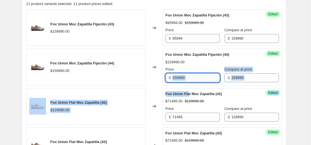
click at [194, 78] on input "159990" at bounding box center [195, 77] width 47 height 9
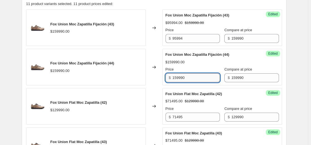
click at [194, 78] on input "159990" at bounding box center [195, 77] width 47 height 9
type input "95994"
click at [197, 64] on div "$159990.00" at bounding box center [221, 62] width 113 height 6
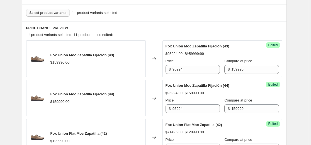
scroll to position [139, 0]
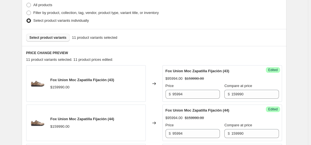
click at [59, 42] on div "Select product variants 11 product variants selected" at bounding box center [154, 37] width 265 height 17
click at [57, 37] on span "Select product variants" at bounding box center [48, 37] width 37 height 4
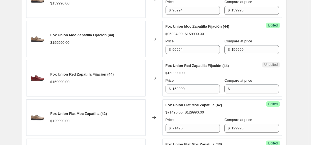
scroll to position [223, 0]
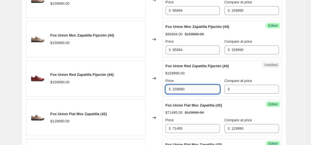
click at [195, 87] on input "159990" at bounding box center [195, 89] width 47 height 9
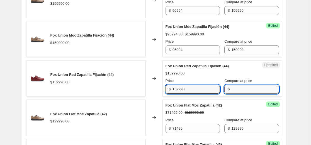
click at [241, 88] on input "Compare at price" at bounding box center [254, 89] width 47 height 9
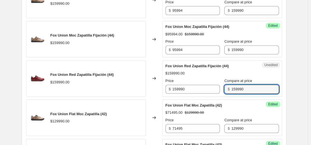
type input "159990"
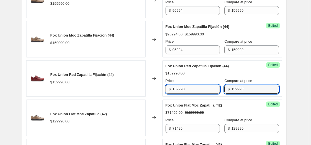
click at [196, 91] on input "159990" at bounding box center [195, 89] width 47 height 9
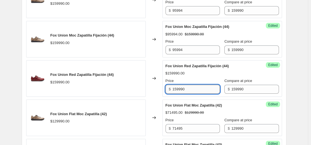
click at [196, 91] on input "159990" at bounding box center [195, 89] width 47 height 9
type input "95994"
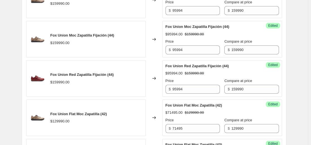
click at [201, 74] on div "$95994.00 $159990.00" at bounding box center [221, 73] width 113 height 6
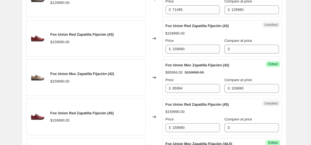
scroll to position [585, 0]
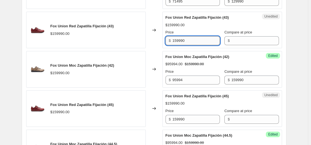
click at [194, 38] on input "159990" at bounding box center [195, 40] width 47 height 9
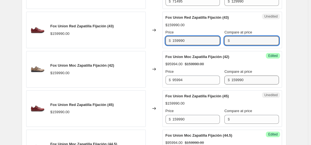
drag, startPoint x: 236, startPoint y: 42, endPoint x: 235, endPoint y: 79, distance: 36.5
click at [236, 42] on input "Compare at price" at bounding box center [254, 40] width 47 height 9
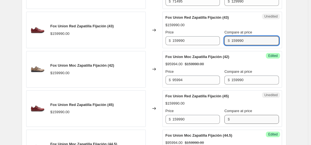
type input "159990"
click at [244, 123] on input "Compare at price" at bounding box center [254, 119] width 47 height 9
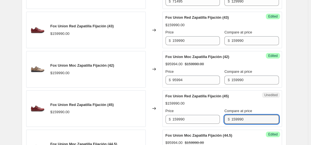
type input "159990"
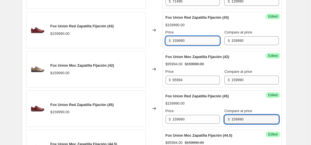
click at [197, 38] on input "159990" at bounding box center [195, 40] width 47 height 9
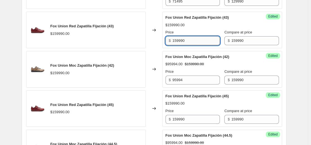
click at [197, 38] on input "159990" at bounding box center [195, 40] width 47 height 9
type input "95994"
click at [197, 119] on input "159990" at bounding box center [195, 119] width 47 height 9
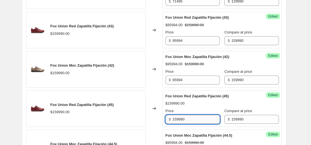
click at [197, 119] on input "159990" at bounding box center [195, 119] width 47 height 9
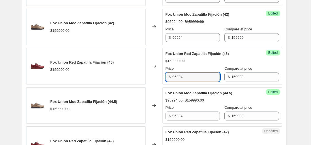
scroll to position [669, 0]
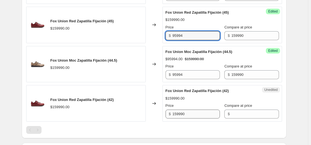
type input "95994"
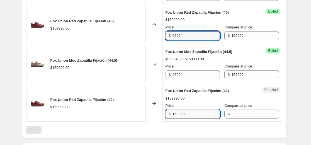
click at [202, 111] on input "159990" at bounding box center [195, 113] width 47 height 9
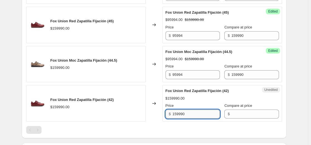
click at [202, 111] on input "159990" at bounding box center [195, 113] width 47 height 9
type input "95994"
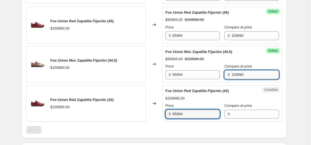
click at [245, 77] on input "159990" at bounding box center [254, 74] width 47 height 9
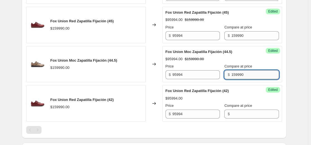
click at [245, 77] on input "159990" at bounding box center [254, 74] width 47 height 9
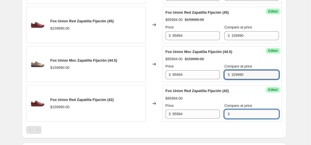
click at [243, 117] on input "Compare at price" at bounding box center [254, 113] width 47 height 9
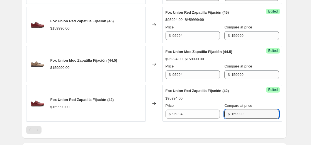
type input "159990"
click at [145, 98] on div "Fox Union Red Zapatilla Fijación (42) $159990.00" at bounding box center [86, 103] width 120 height 36
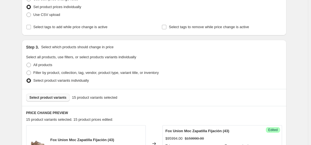
scroll to position [84, 0]
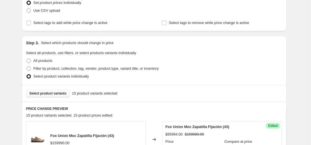
click at [64, 92] on span "Select product variants" at bounding box center [48, 93] width 37 height 4
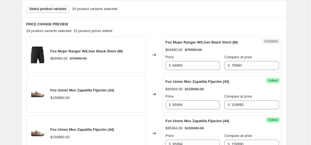
scroll to position [167, 0]
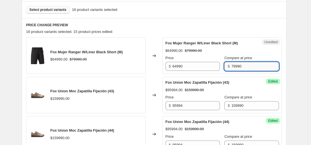
click at [252, 64] on input "79990" at bounding box center [254, 66] width 47 height 9
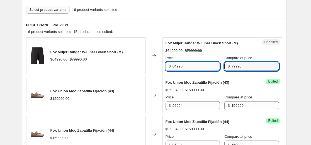
click at [197, 67] on input "64990" at bounding box center [195, 66] width 47 height 9
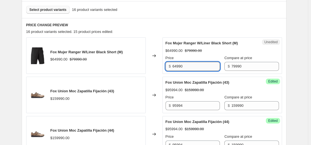
click at [197, 67] on input "64990" at bounding box center [195, 66] width 47 height 9
type input "31996"
click at [207, 47] on div "Fox Mujer Ranger W/Liner Black Short (M) $64990.00 $79990.00 Price $ 31996 Comp…" at bounding box center [221, 55] width 113 height 30
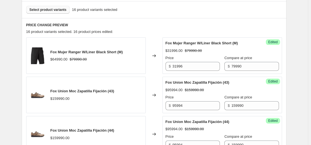
click at [60, 10] on span "Select product variants" at bounding box center [48, 10] width 37 height 4
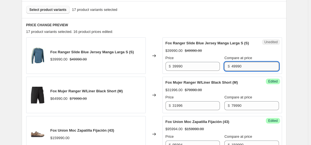
click at [231, 71] on input "49990" at bounding box center [254, 66] width 47 height 9
click at [203, 74] on div "Unedited Fox Ranger Slide Blue Jersey Manga Larga S (S) $39990.00 $49990.00 Pri…" at bounding box center [222, 55] width 120 height 36
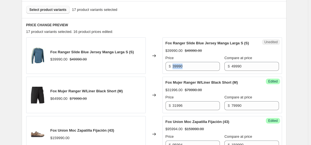
click at [203, 74] on div "Unedited Fox Ranger Slide Blue Jersey Manga Larga S (S) $39990.00 $49990.00 Pri…" at bounding box center [222, 55] width 120 height 36
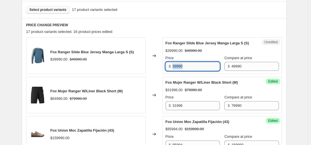
click at [199, 71] on input "39990" at bounding box center [195, 66] width 47 height 9
type input "29994"
click at [197, 53] on strike "$49990.00" at bounding box center [193, 51] width 17 height 6
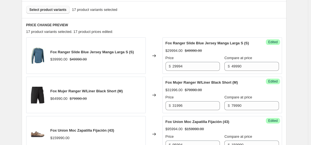
click at [60, 10] on span "Select product variants" at bounding box center [48, 10] width 37 height 4
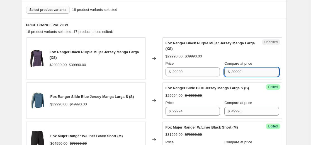
click at [239, 75] on input "39990" at bounding box center [254, 71] width 47 height 9
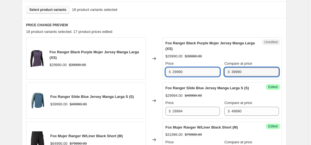
click at [201, 70] on input "29990" at bounding box center [195, 71] width 47 height 9
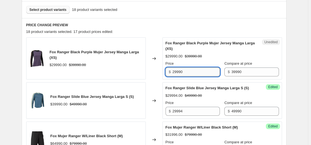
click at [201, 70] on input "29990" at bounding box center [195, 71] width 47 height 9
type input "23994"
click at [202, 54] on strike "$39990.00" at bounding box center [193, 56] width 17 height 6
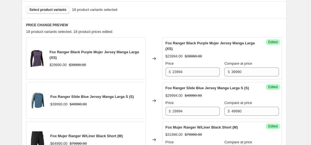
click at [59, 9] on span "Select product variants" at bounding box center [48, 10] width 37 height 4
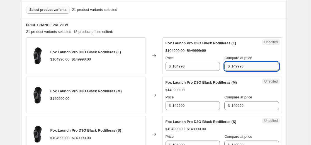
click at [244, 67] on input "149990" at bounding box center [254, 66] width 47 height 9
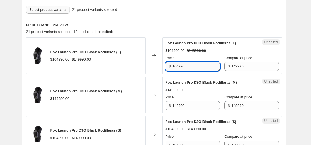
click at [196, 69] on input "104990" at bounding box center [195, 66] width 47 height 9
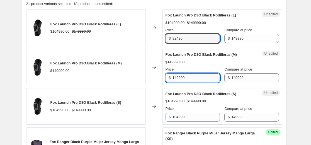
click at [201, 82] on input "149990" at bounding box center [195, 77] width 47 height 9
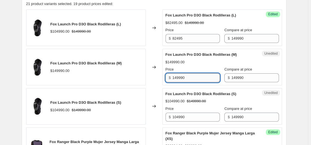
click at [201, 82] on input "149990" at bounding box center [195, 77] width 47 height 9
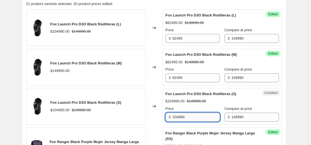
click at [194, 116] on input "104990" at bounding box center [195, 117] width 47 height 9
click at [195, 116] on input "104990" at bounding box center [195, 117] width 47 height 9
click at [199, 102] on strike "$149990.00" at bounding box center [196, 101] width 19 height 6
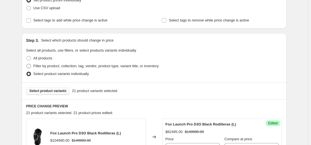
scroll to position [56, 0]
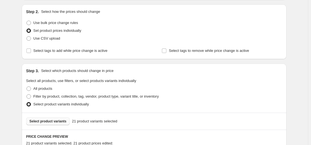
click at [64, 122] on span "Select product variants" at bounding box center [48, 121] width 37 height 4
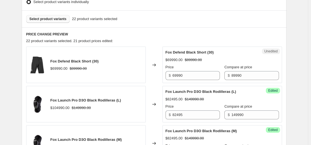
scroll to position [167, 0]
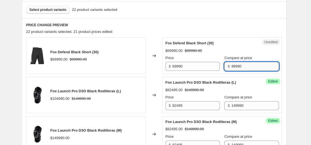
click at [239, 67] on input "89990" at bounding box center [254, 66] width 47 height 9
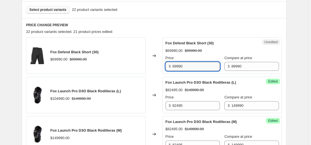
click at [195, 67] on input "69990" at bounding box center [195, 66] width 47 height 9
click at [206, 43] on span "Fox Defend Black Short (30)" at bounding box center [189, 43] width 48 height 4
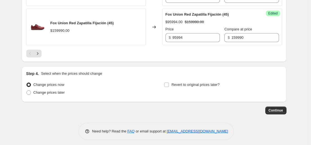
scroll to position [947, 0]
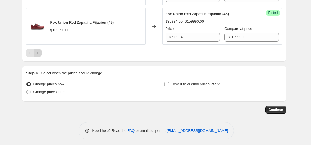
click at [42, 57] on button "Next" at bounding box center [38, 53] width 8 height 8
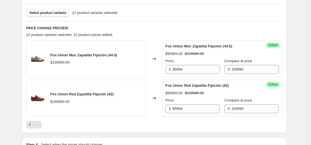
scroll to position [211, 0]
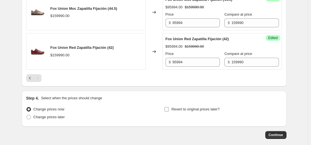
click at [174, 110] on span "Revert to original prices later?" at bounding box center [195, 109] width 48 height 4
click at [169, 110] on input "Revert to original prices later?" at bounding box center [166, 109] width 4 height 4
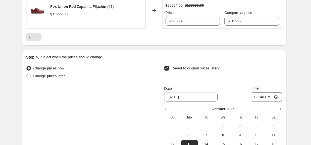
scroll to position [294, 0]
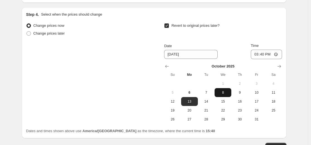
click at [219, 92] on span "8" at bounding box center [223, 92] width 12 height 4
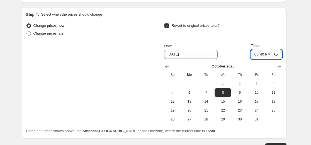
click at [265, 55] on input "15:40" at bounding box center [266, 54] width 31 height 9
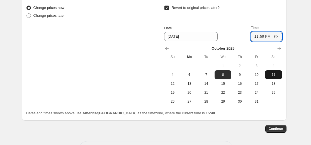
scroll to position [334, 0]
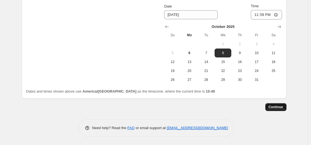
click at [277, 105] on span "Continue" at bounding box center [276, 107] width 14 height 4
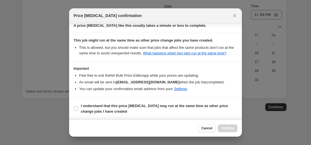
scroll to position [60, 0]
click at [116, 103] on b "I understand that this price [MEDICAL_DATA] may run at the same time as other p…" at bounding box center [154, 108] width 147 height 10
click at [78, 106] on input "I understand that this price [MEDICAL_DATA] may run at the same time as other p…" at bounding box center [76, 108] width 4 height 4
click at [221, 130] on button "Confirm" at bounding box center [228, 128] width 20 height 8
